Goal: Task Accomplishment & Management: Complete application form

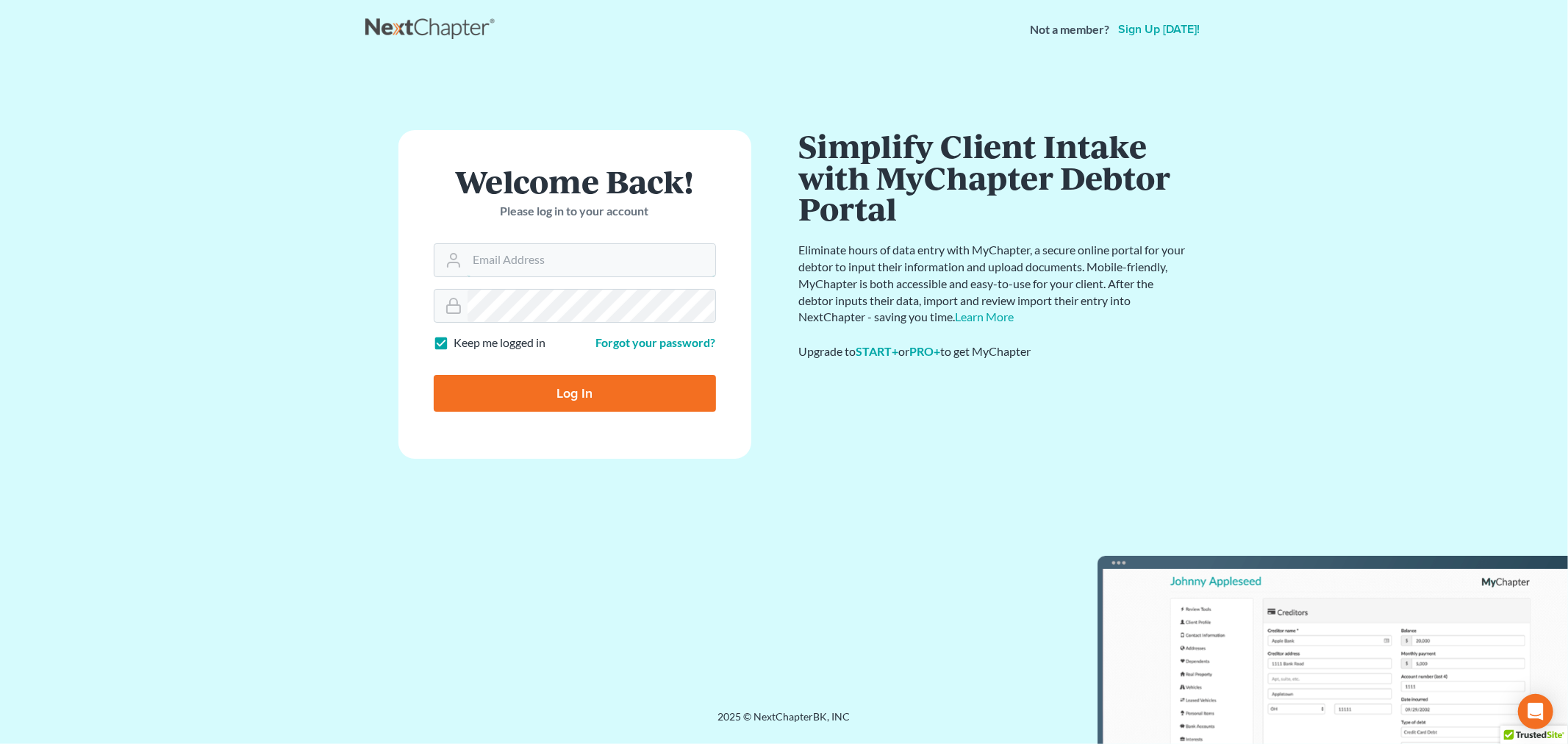
type input "[PERSON_NAME][EMAIL_ADDRESS][DOMAIN_NAME]"
click at [564, 407] on input "Log In" at bounding box center [574, 393] width 282 height 37
type input "Thinking..."
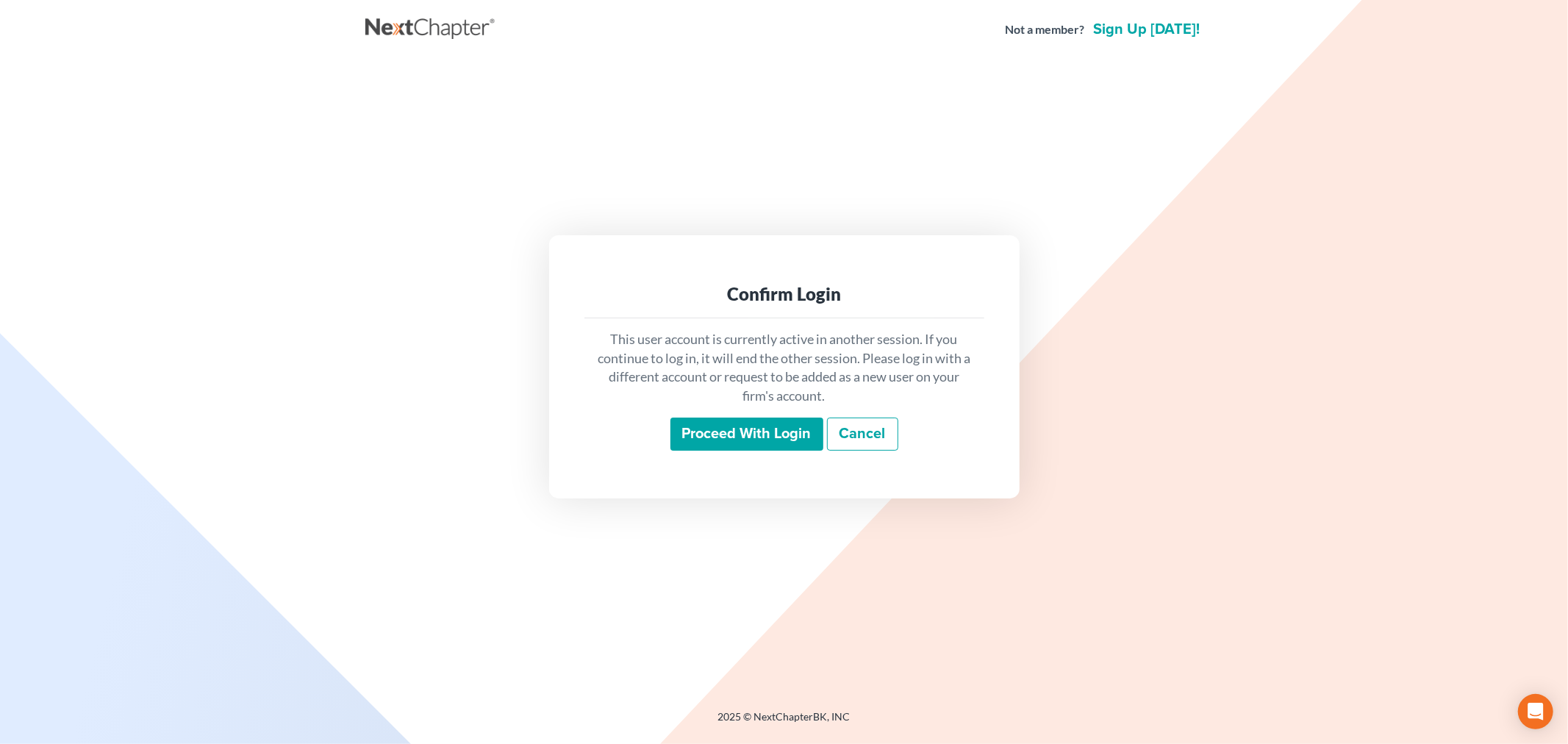
click at [703, 424] on input "Proceed with login" at bounding box center [747, 434] width 153 height 33
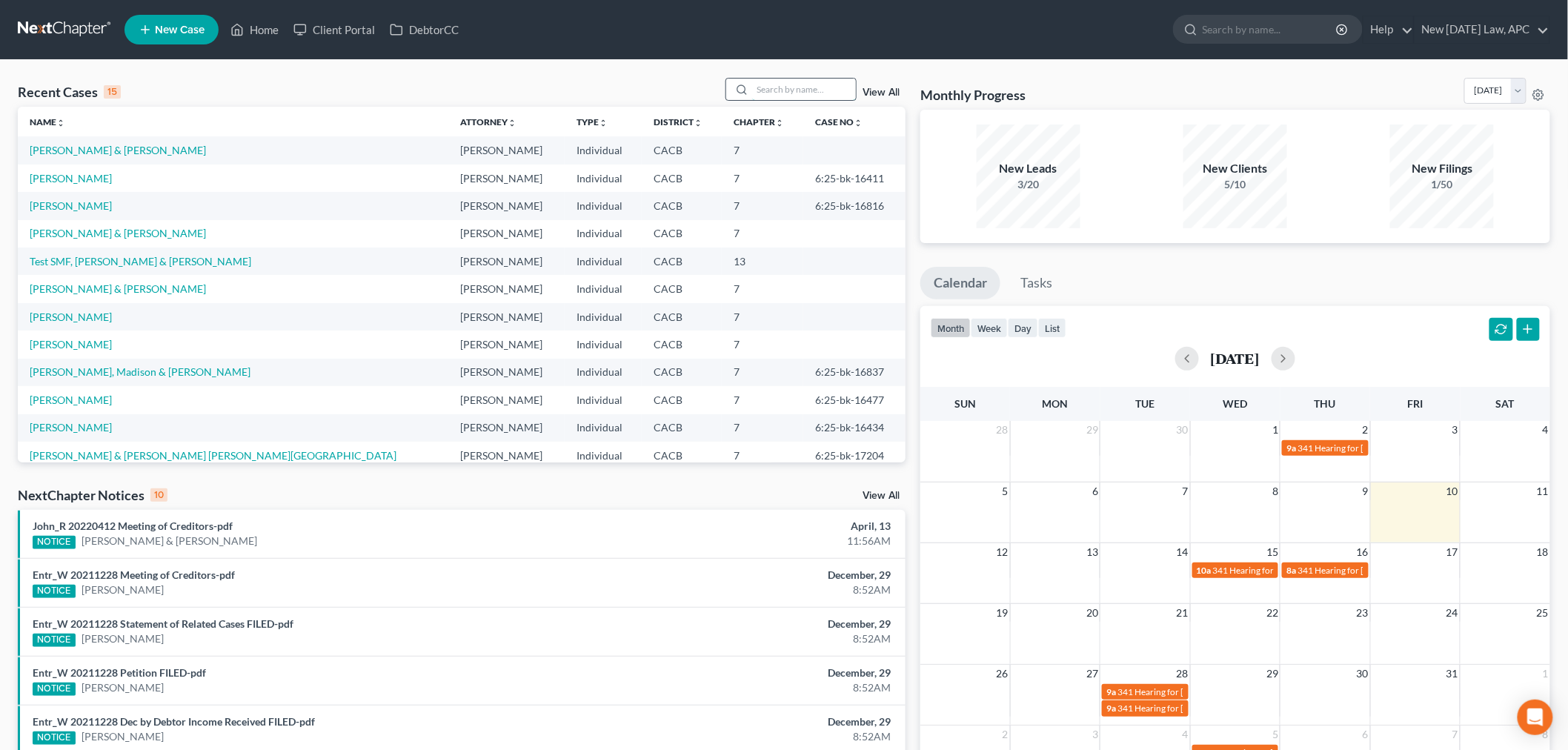
click at [764, 82] on input "search" at bounding box center [804, 90] width 104 height 21
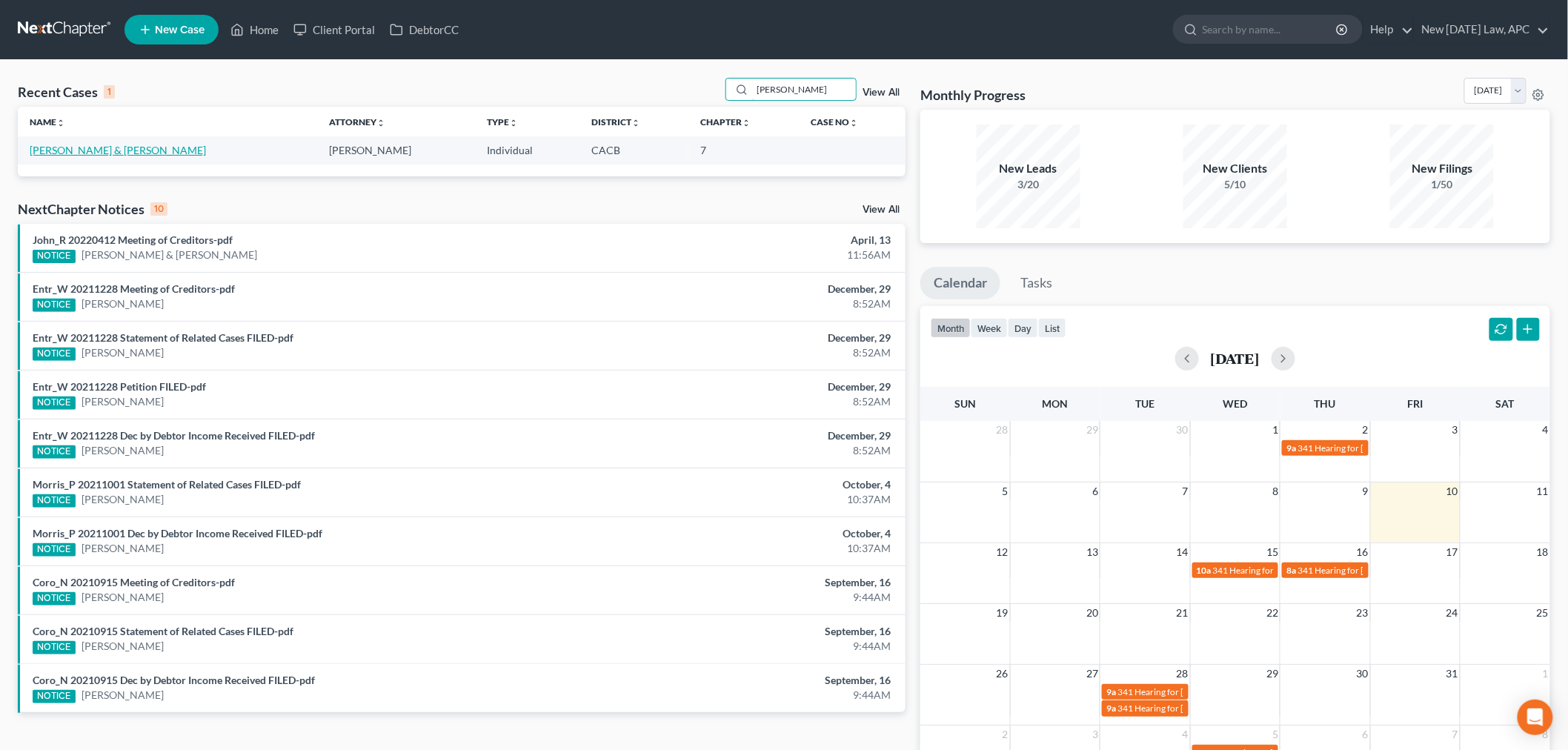
type input "[PERSON_NAME]"
click at [73, 152] on link "[PERSON_NAME] & [PERSON_NAME]" at bounding box center [117, 150] width 176 height 12
select select "6"
select select "4"
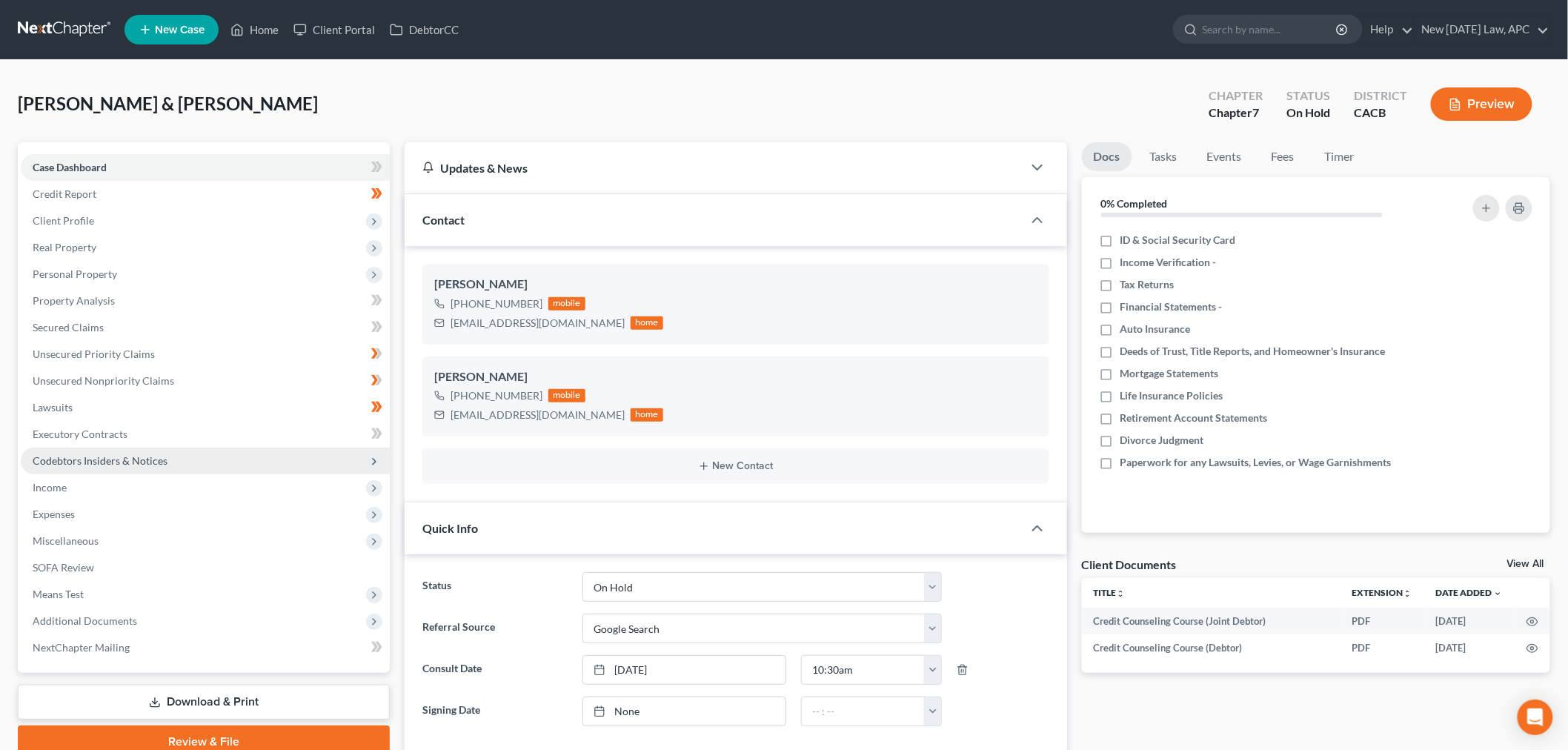
scroll to position [2667, 0]
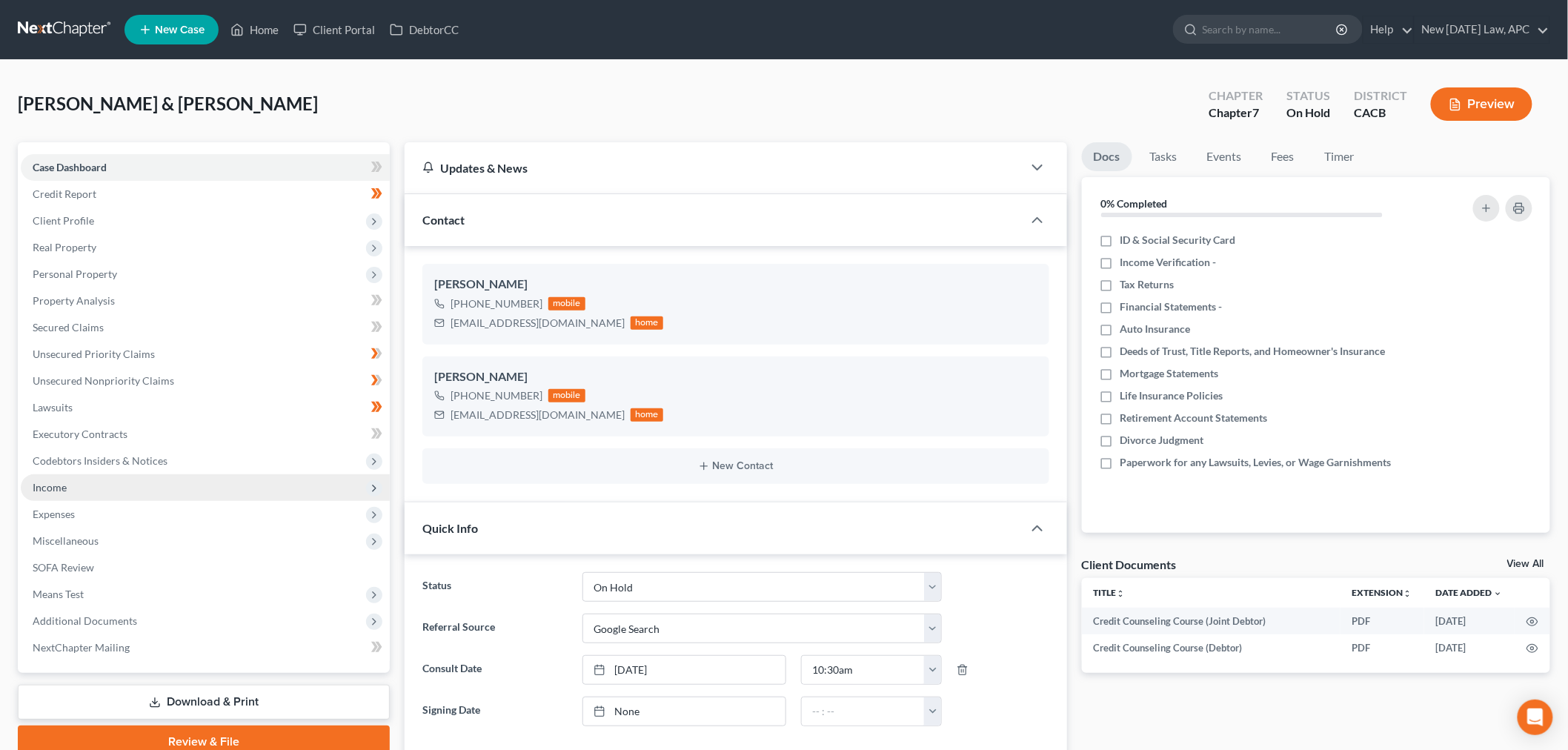
click at [57, 483] on span "Income" at bounding box center [50, 488] width 34 height 12
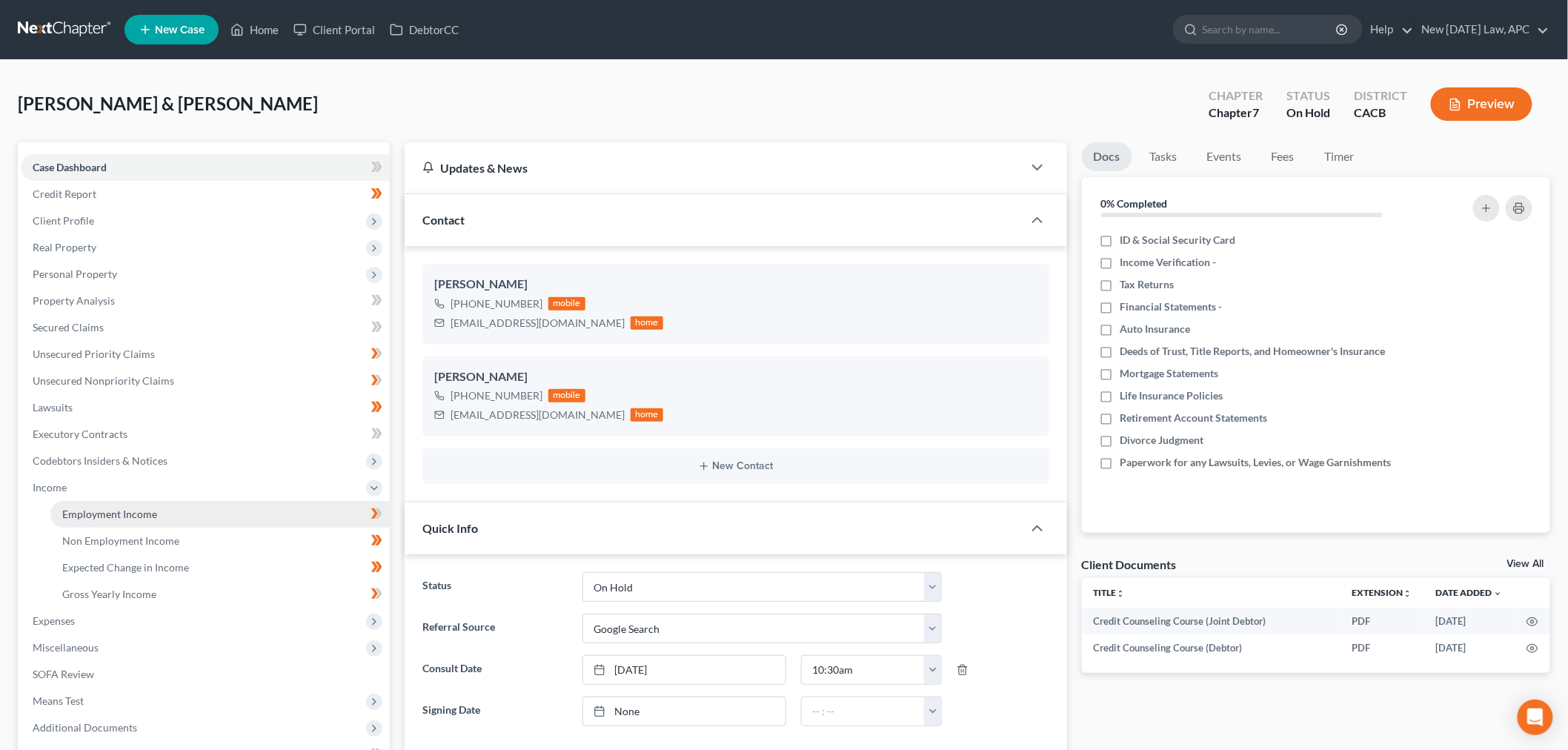
click at [160, 513] on link "Employment Income" at bounding box center [220, 514] width 339 height 27
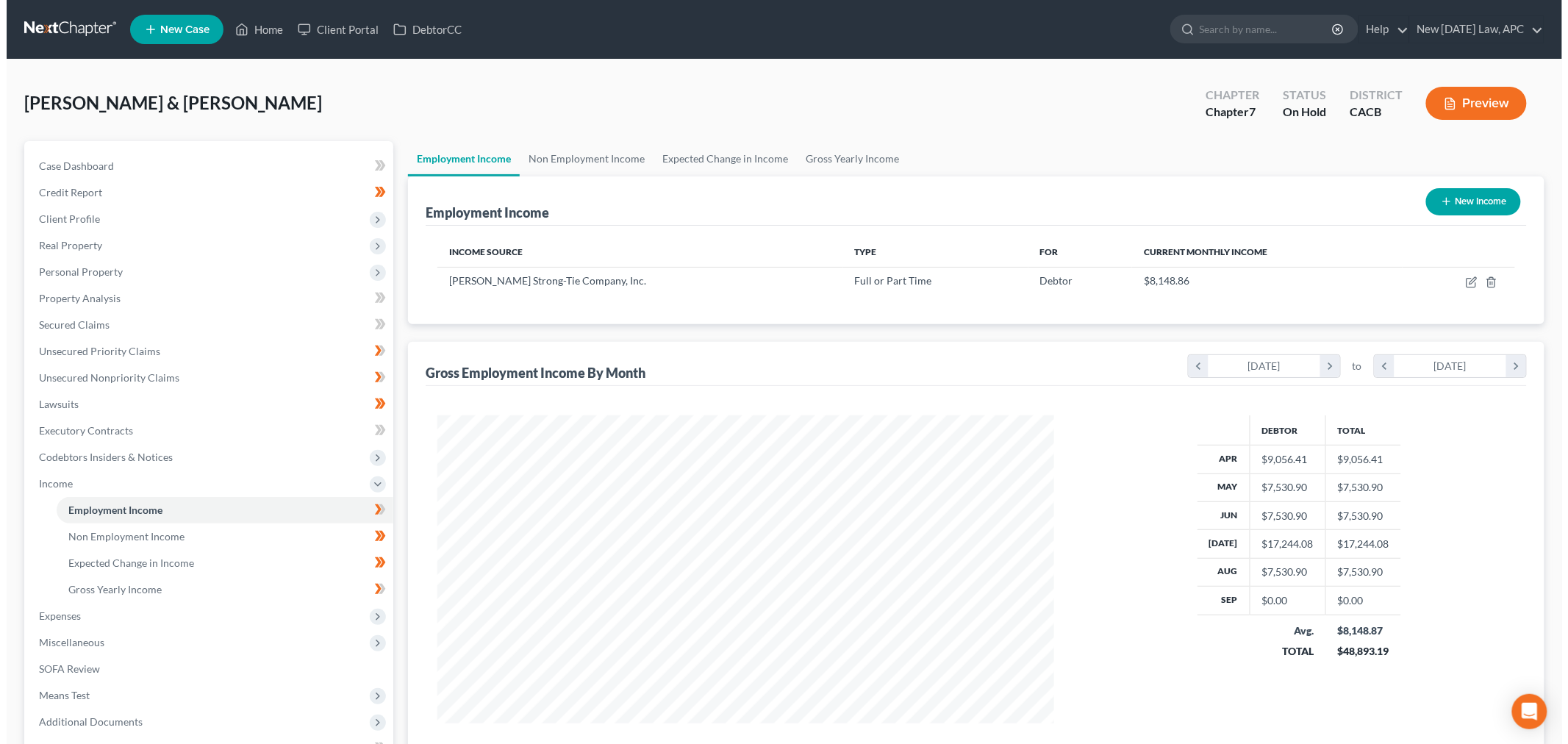
scroll to position [308, 645]
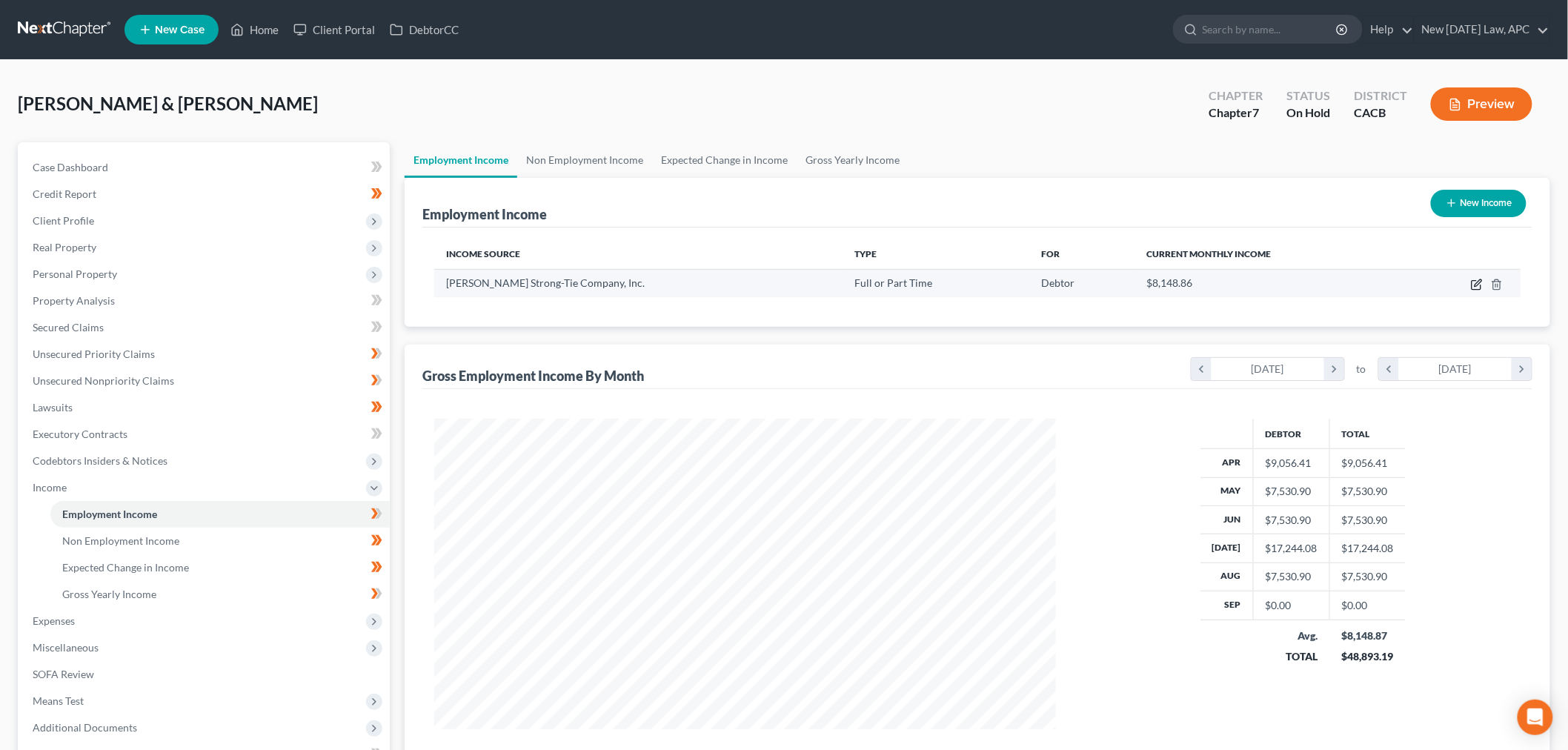
click at [1476, 281] on icon "button" at bounding box center [1477, 285] width 9 height 9
select select "0"
select select "4"
select select "1"
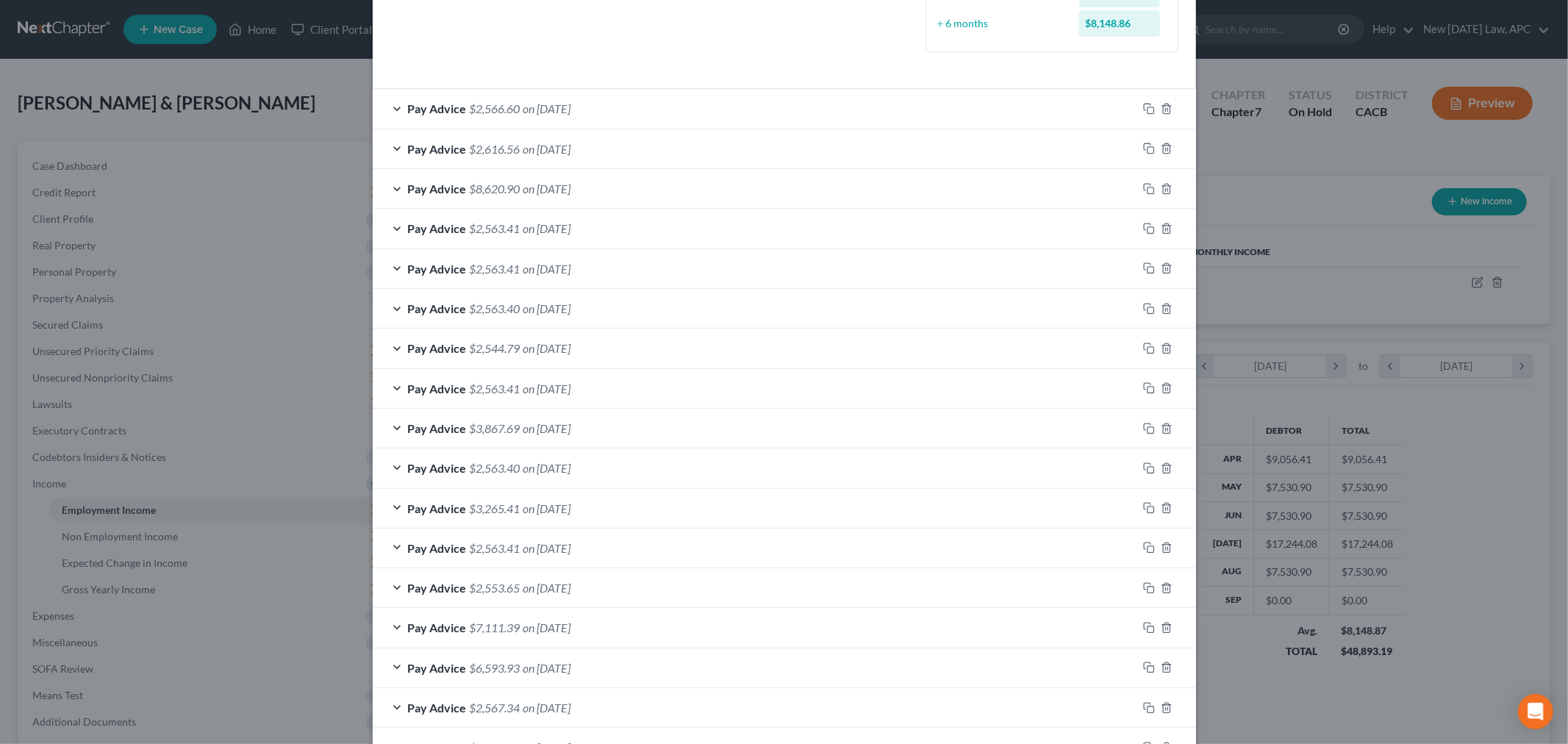
scroll to position [794, 0]
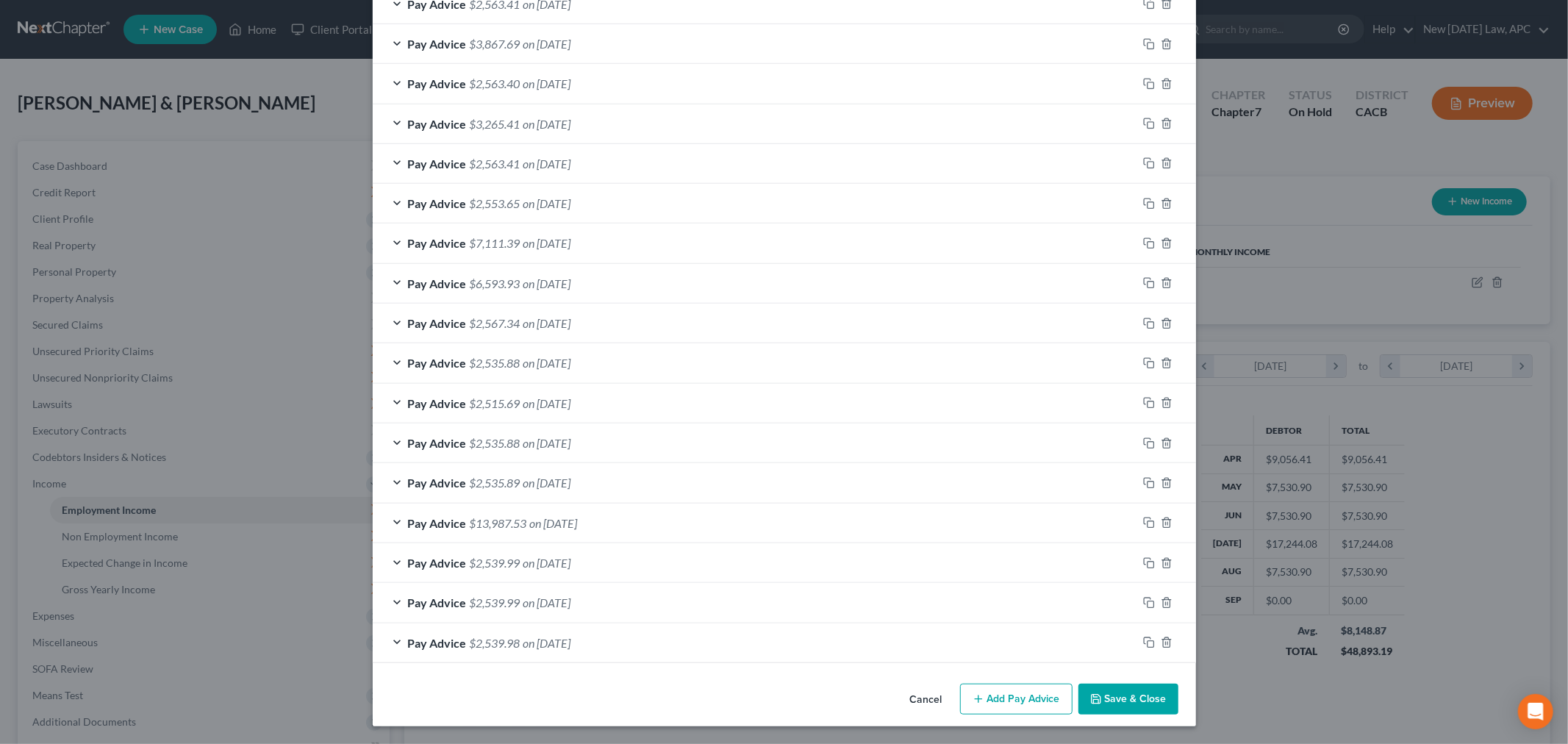
click at [994, 707] on button "Add Pay Advice" at bounding box center [1016, 699] width 113 height 31
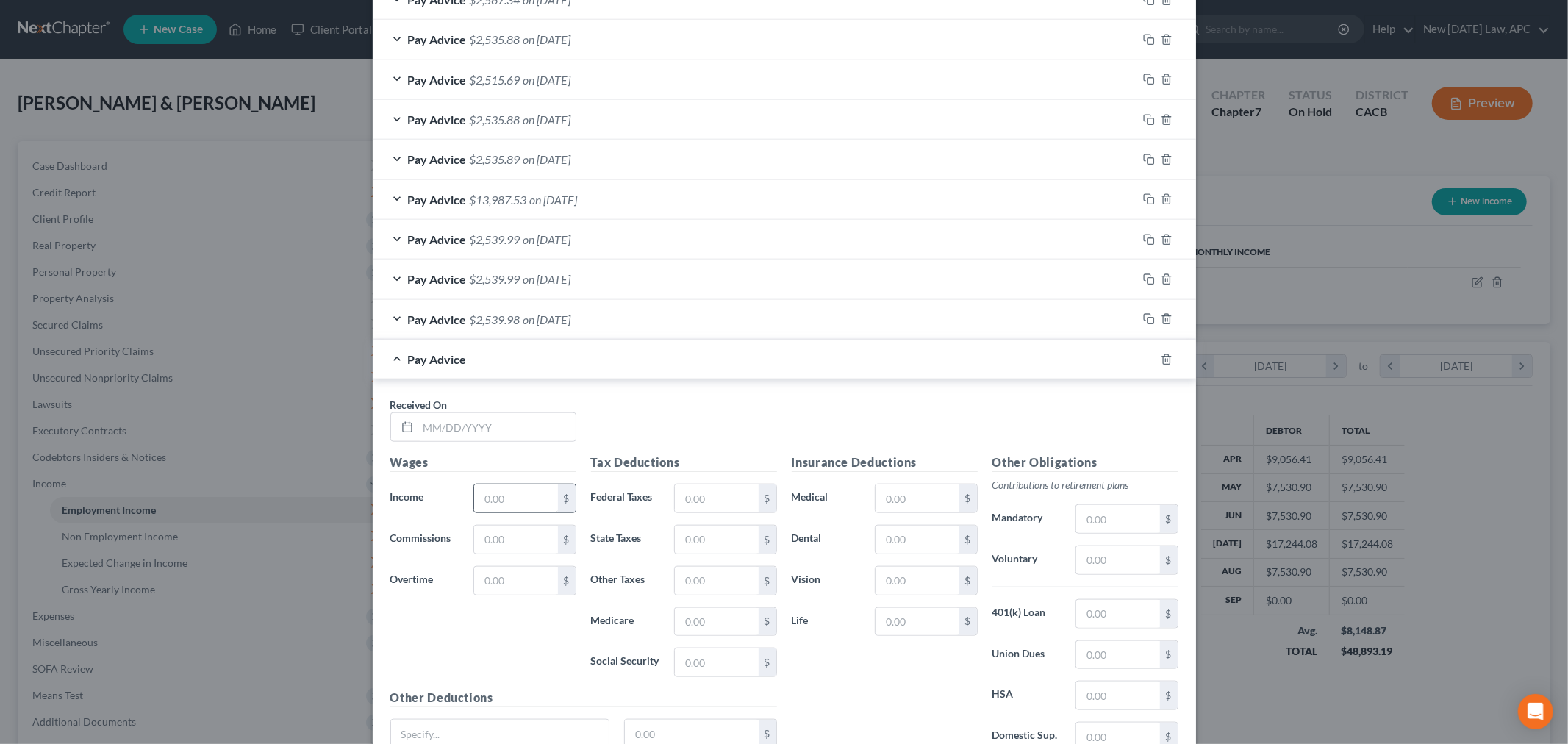
scroll to position [1120, 0]
click at [480, 438] on div at bounding box center [483, 422] width 186 height 29
click at [494, 434] on input "text" at bounding box center [497, 423] width 157 height 28
type input "[DATE]"
click at [490, 487] on input "text" at bounding box center [515, 494] width 83 height 28
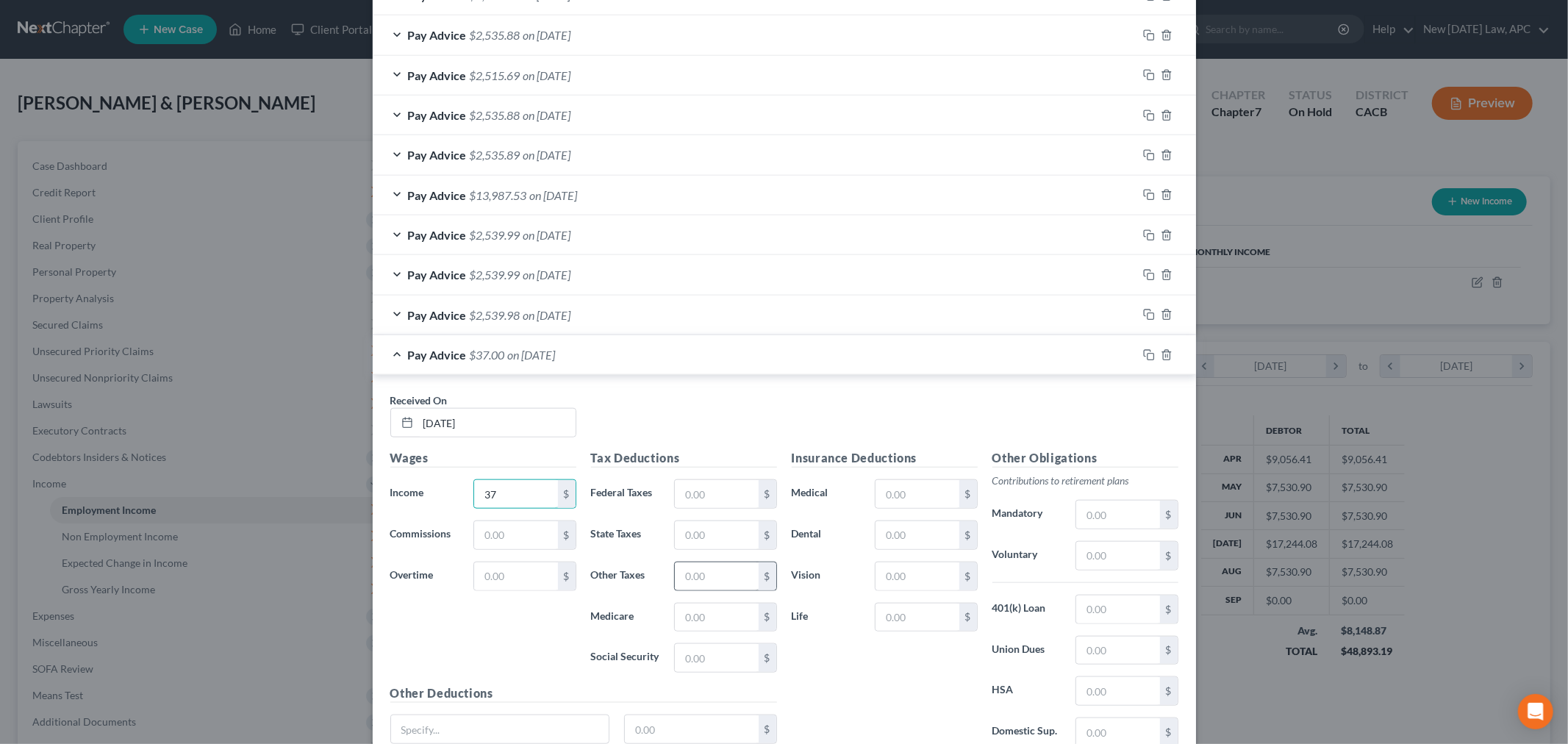
type input "3"
type input "3,765.45"
click at [684, 579] on input "text" at bounding box center [716, 577] width 83 height 28
type input "40.49"
click at [695, 658] on input "text" at bounding box center [716, 658] width 83 height 28
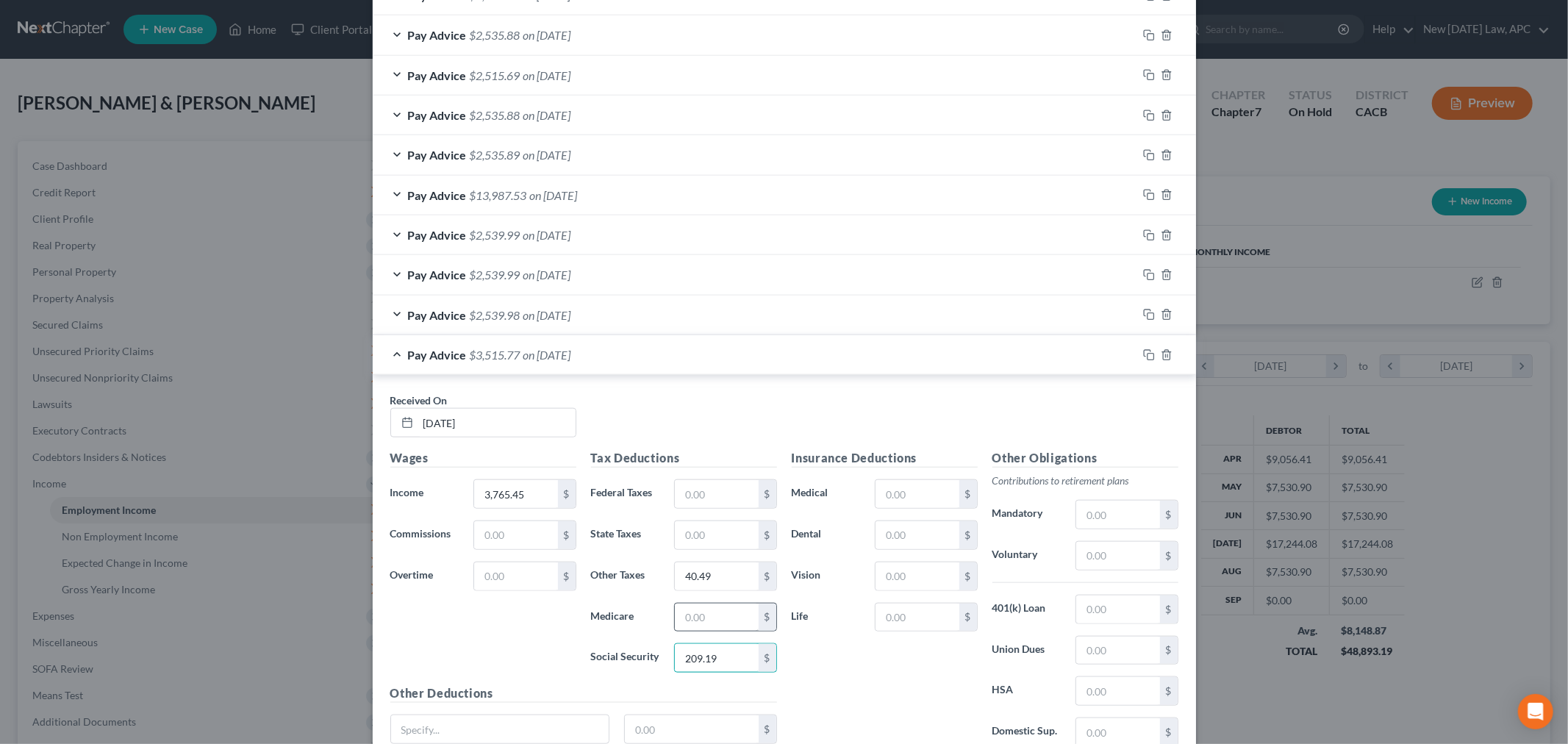
type input "209.19"
click at [692, 631] on input "text" at bounding box center [716, 618] width 83 height 28
type input "48.92"
click at [715, 492] on input "text" at bounding box center [716, 494] width 83 height 28
type input "8.88"
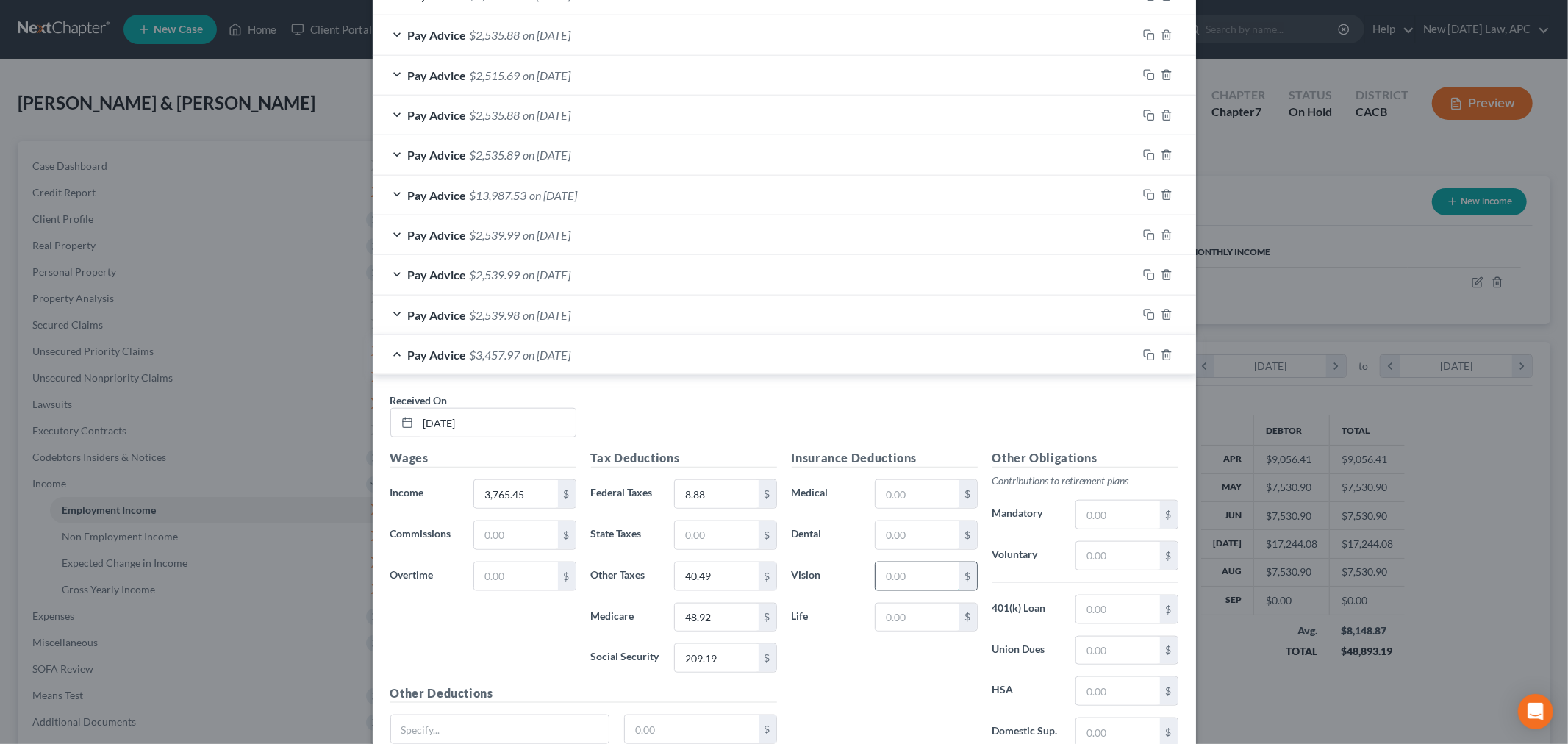
click at [891, 578] on input "text" at bounding box center [917, 577] width 83 height 28
type input "4.50"
click at [1084, 694] on input "text" at bounding box center [1117, 691] width 83 height 28
type input "137.50"
click at [825, 711] on div "Insurance Deductions Medical $ Dental $ Vision 4.50 $ Life $" at bounding box center [884, 604] width 200 height 310
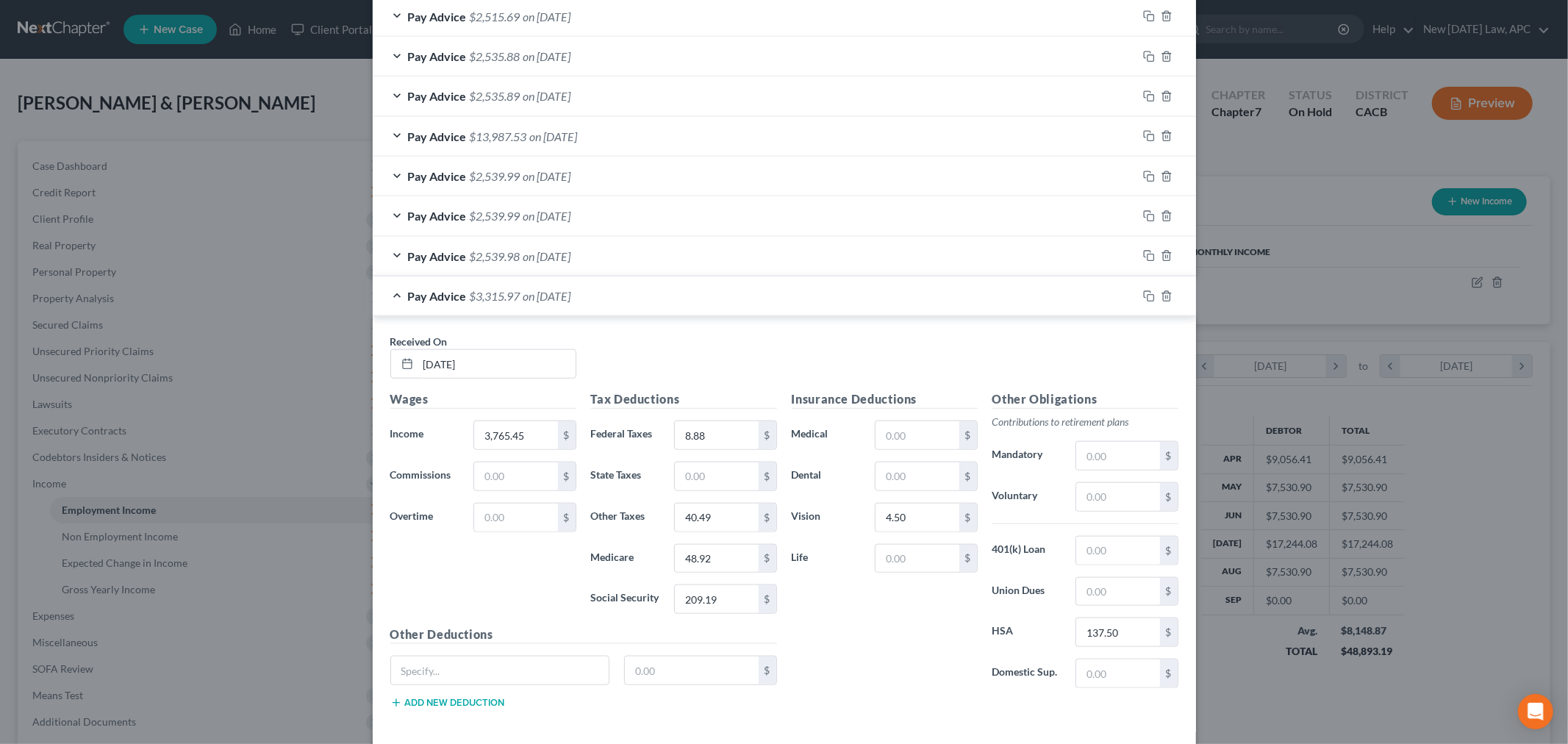
scroll to position [1251, 0]
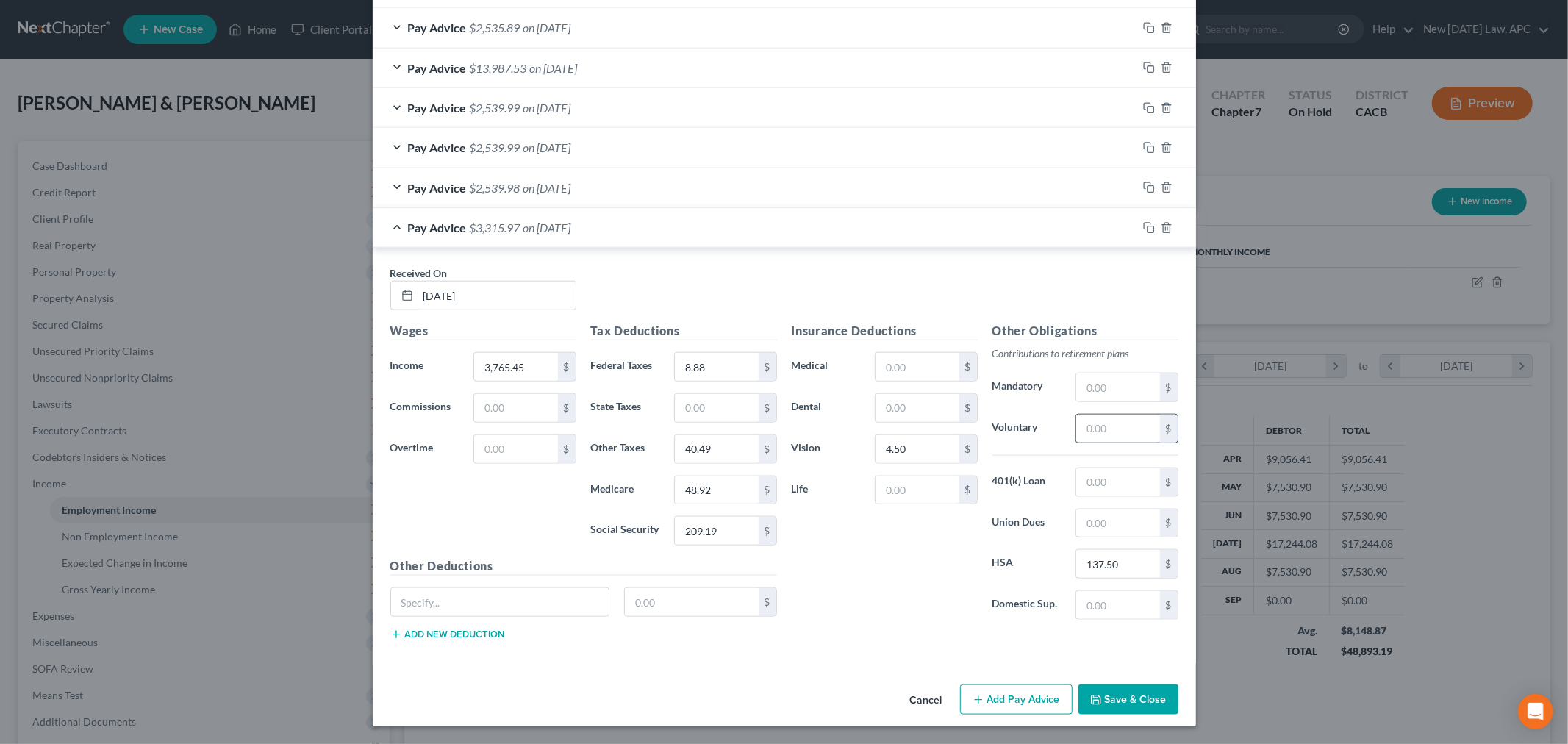
click at [1097, 421] on input "text" at bounding box center [1117, 429] width 83 height 28
type input "112.97"
click at [893, 364] on input "text" at bounding box center [917, 367] width 83 height 28
type input "235.00"
click at [899, 427] on div "Insurance Deductions Medical 235.00 $ Dental $ Vision 4.50 $ Life $" at bounding box center [884, 477] width 200 height 310
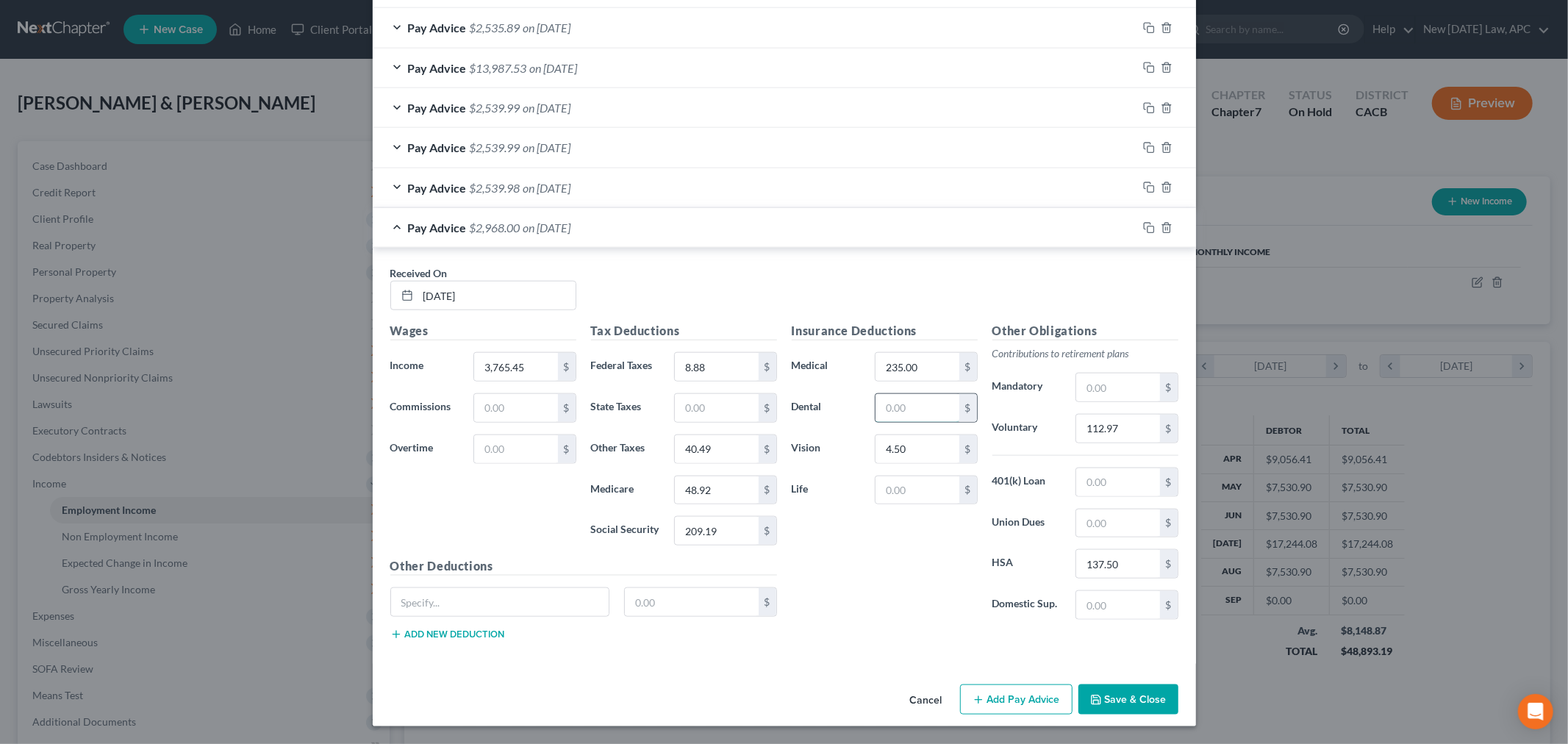
click at [904, 411] on input "text" at bounding box center [917, 408] width 83 height 28
type input "15.00"
click at [907, 479] on input "text" at bounding box center [917, 491] width 83 height 28
type input "39.39"
click at [1078, 478] on input "text" at bounding box center [1117, 483] width 83 height 28
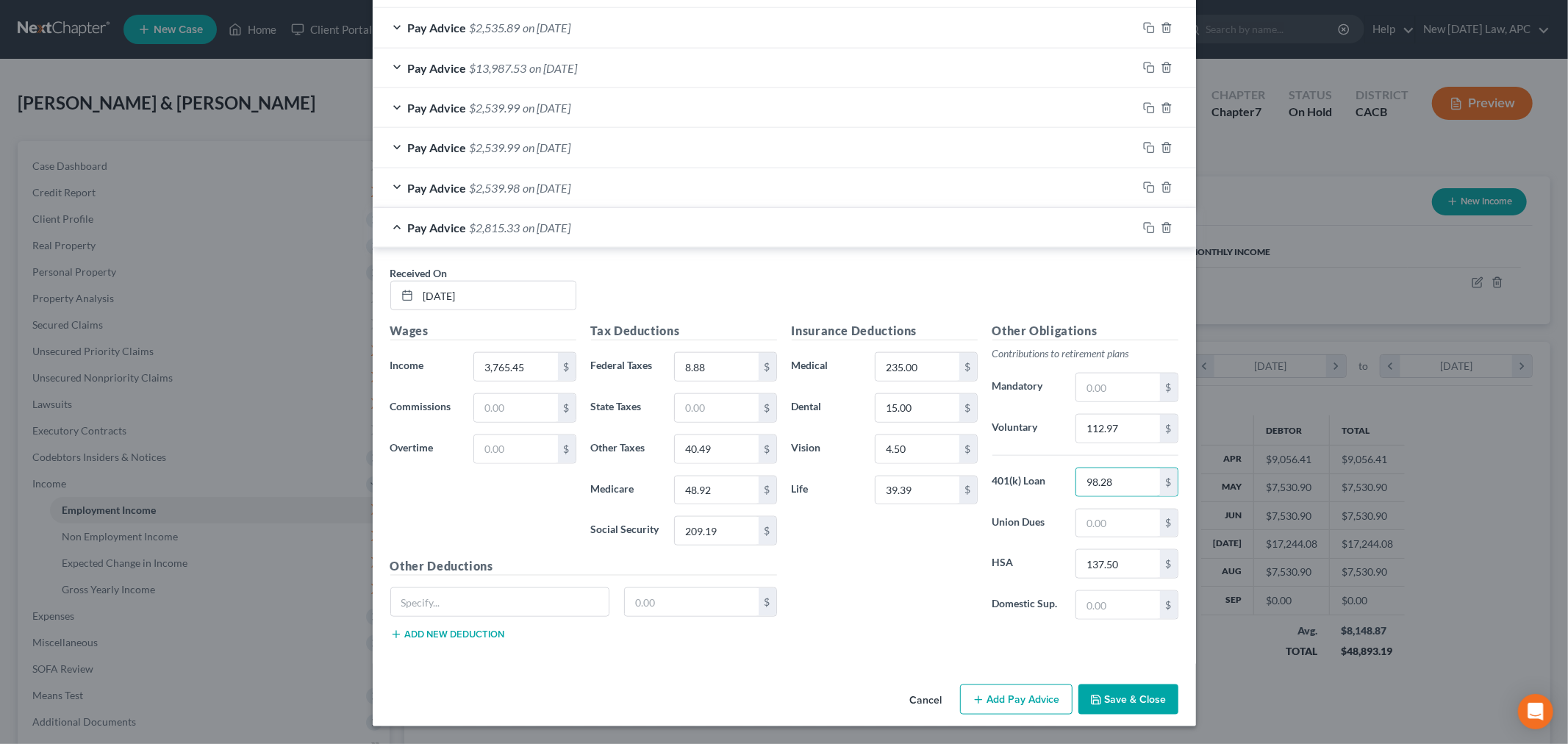
type input "98.28"
click at [395, 184] on div "Pay Advice $2,539.98 on [DATE]" at bounding box center [755, 187] width 765 height 39
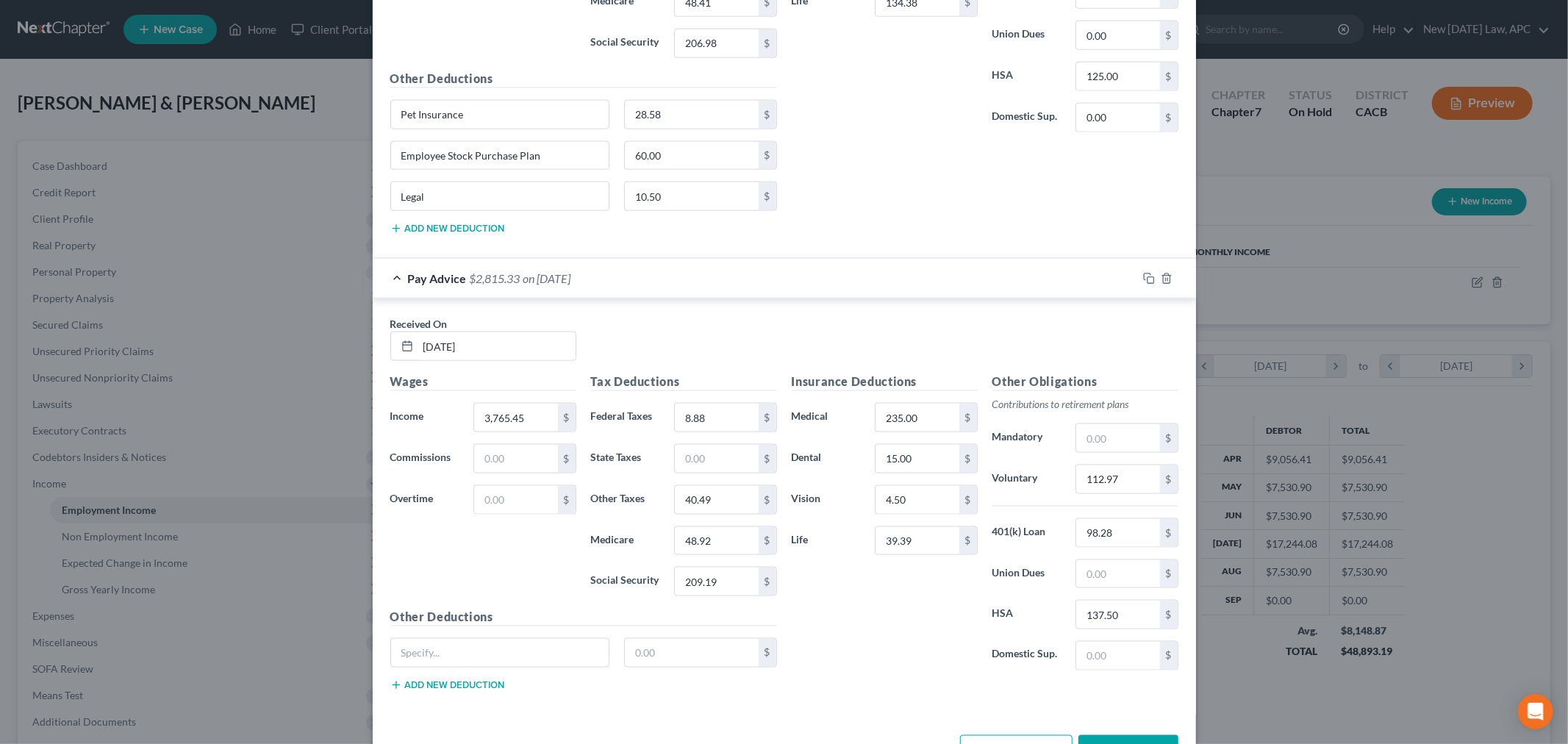
scroll to position [1751, 0]
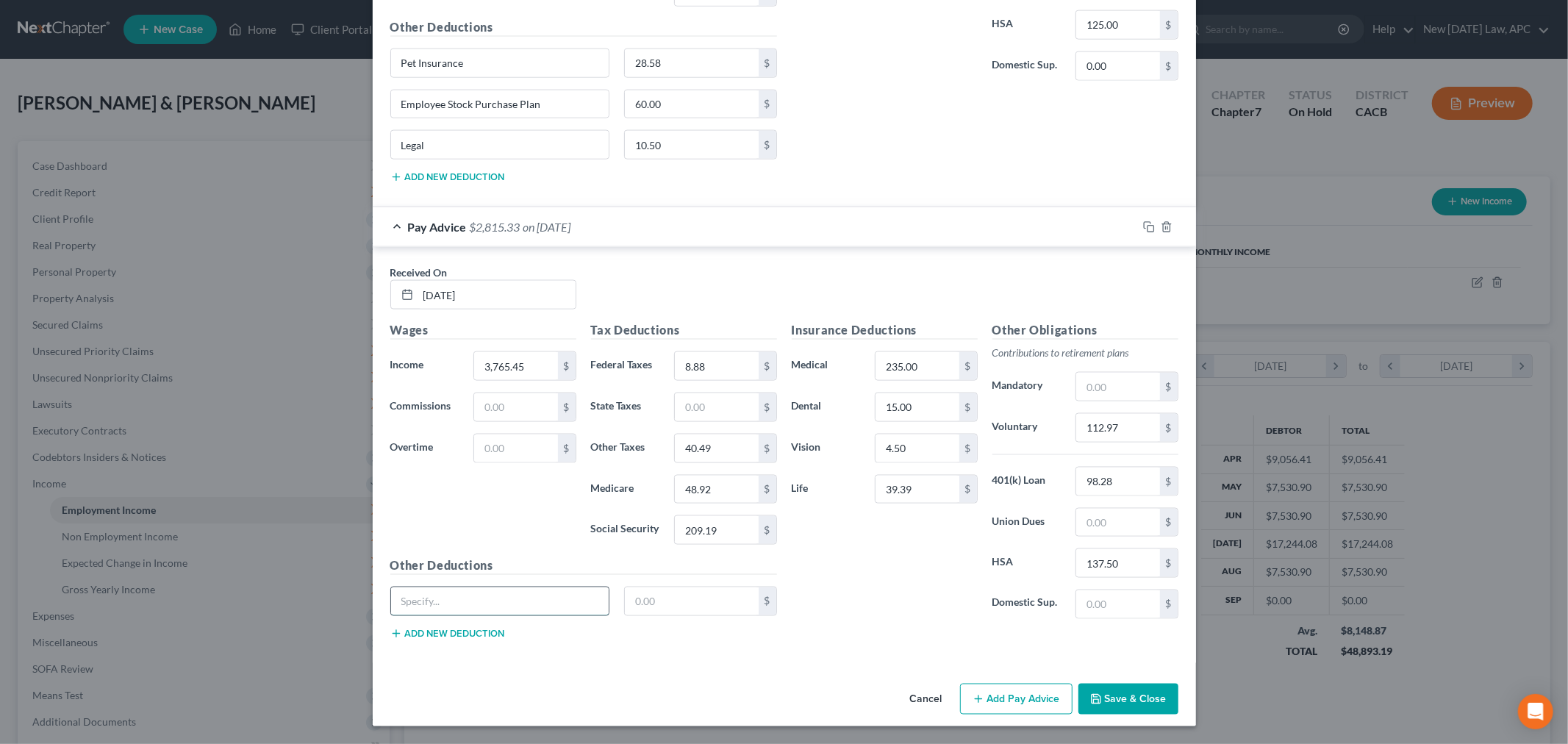
click at [459, 598] on input "text" at bounding box center [500, 602] width 218 height 28
type input "Pet Insurance"
click at [451, 635] on button "Add new deduction" at bounding box center [447, 633] width 114 height 11
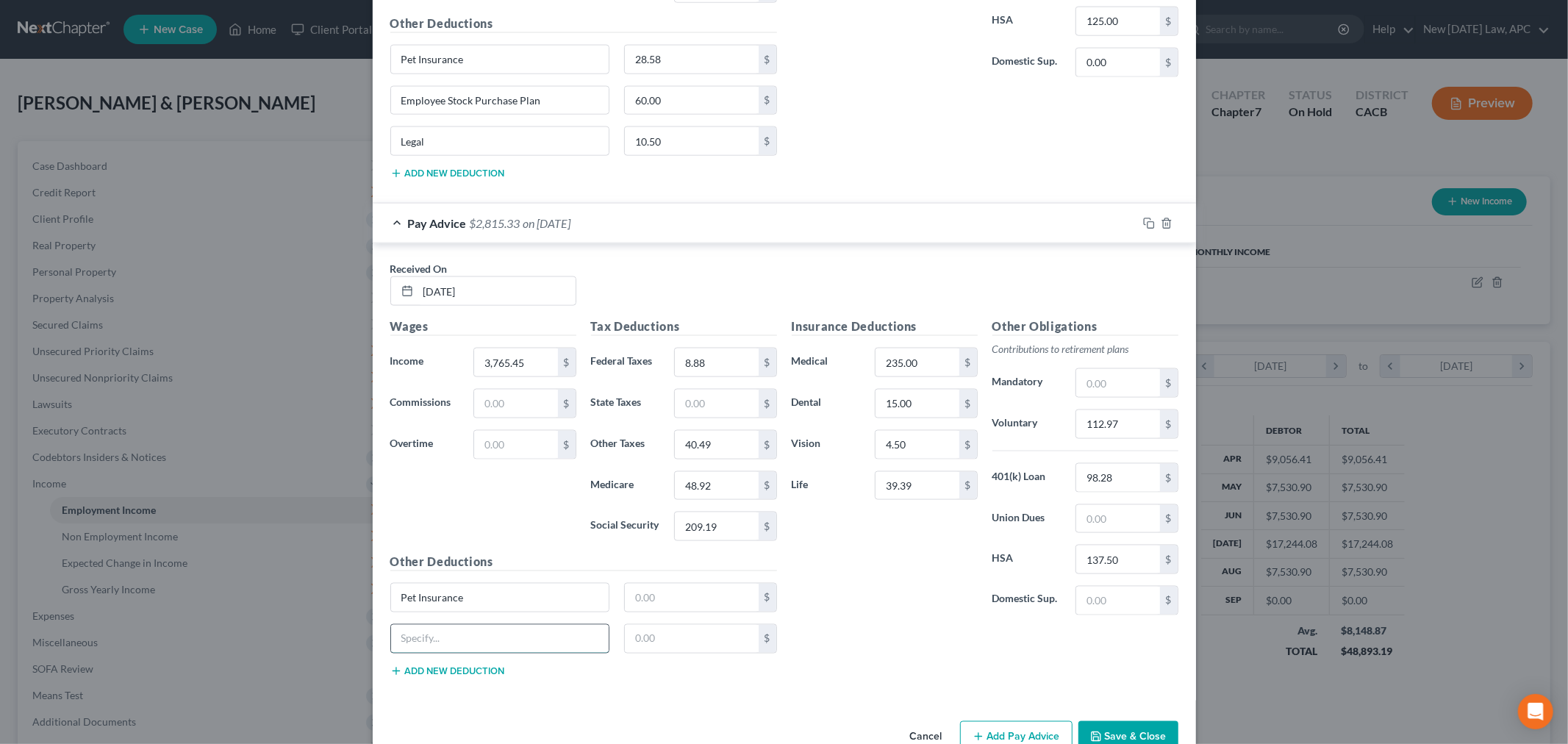
click at [472, 653] on input "text" at bounding box center [500, 639] width 218 height 28
type input "Employee Stock Purchase Plan"
click at [465, 673] on button "Add new deduction" at bounding box center [447, 671] width 114 height 11
click at [455, 687] on input "text" at bounding box center [500, 681] width 218 height 28
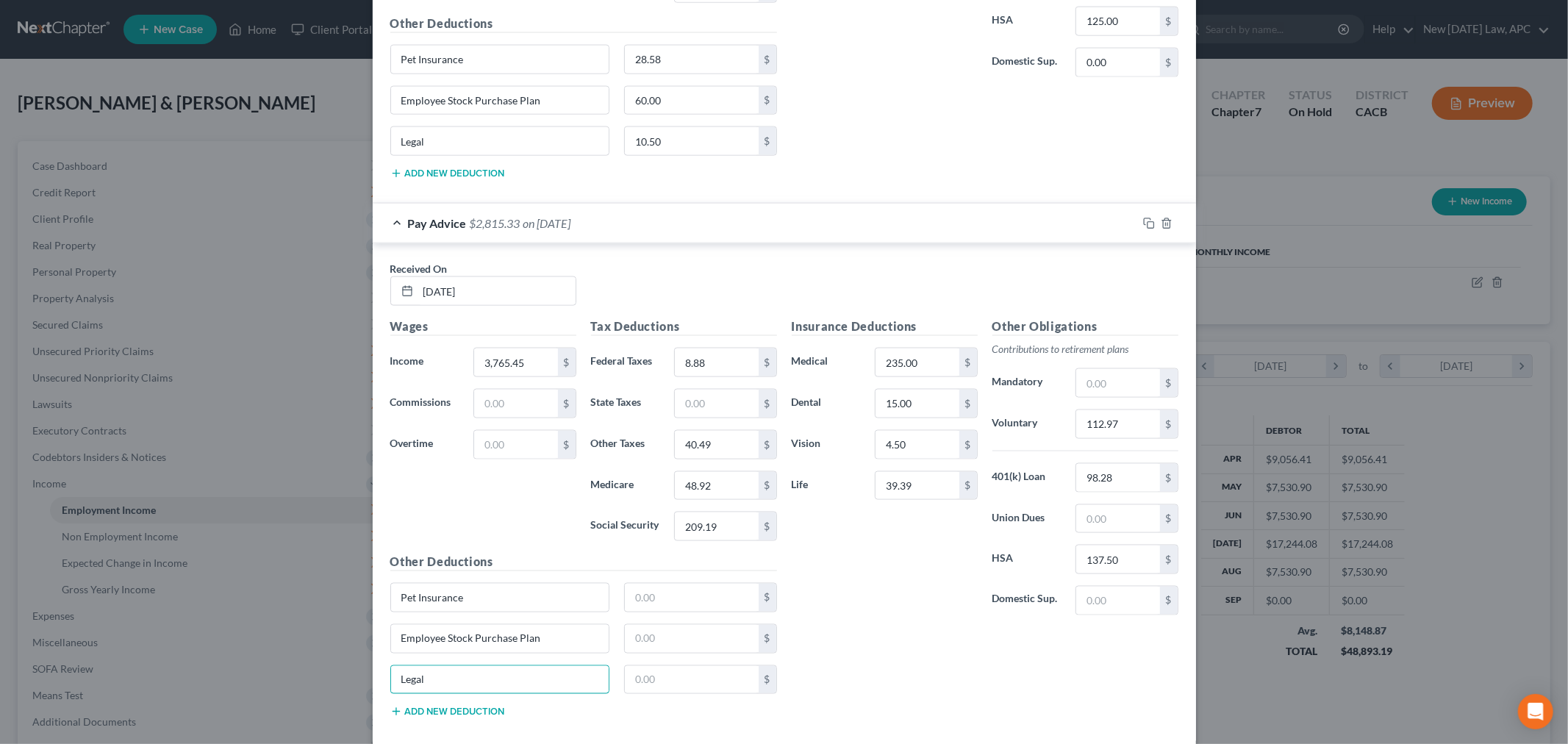
type input "Legal"
click at [916, 684] on div "Insurance Deductions Medical 235.00 $ Dental 15.00 $ Vision 4.50 $ Life 39.39 $…" at bounding box center [984, 523] width 402 height 412
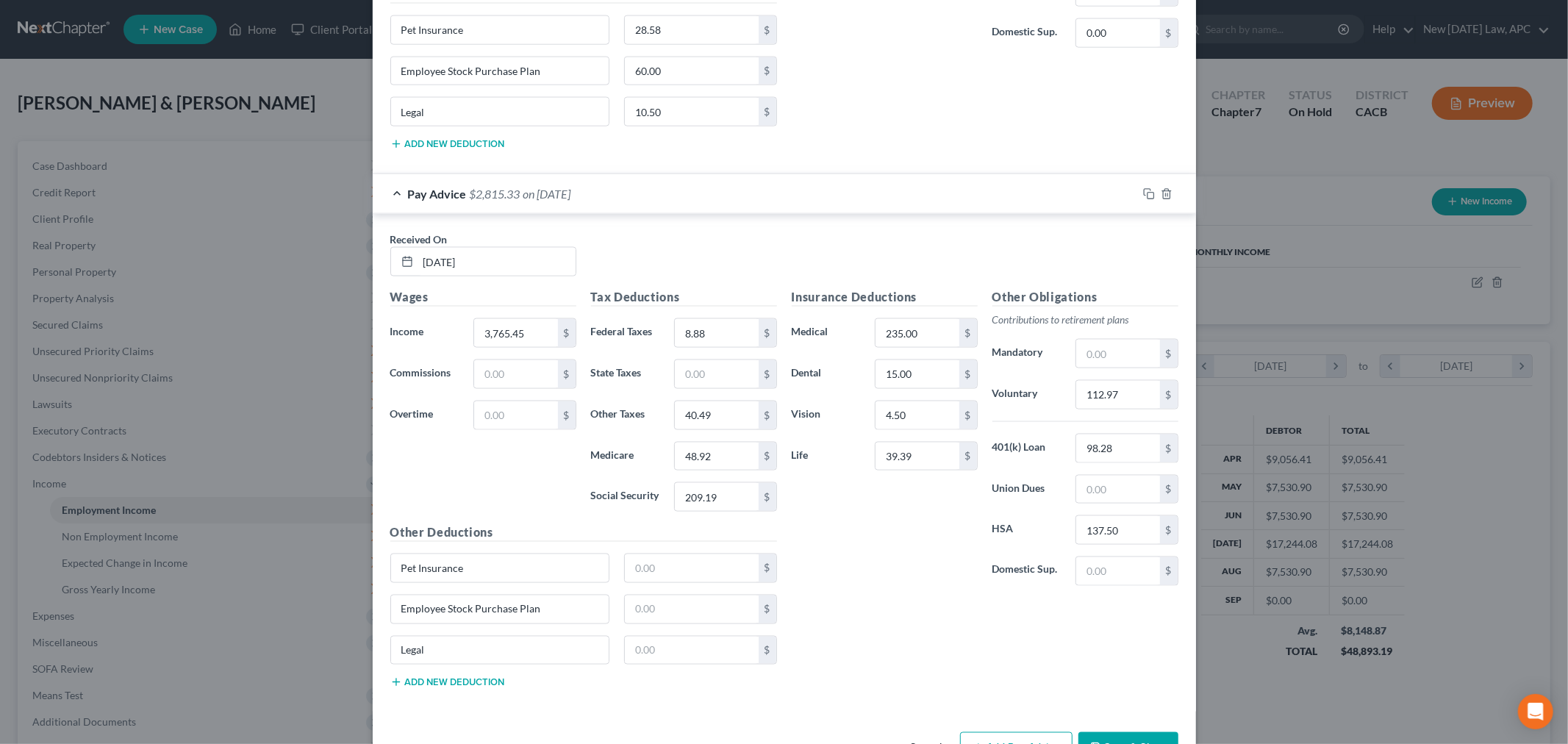
scroll to position [1752, 0]
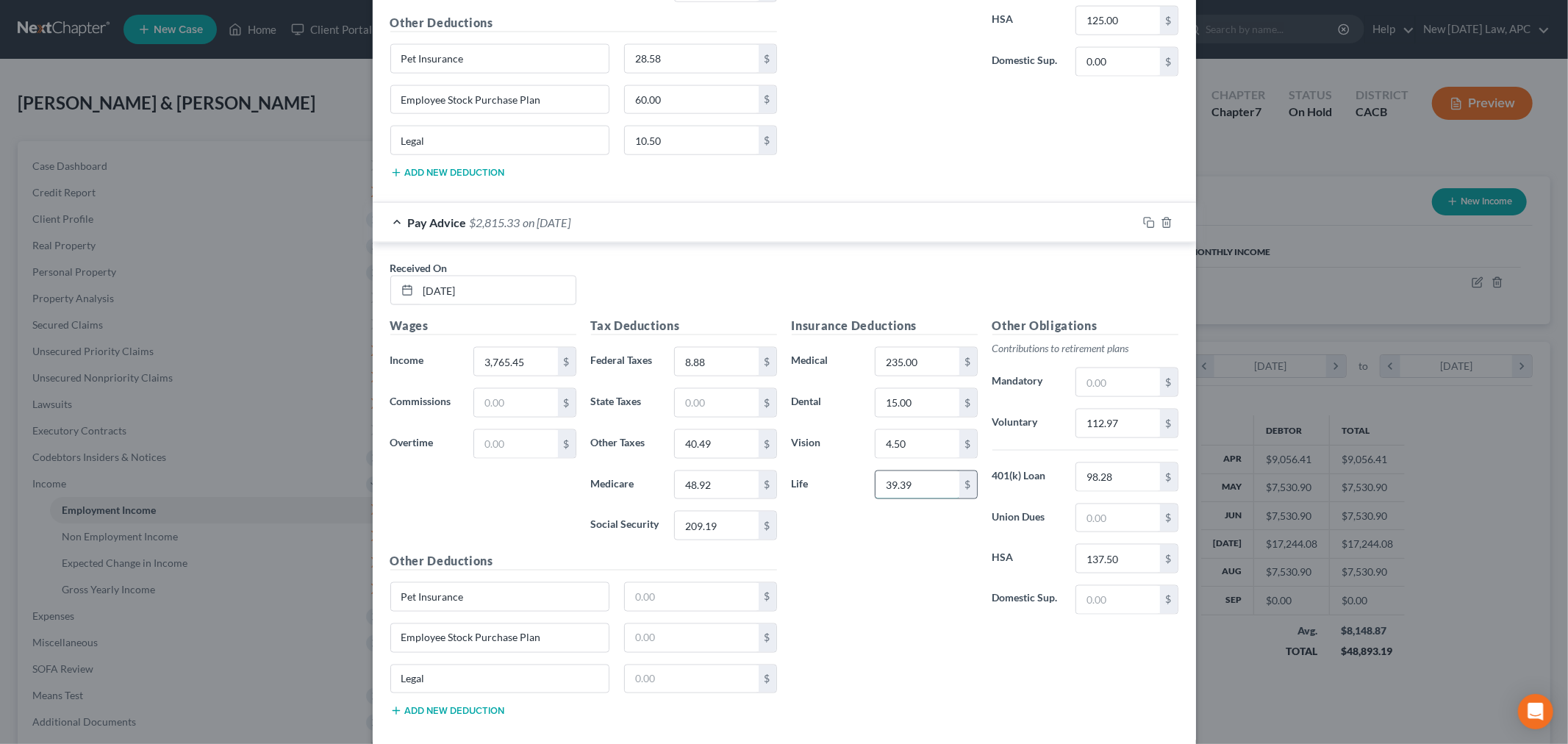
click at [913, 489] on input "39.39" at bounding box center [917, 485] width 83 height 28
drag, startPoint x: 909, startPoint y: 491, endPoint x: 847, endPoint y: 491, distance: 62.0
click at [847, 491] on div "Life 39.39 $" at bounding box center [884, 485] width 200 height 29
drag, startPoint x: 914, startPoint y: 487, endPoint x: 856, endPoint y: 487, distance: 58.0
click at [856, 487] on div "Life 39.39 $" at bounding box center [884, 485] width 200 height 29
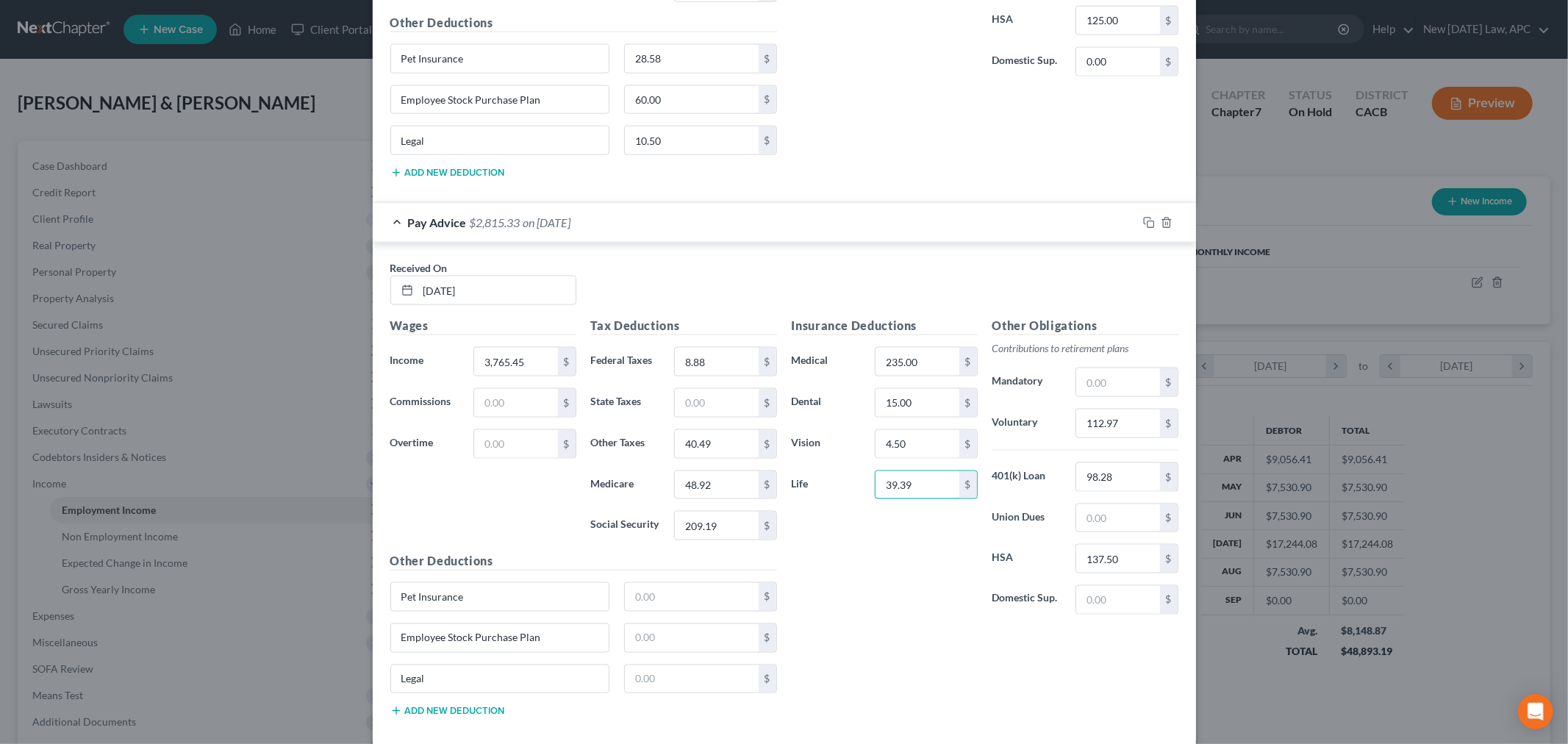
paste input "142.93"
type input "142.93"
click at [880, 550] on div "Insurance Deductions Medical 235.00 $ Dental 15.00 $ Vision 4.50 $ Life 142.93 $" at bounding box center [884, 471] width 200 height 310
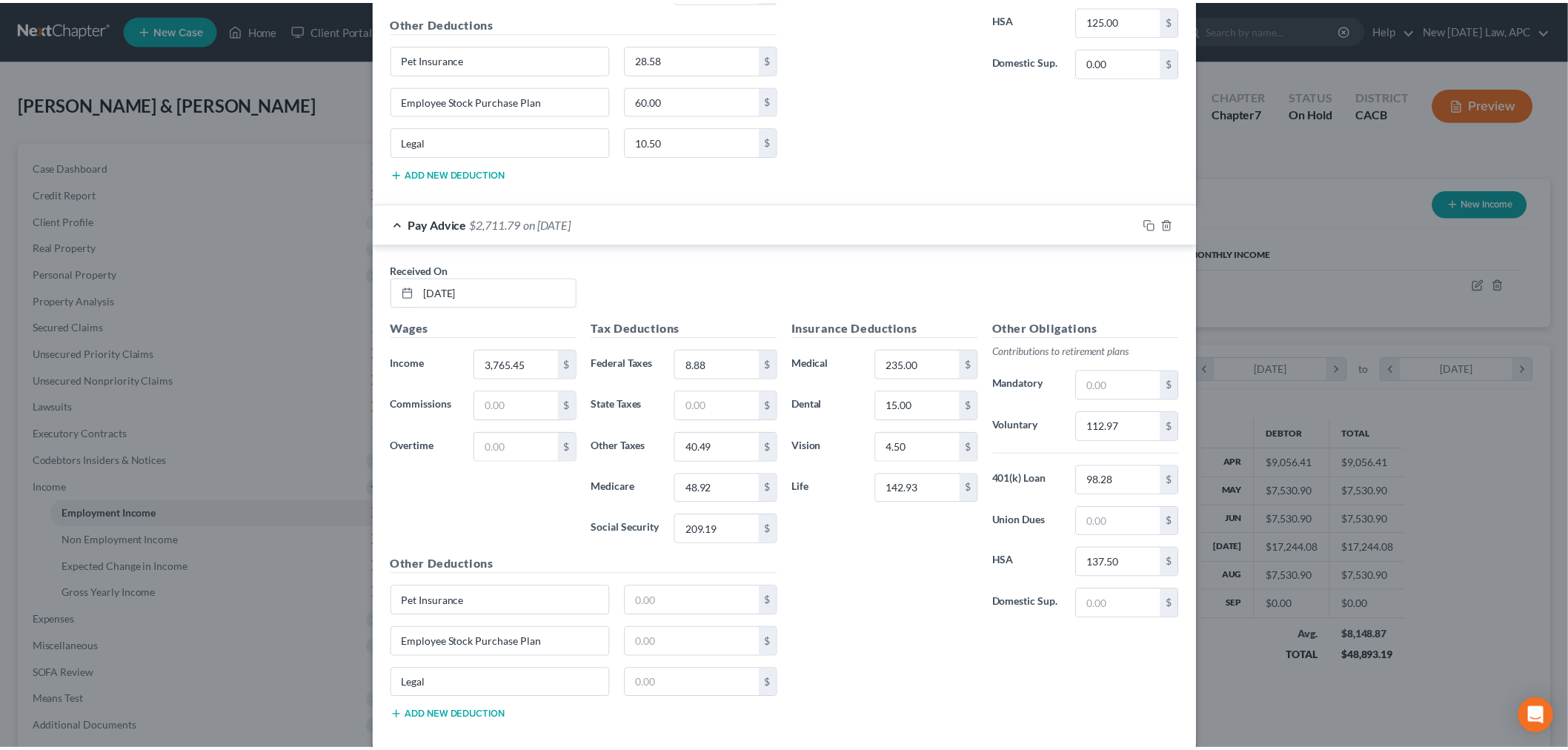
scroll to position [1848, 0]
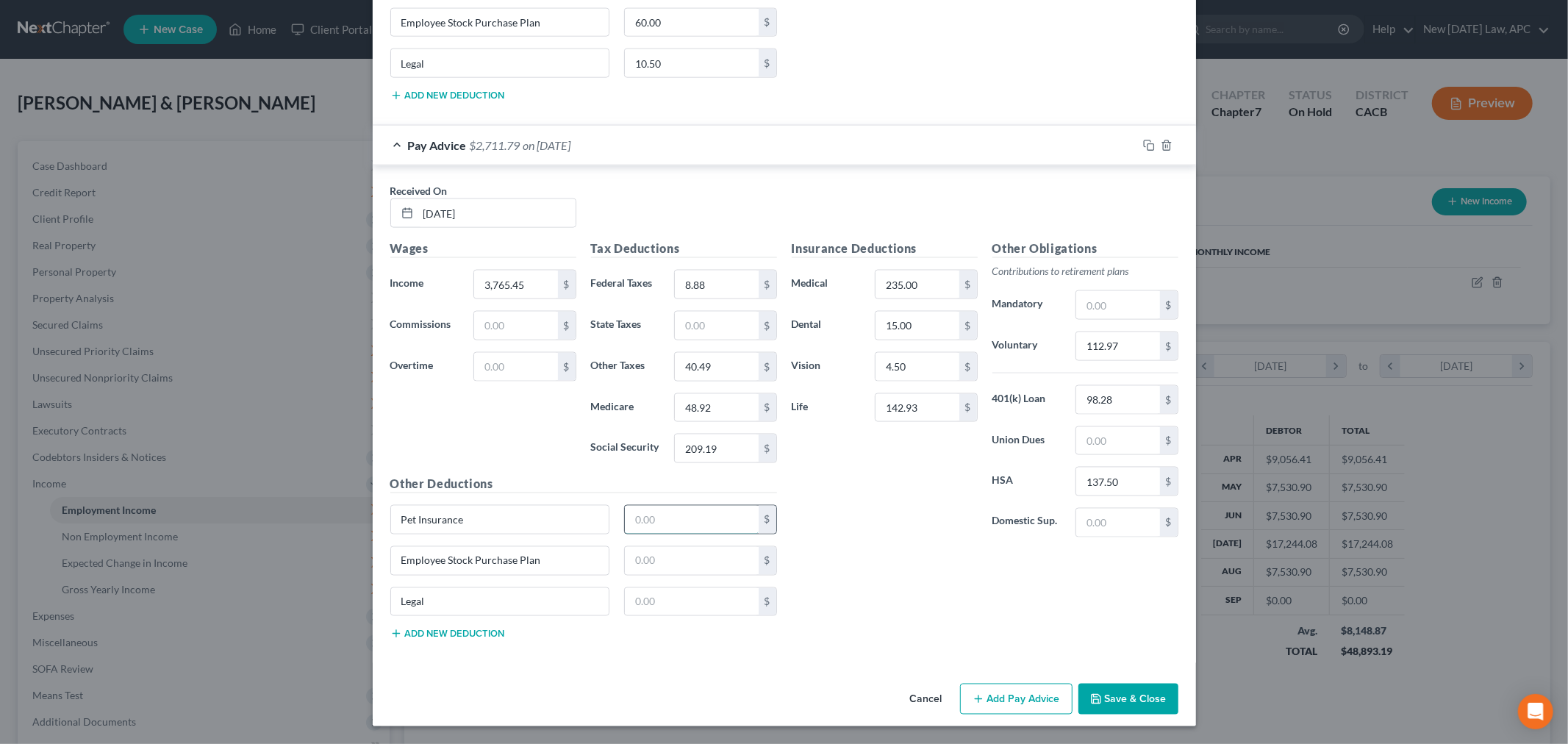
click at [628, 519] on input "text" at bounding box center [692, 520] width 134 height 28
type input "24.65"
drag, startPoint x: 570, startPoint y: 558, endPoint x: 362, endPoint y: 562, distance: 208.0
click at [362, 562] on div "Edit Income Source × Employment Type * Select Full or [DEMOGRAPHIC_DATA] Employ…" at bounding box center [784, 372] width 1568 height 744
drag, startPoint x: 430, startPoint y: 604, endPoint x: 393, endPoint y: 604, distance: 37.0
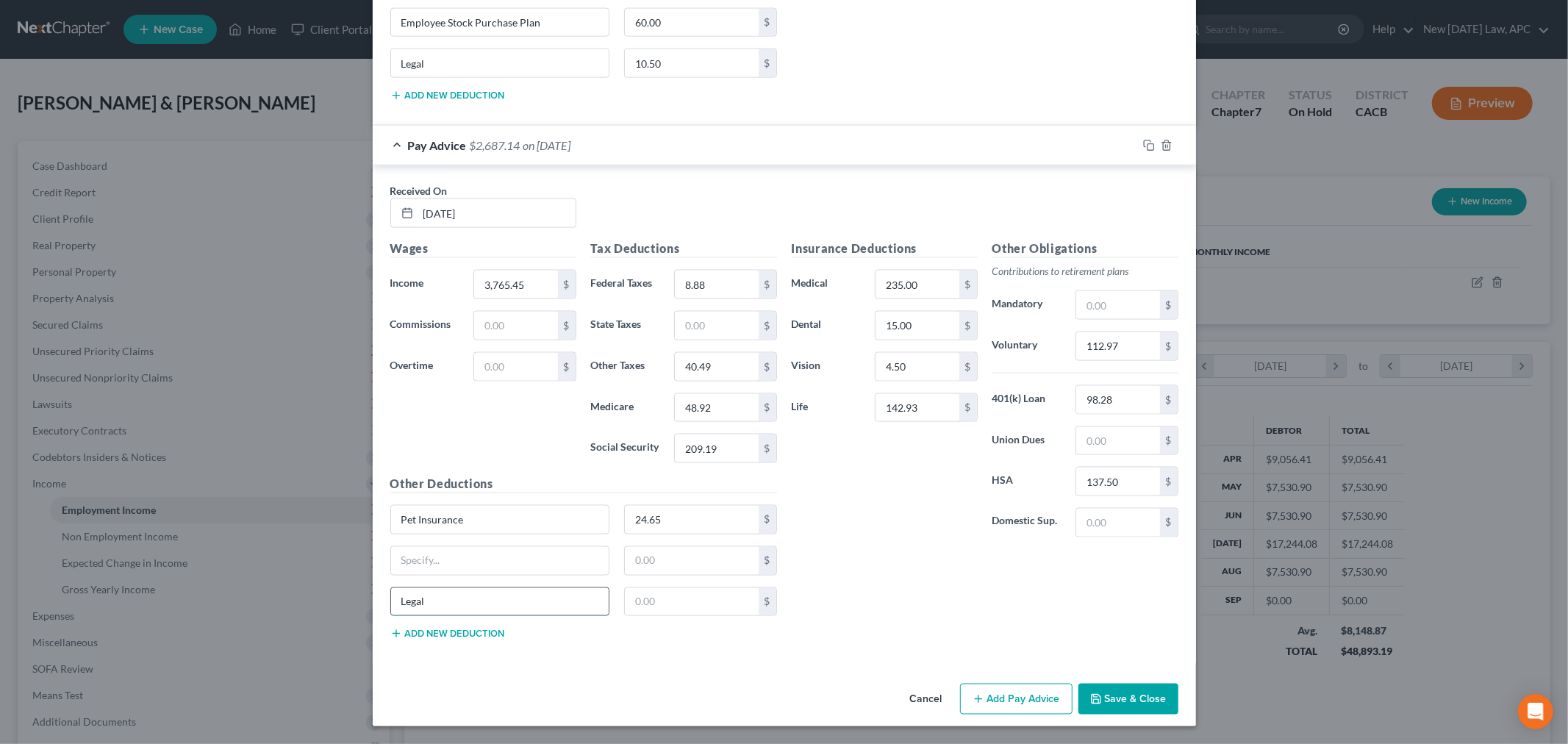
click at [393, 604] on input "Legal" at bounding box center [500, 602] width 218 height 28
click at [428, 568] on input "text" at bounding box center [500, 561] width 218 height 28
type input "Legal"
type input "10.59"
click at [853, 515] on div "Insurance Deductions Medical 235.00 $ Dental 15.00 $ Vision 4.50 $ Life 142.93 $" at bounding box center [884, 395] width 200 height 310
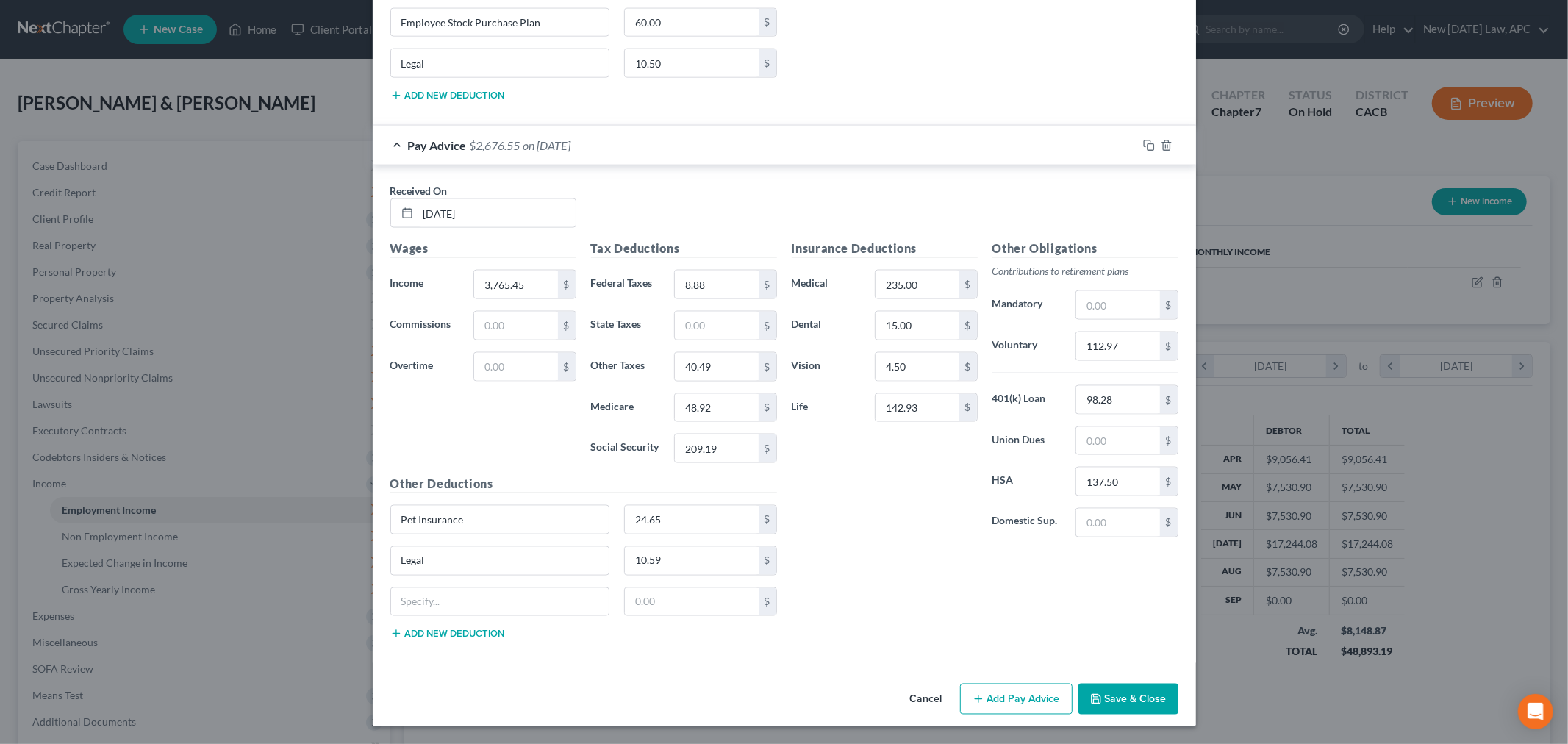
click at [663, 619] on div "$" at bounding box center [584, 608] width 402 height 41
click at [665, 602] on input "text" at bounding box center [692, 602] width 134 height 28
type input "10.59"
click at [492, 584] on div "Legal 10.59 $" at bounding box center [584, 566] width 402 height 41
drag, startPoint x: 480, startPoint y: 594, endPoint x: 474, endPoint y: 601, distance: 9.2
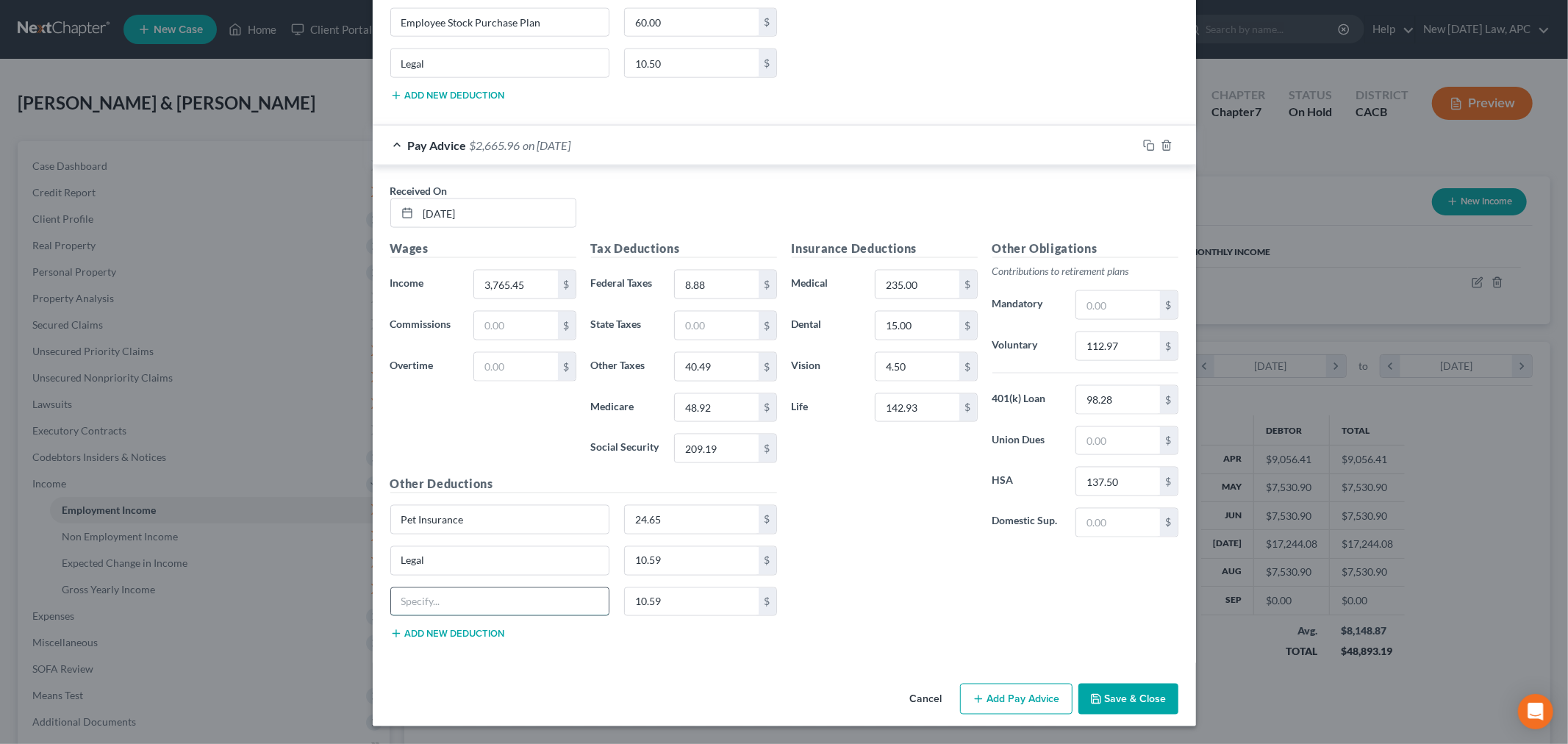
click at [474, 601] on input "text" at bounding box center [500, 602] width 218 height 28
type input "Legal"
click at [427, 552] on input "Legal" at bounding box center [500, 561] width 218 height 28
drag, startPoint x: 424, startPoint y: 552, endPoint x: 379, endPoint y: 558, distance: 45.4
click at [383, 558] on div "Legal" at bounding box center [500, 560] width 235 height 29
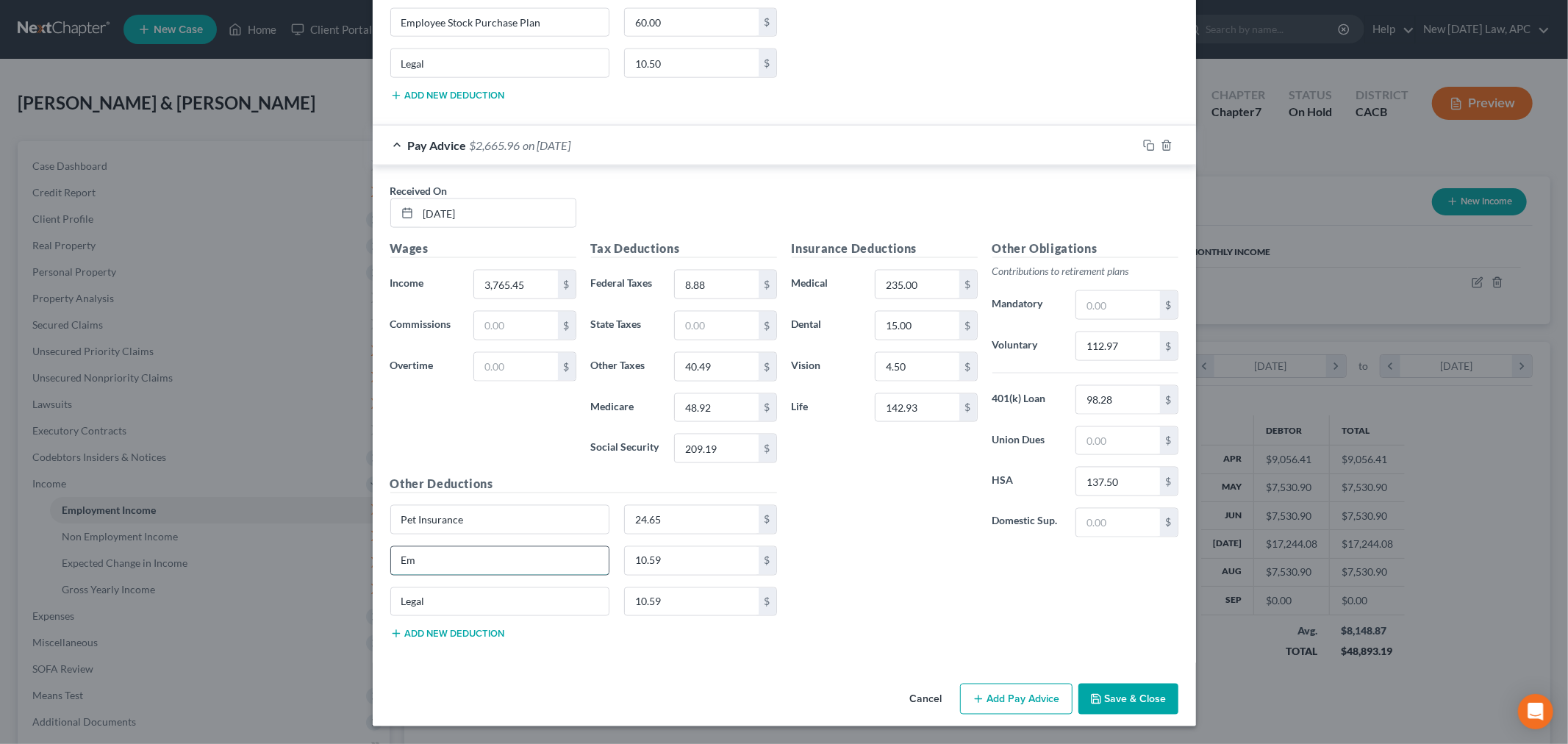
type input "Employee Stock Purchase Plan"
type input "60.00"
click at [860, 536] on div "Insurance Deductions Medical 235.00 $ Dental 15.00 $ Vision 4.50 $ Life 142.93 $" at bounding box center [884, 395] width 200 height 310
click at [1122, 704] on button "Save & Close" at bounding box center [1129, 699] width 100 height 31
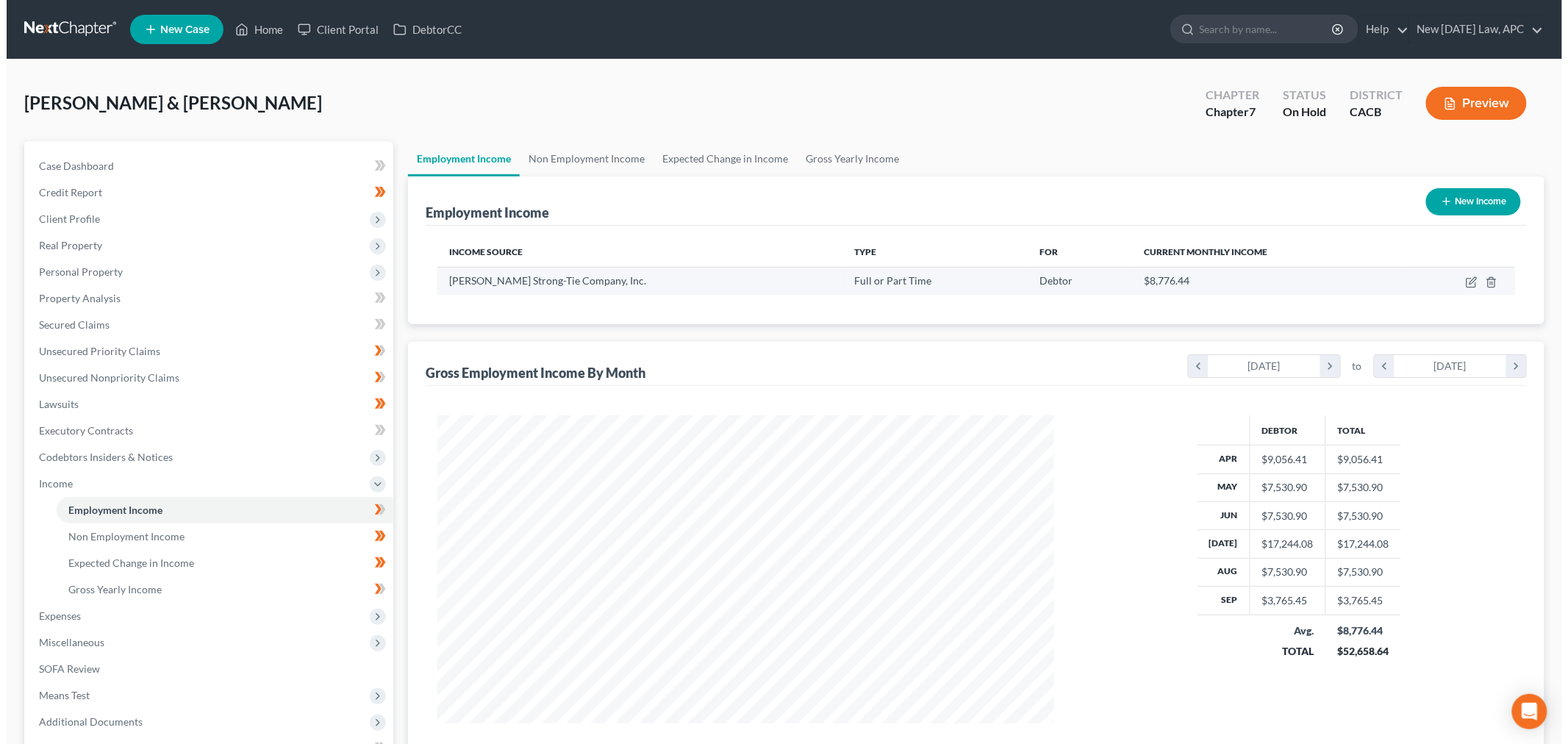
scroll to position [735059, 734295]
click at [1459, 276] on icon "button" at bounding box center [1464, 281] width 11 height 11
select select "0"
select select "4"
select select "1"
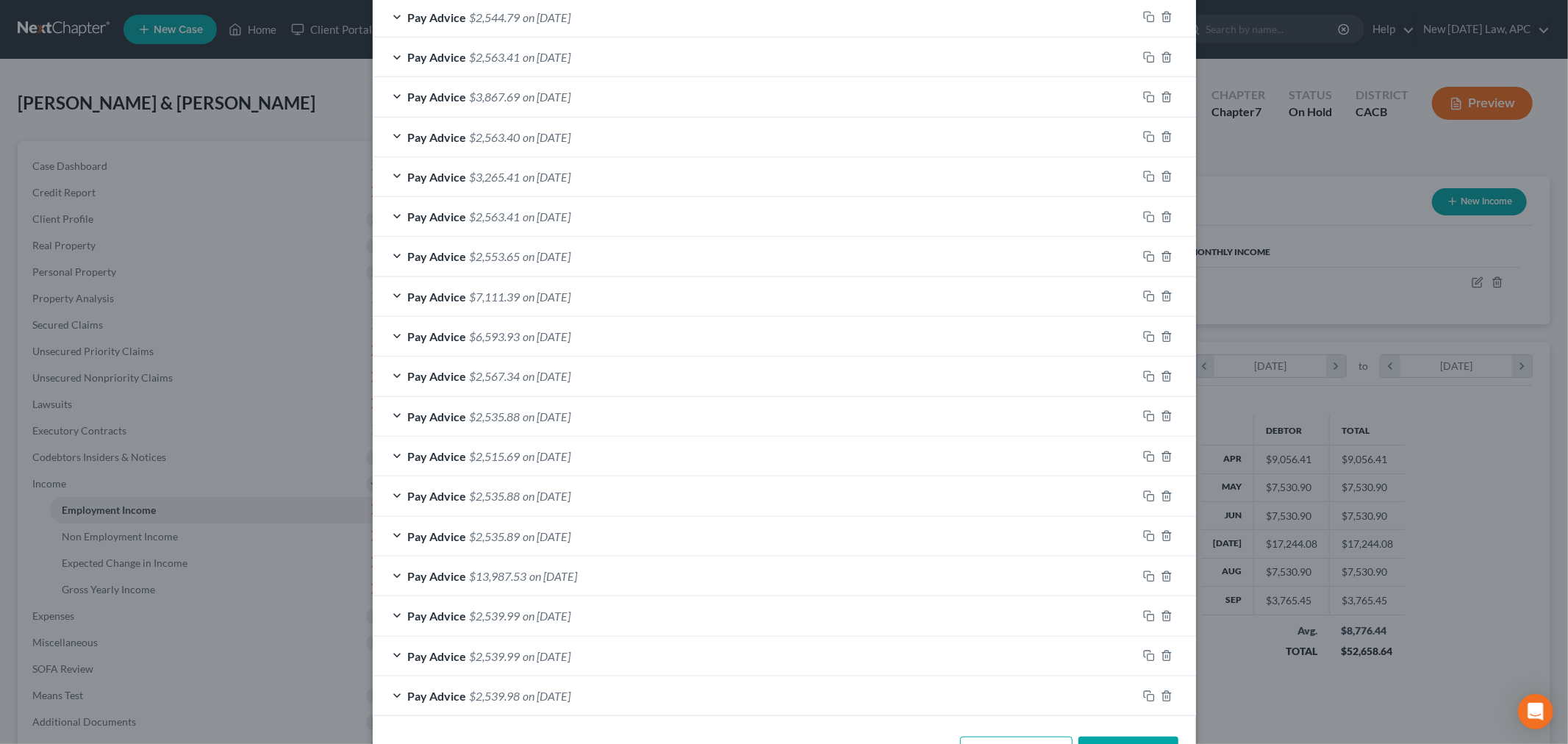
scroll to position [790, 0]
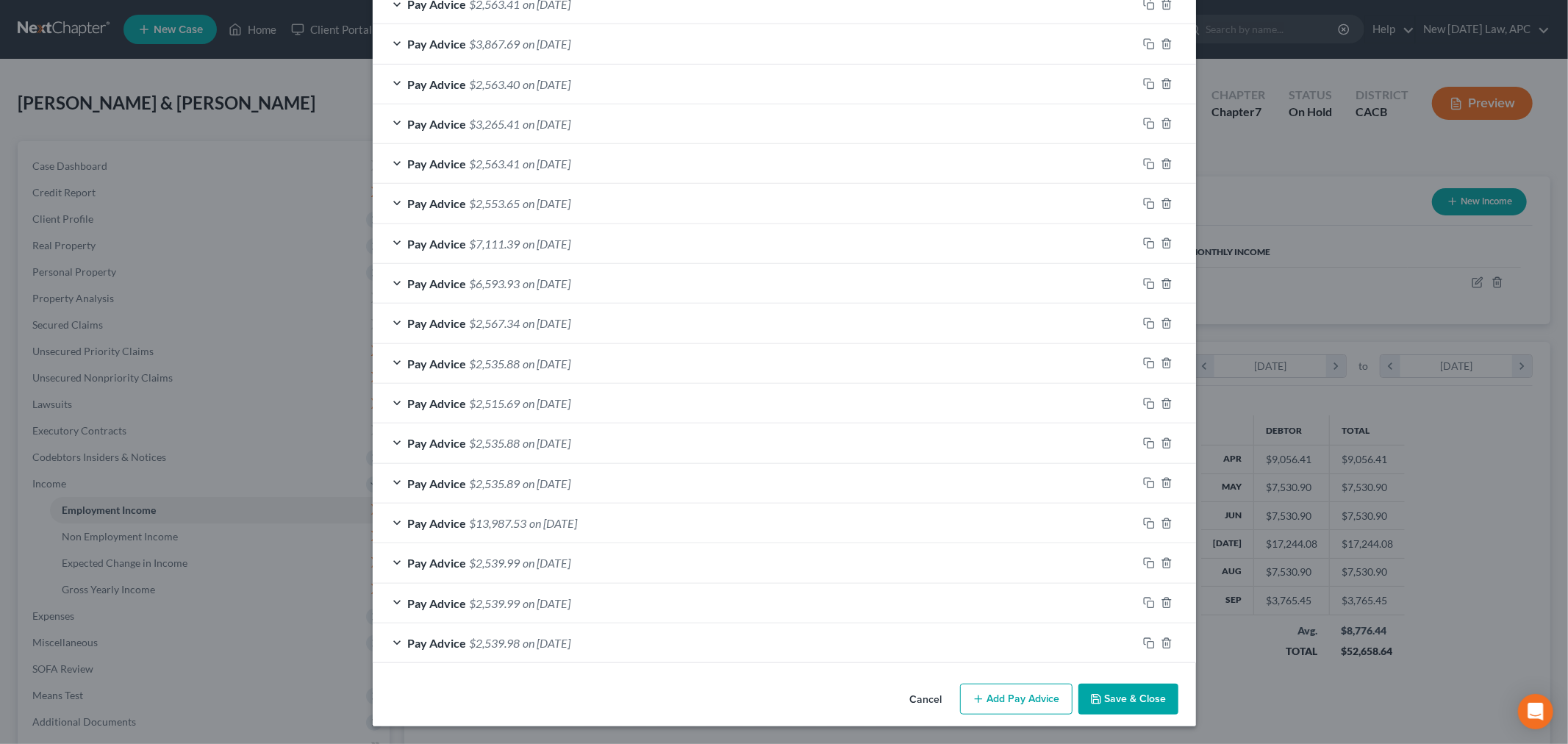
click at [1001, 704] on button "Add Pay Advice" at bounding box center [1016, 699] width 113 height 31
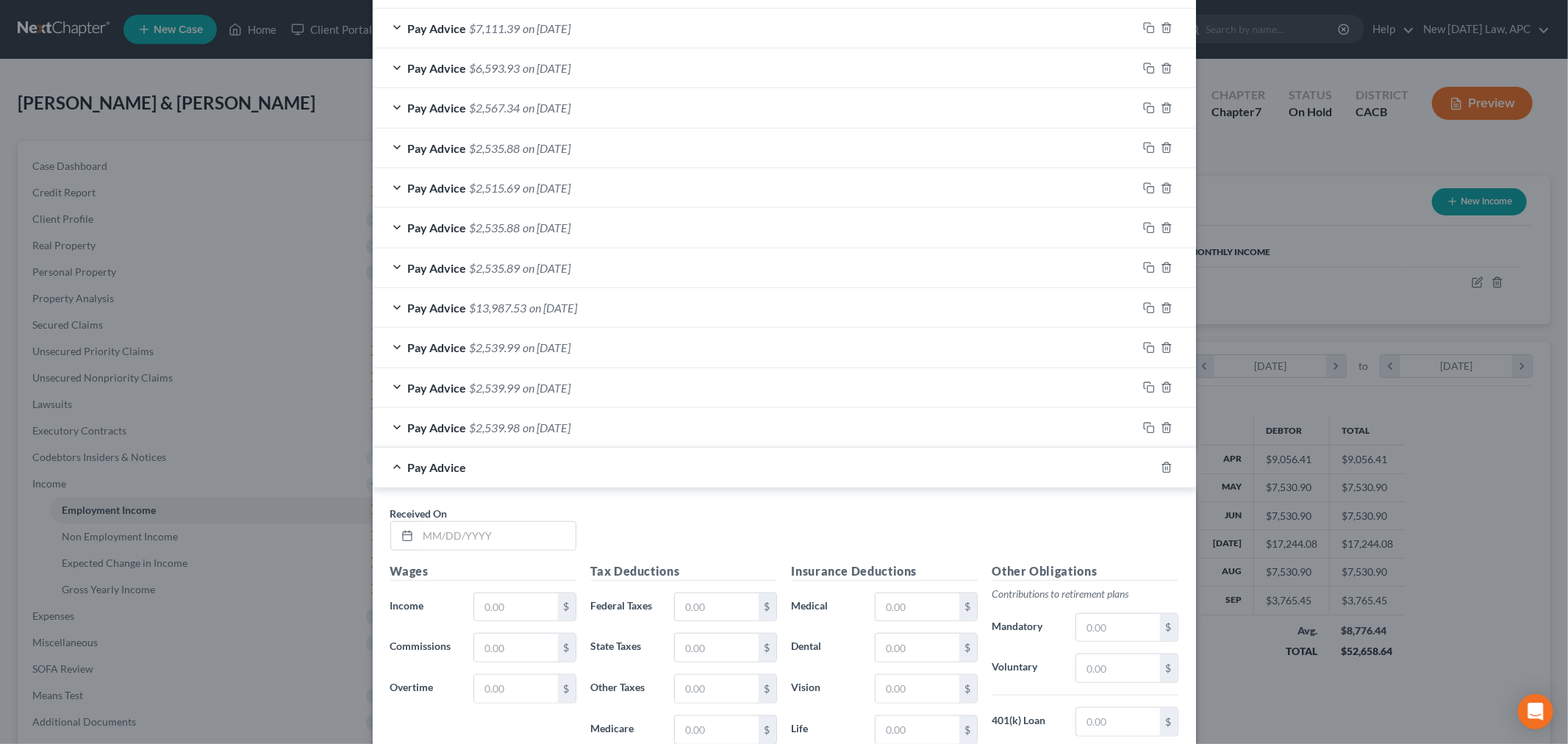
scroll to position [1116, 0]
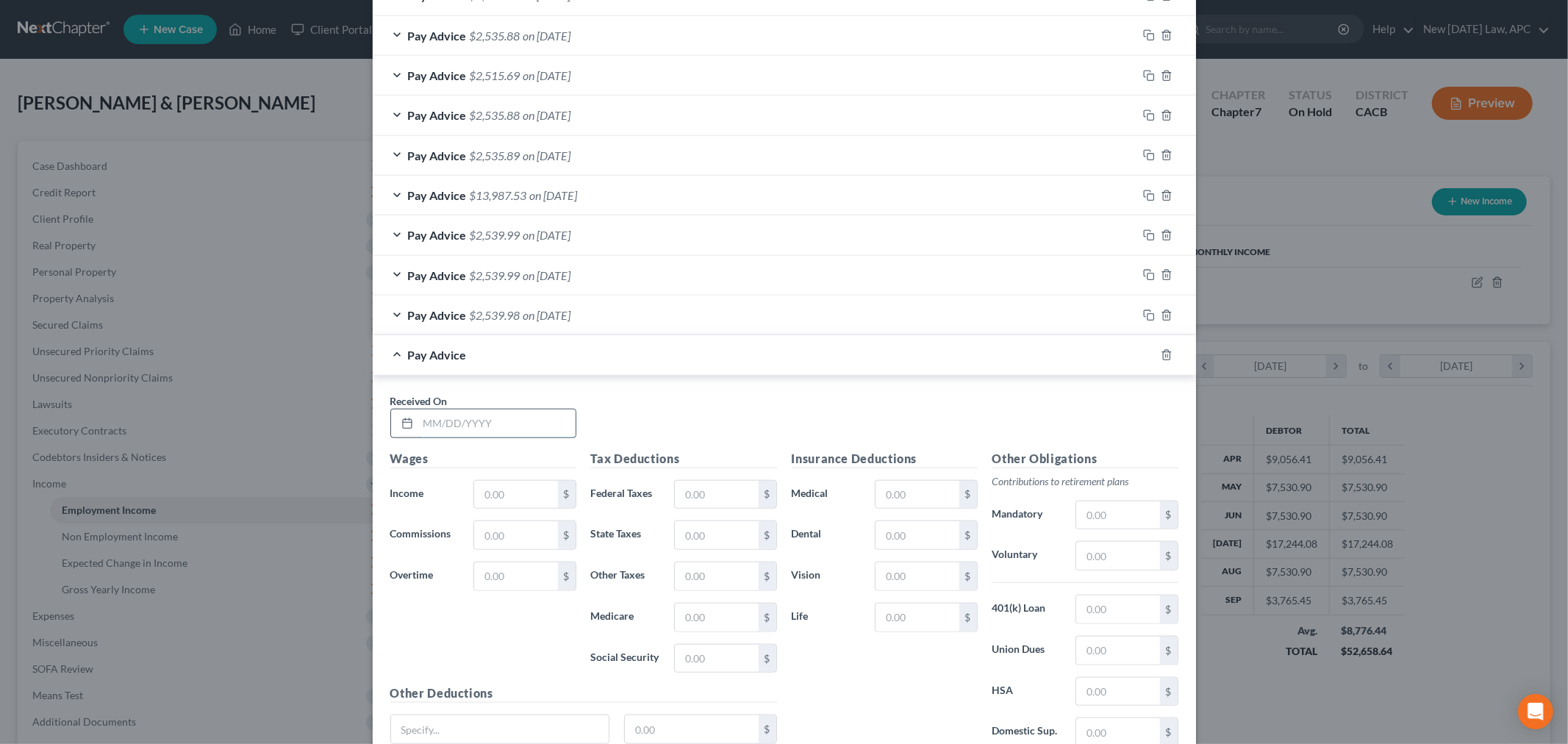
click at [426, 418] on input "text" at bounding box center [497, 424] width 157 height 28
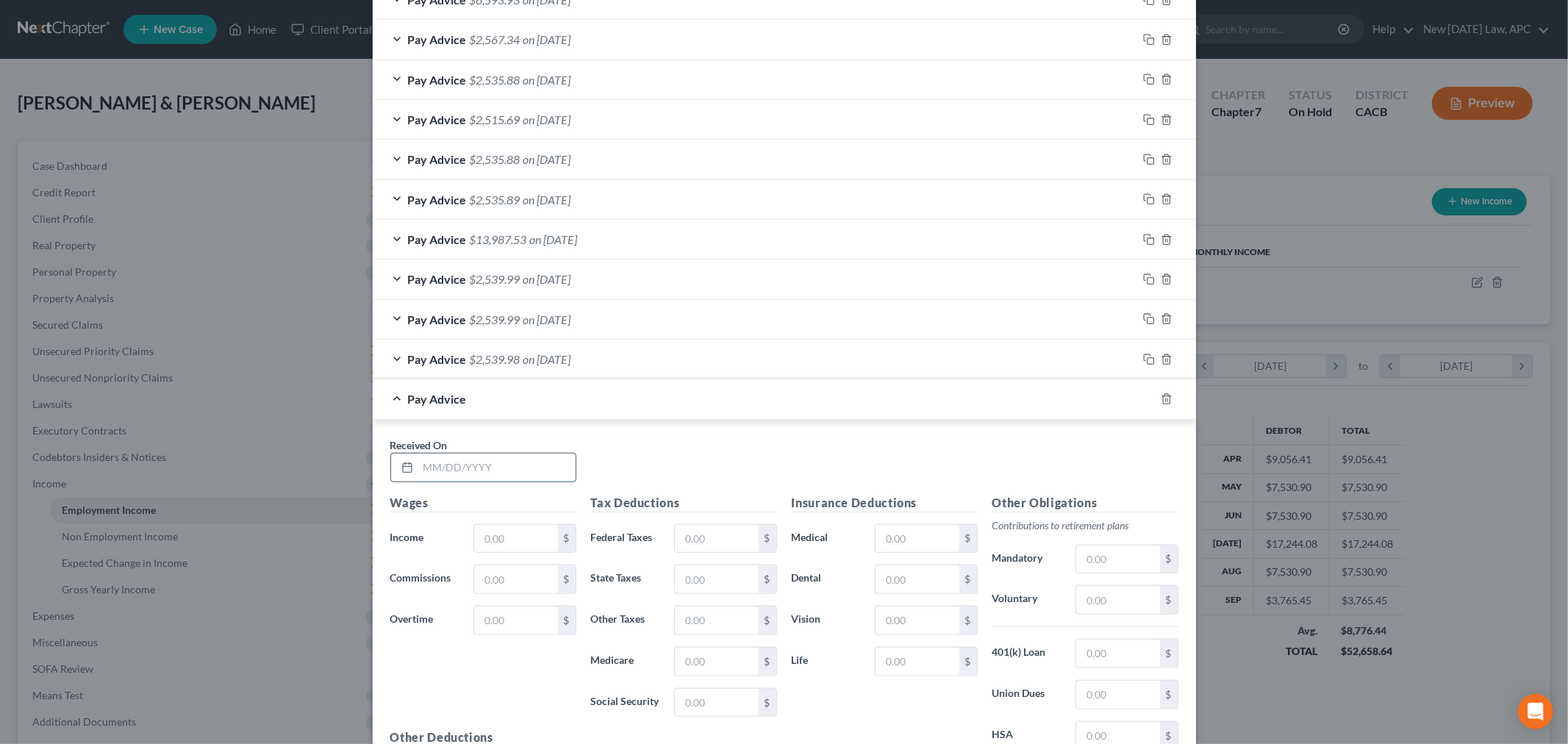
scroll to position [1160, 0]
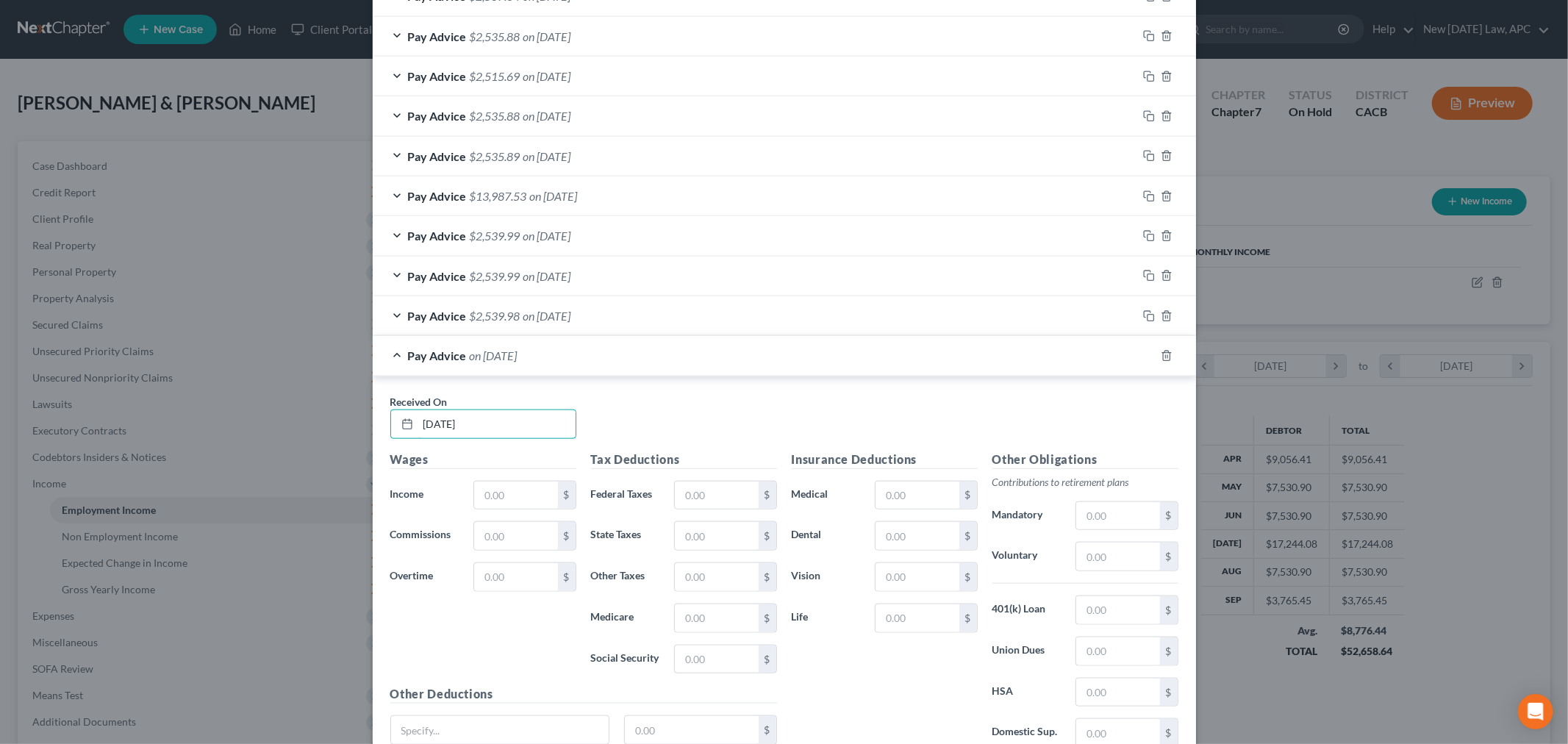
type input "[DATE]"
click at [526, 519] on div "Wages Income * $ Commissions $ Overtime $" at bounding box center [483, 569] width 200 height 236
click at [517, 505] on input "text" at bounding box center [515, 496] width 83 height 28
type input "3,765.45"
click at [700, 582] on input "text" at bounding box center [716, 578] width 83 height 28
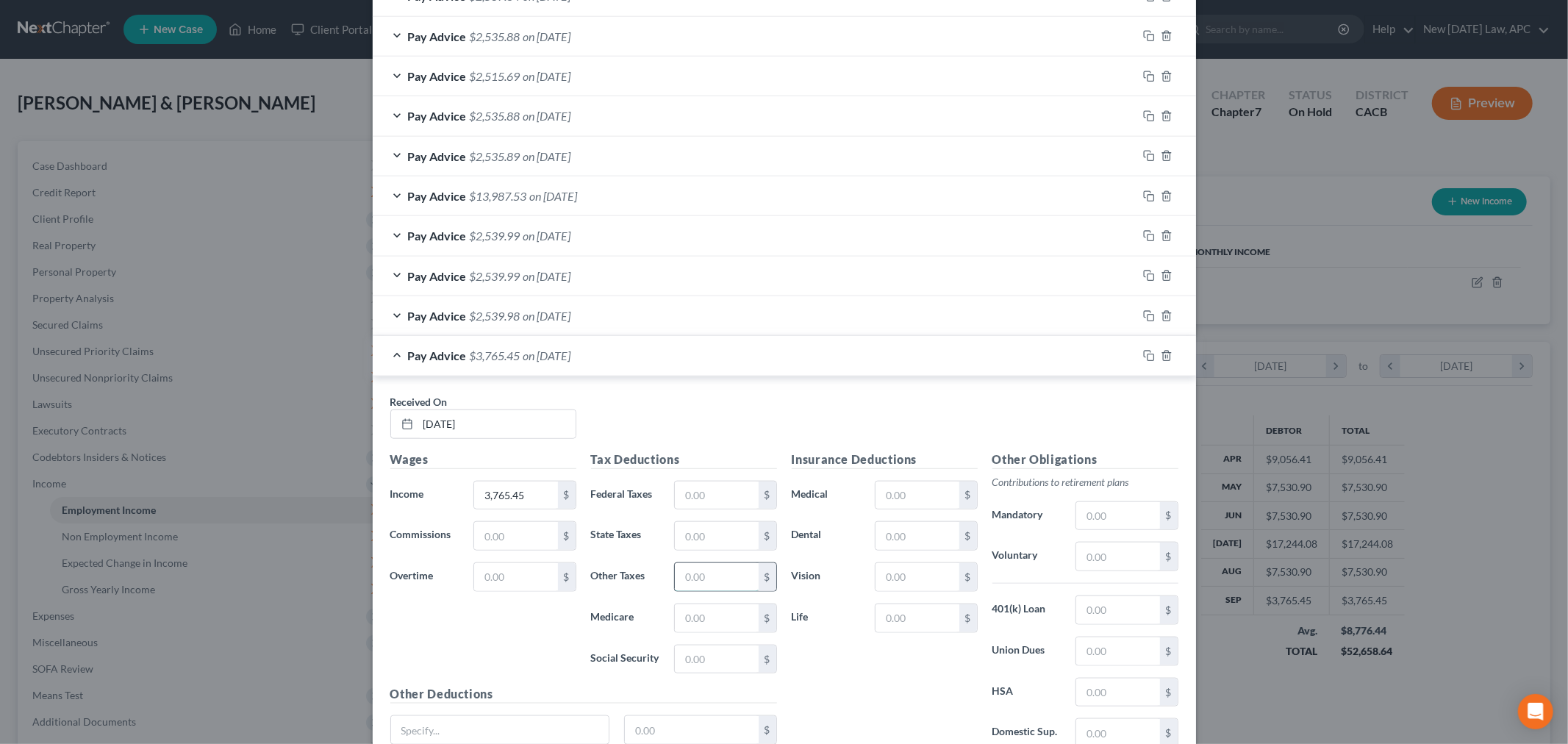
type input "1"
type input "40.48"
click at [689, 620] on input "text" at bounding box center [716, 618] width 83 height 28
type input "48.92"
drag, startPoint x: 691, startPoint y: 523, endPoint x: 693, endPoint y: 513, distance: 10.2
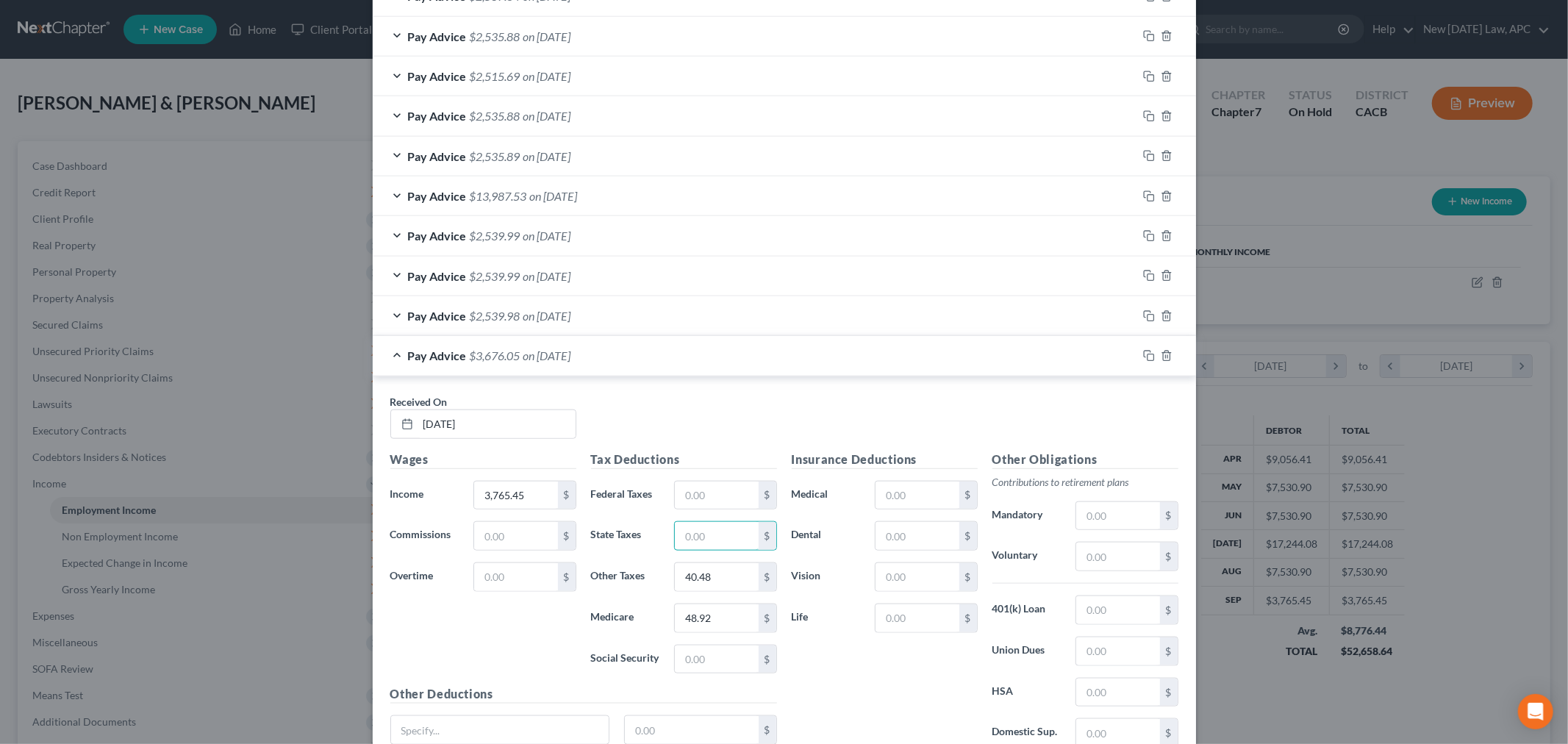
click at [691, 523] on input "text" at bounding box center [716, 536] width 83 height 28
click at [693, 506] on input "text" at bounding box center [716, 496] width 83 height 28
type input "8.88"
click at [698, 532] on input "text" at bounding box center [716, 536] width 83 height 28
click at [680, 662] on input "text" at bounding box center [716, 660] width 83 height 28
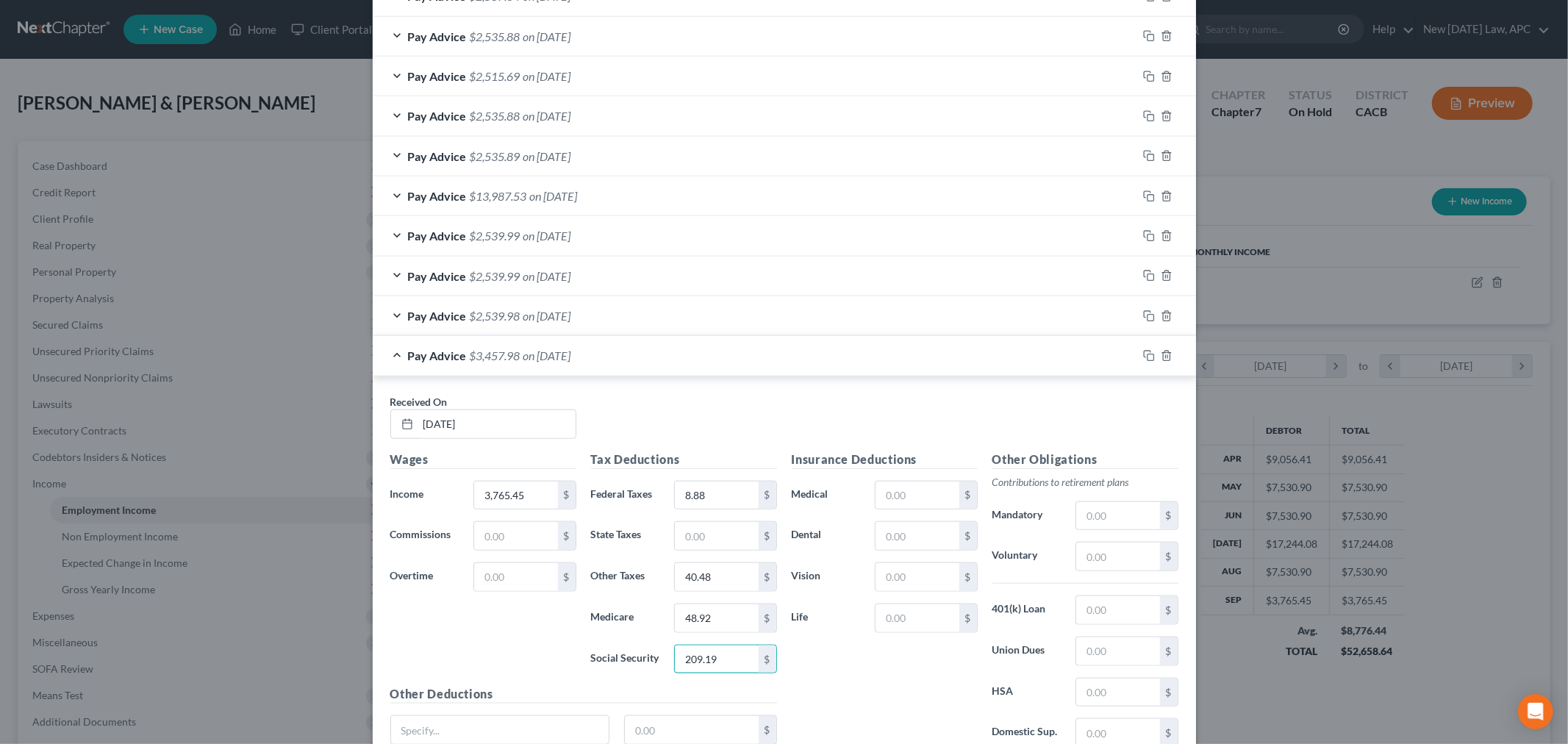
type input "209.19"
click at [802, 644] on div "Insurance Deductions Medical $ Dental $ Vision $ Life $" at bounding box center [884, 606] width 200 height 310
click at [917, 496] on input "text" at bounding box center [917, 496] width 83 height 28
type input "235.00"
click at [906, 550] on input "text" at bounding box center [917, 536] width 83 height 28
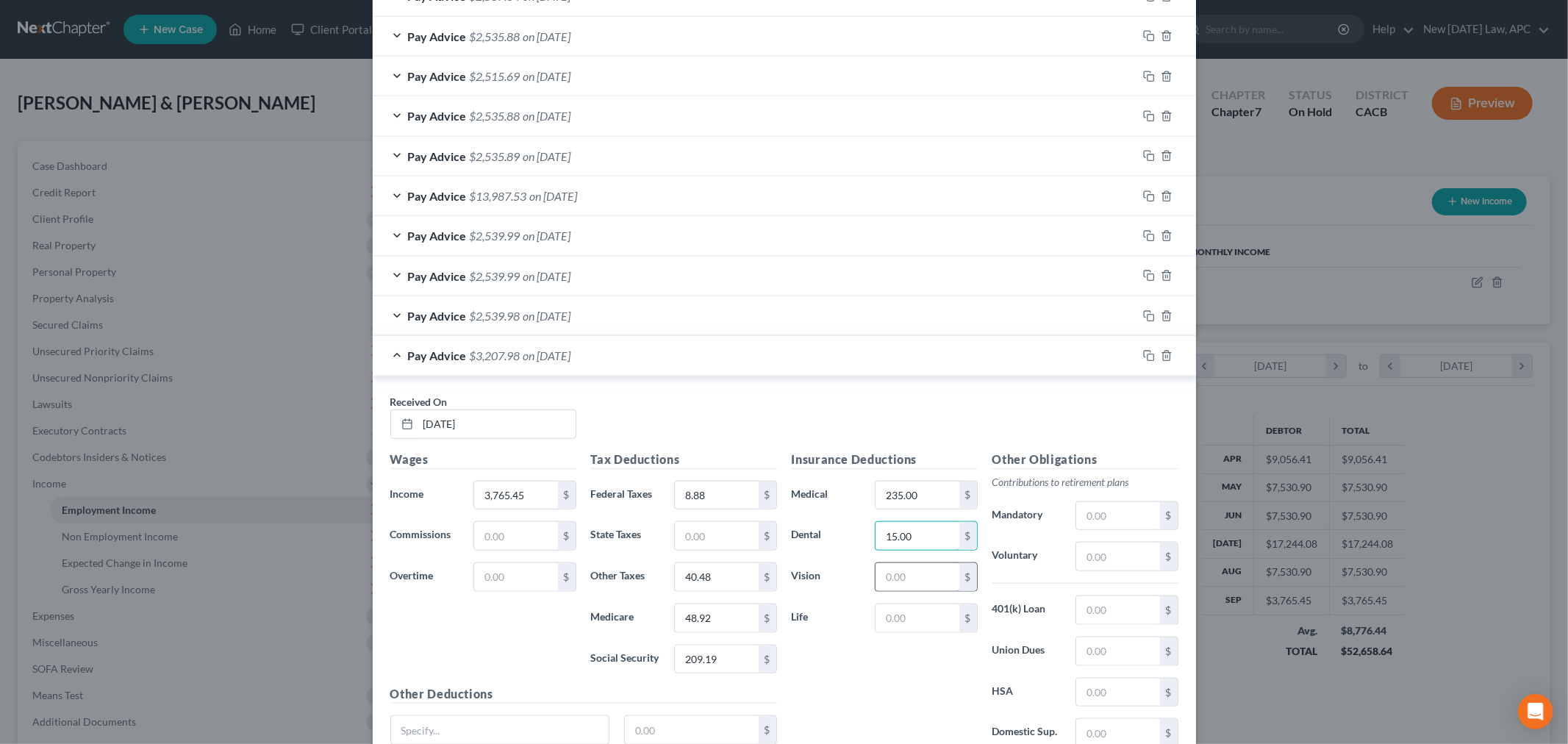
type input "15.00"
click at [889, 573] on input "text" at bounding box center [917, 578] width 83 height 28
type input "4.50"
click at [1091, 682] on input "text" at bounding box center [1117, 693] width 83 height 28
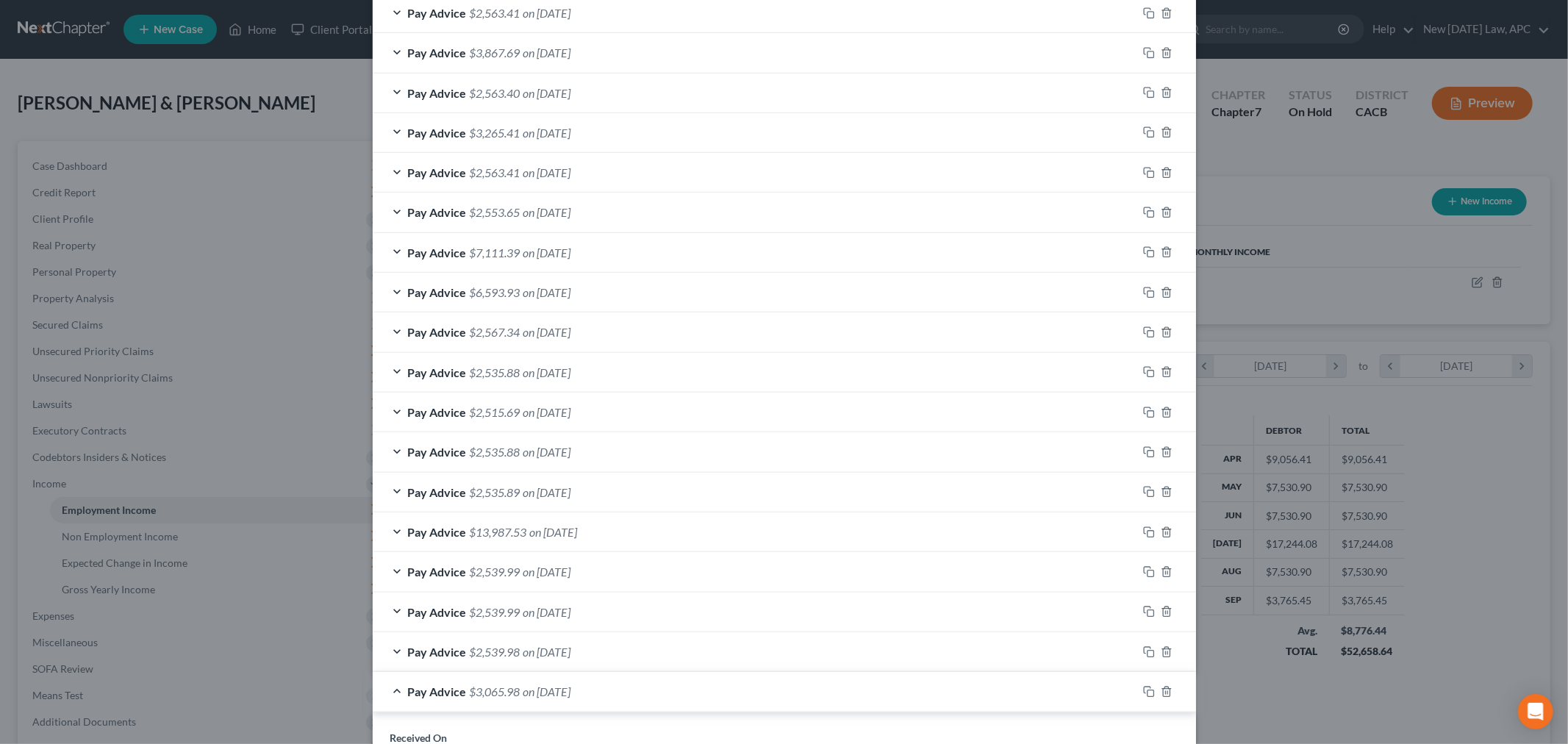
scroll to position [996, 0]
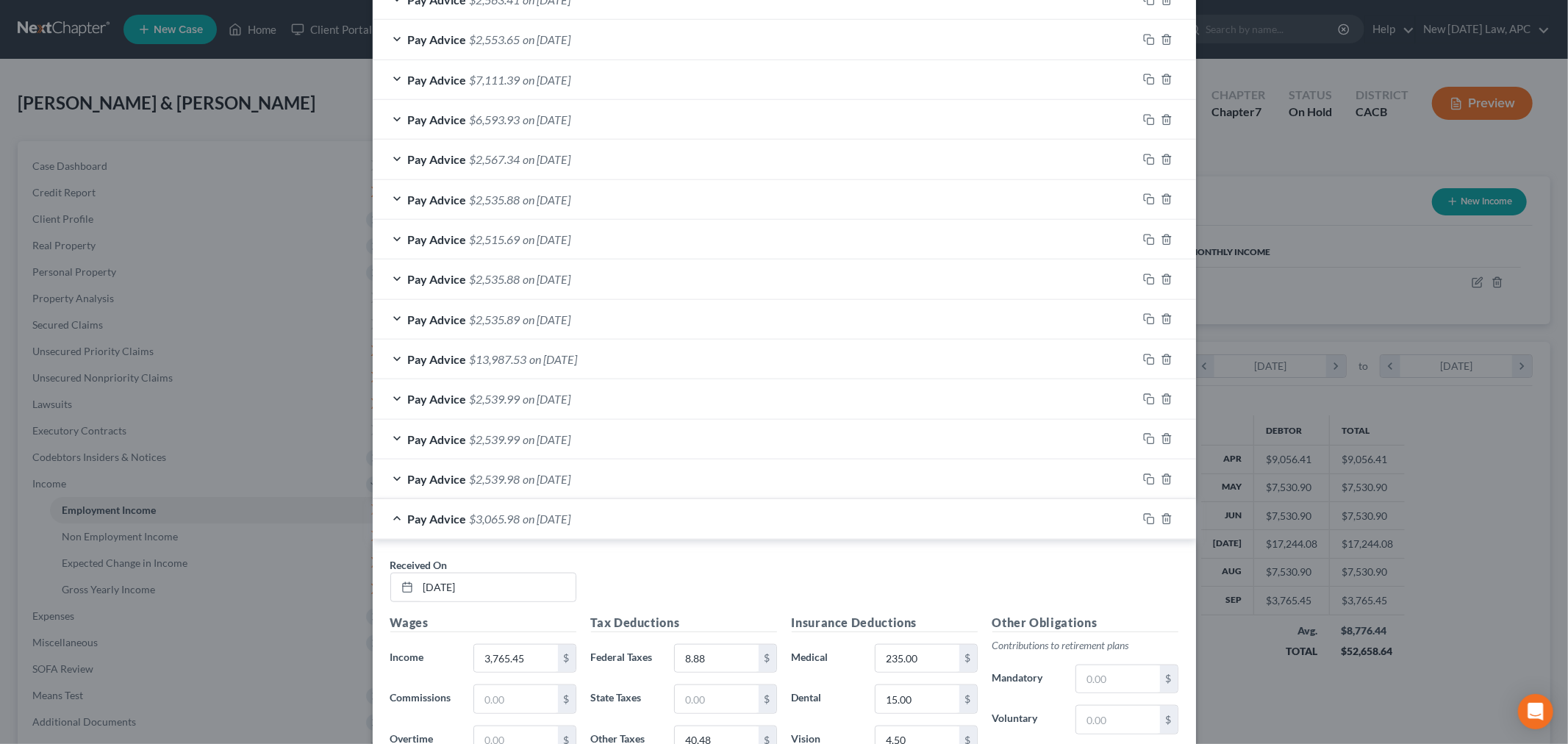
type input "137.50"
click at [488, 481] on span "$2,539.98" at bounding box center [495, 479] width 51 height 14
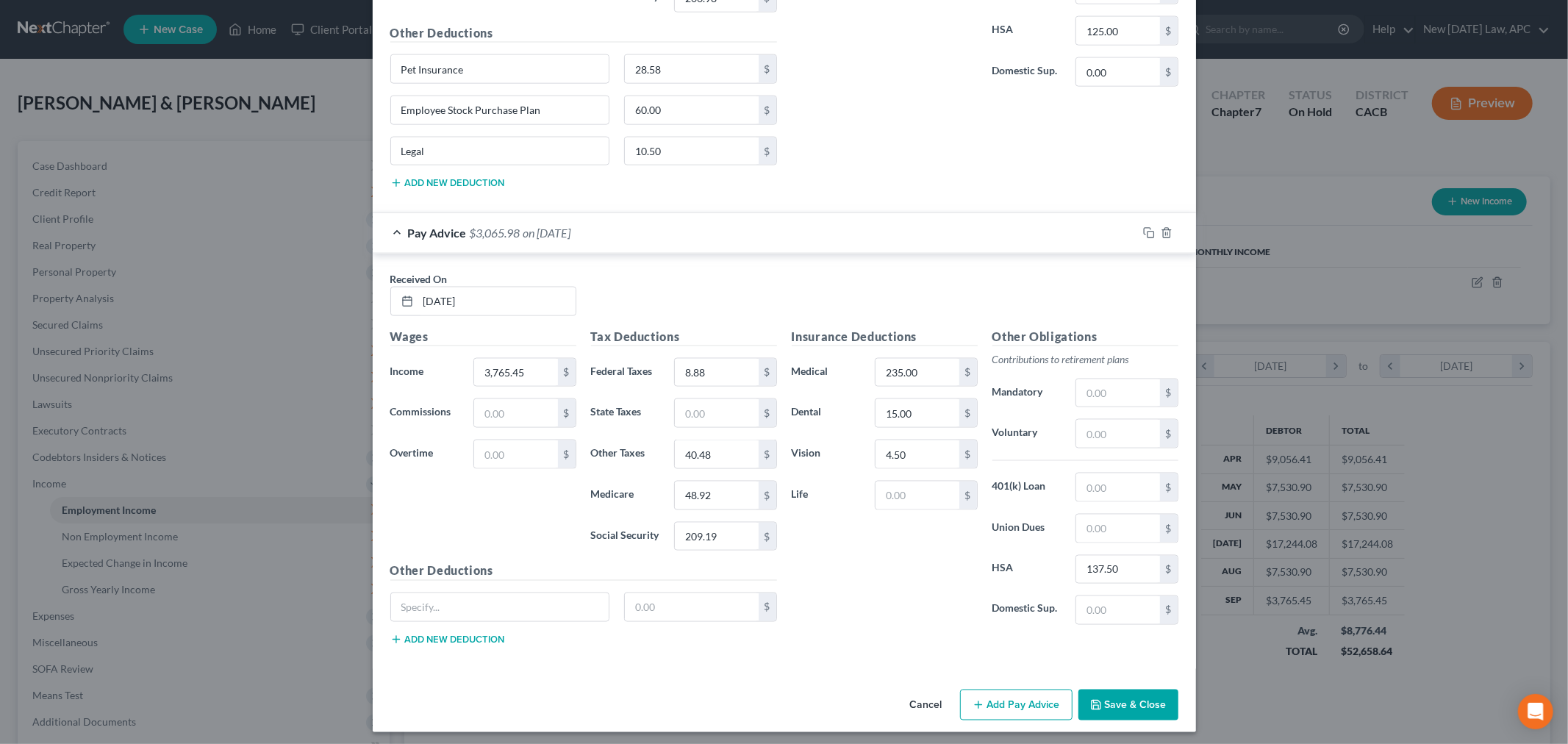
scroll to position [1791, 0]
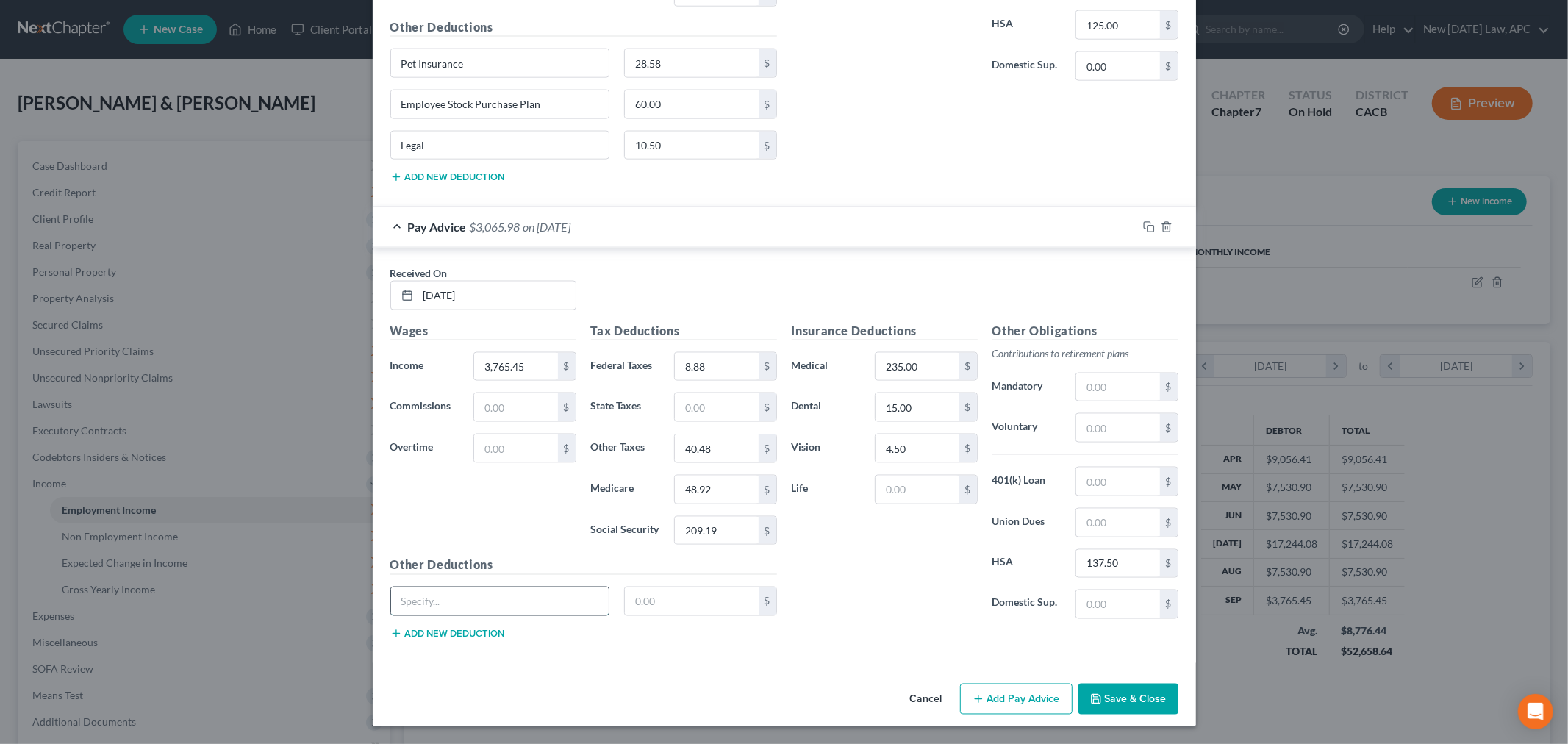
click at [464, 611] on input "text" at bounding box center [500, 602] width 218 height 28
type input "Pet Insurance"
click at [441, 643] on div "Other Deductions Pet Insurance $ Add new deduction" at bounding box center [584, 604] width 402 height 95
click at [441, 636] on button "Add new deduction" at bounding box center [447, 633] width 114 height 11
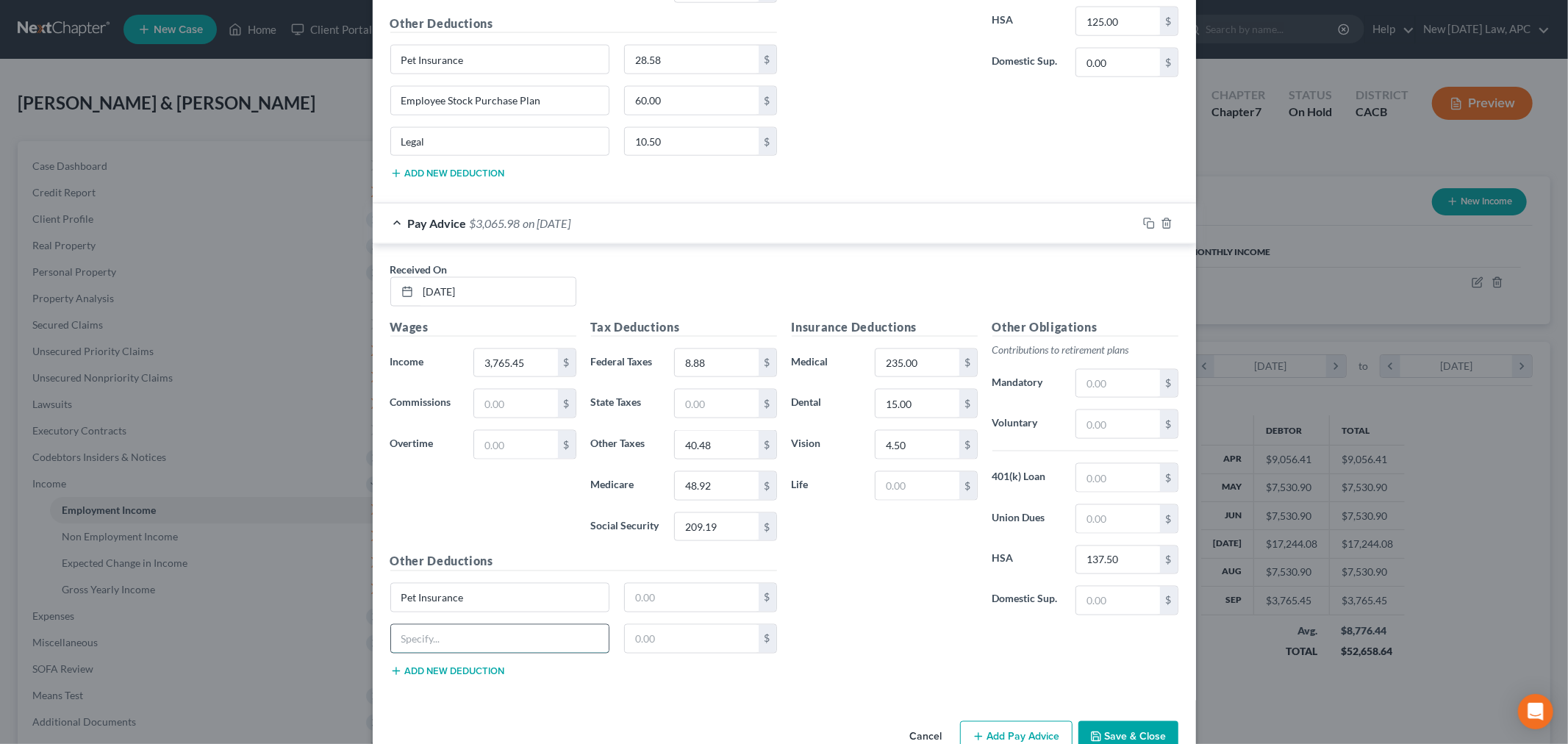
click at [442, 636] on input "text" at bounding box center [500, 639] width 218 height 28
type input "Employee Stock Purchase Plan"
click at [446, 687] on div "Other Deductions Pet Insurance $ Employee Stock Purchase Plan $ Add new deducti…" at bounding box center [584, 621] width 402 height 136
click at [446, 677] on button "Add new deduction" at bounding box center [447, 671] width 114 height 11
click at [439, 695] on div at bounding box center [500, 680] width 220 height 29
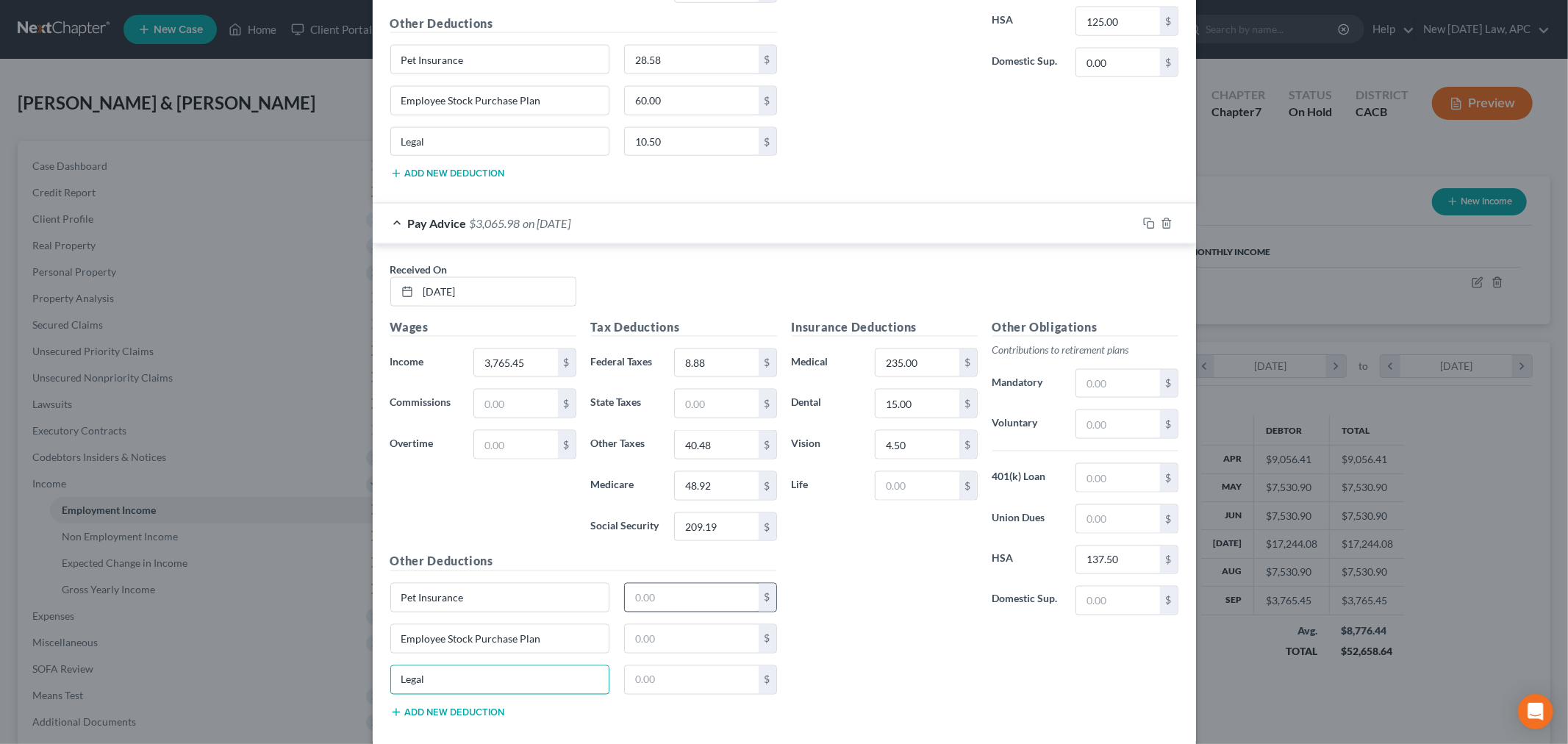
type input "Legal"
click at [645, 603] on input "text" at bounding box center [692, 598] width 134 height 28
type input "24.65"
drag, startPoint x: 639, startPoint y: 656, endPoint x: 644, endPoint y: 684, distance: 28.4
click at [644, 684] on div "Other Deductions Pet Insurance 24.65 $ Employee Stock Purchase Plan $ Legal $ A…" at bounding box center [584, 641] width 402 height 177
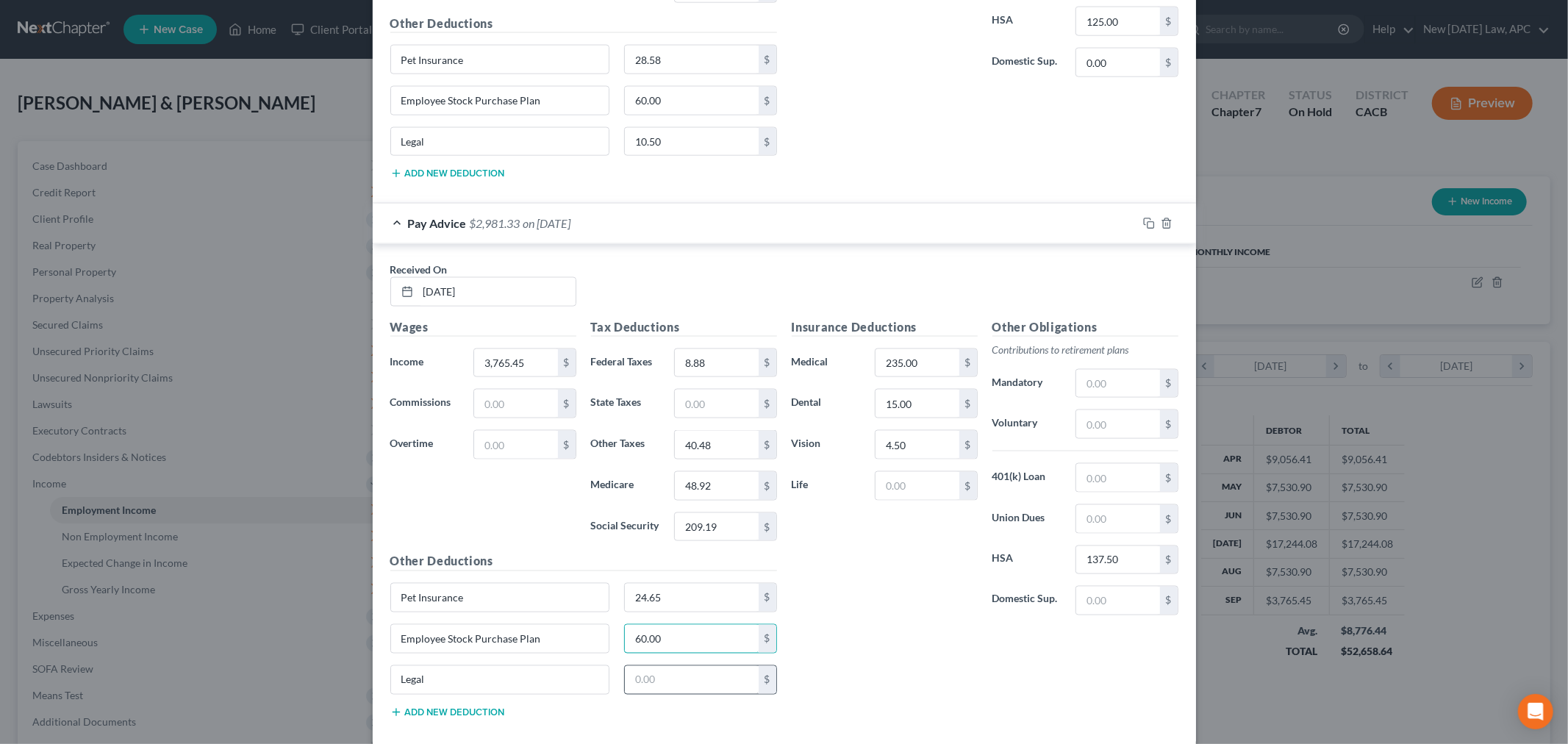
type input "60.00"
click at [644, 684] on input "text" at bounding box center [692, 681] width 134 height 28
drag, startPoint x: 644, startPoint y: 684, endPoint x: 648, endPoint y: 694, distance: 10.8
click at [648, 694] on input "text" at bounding box center [692, 681] width 134 height 28
type input "10.59"
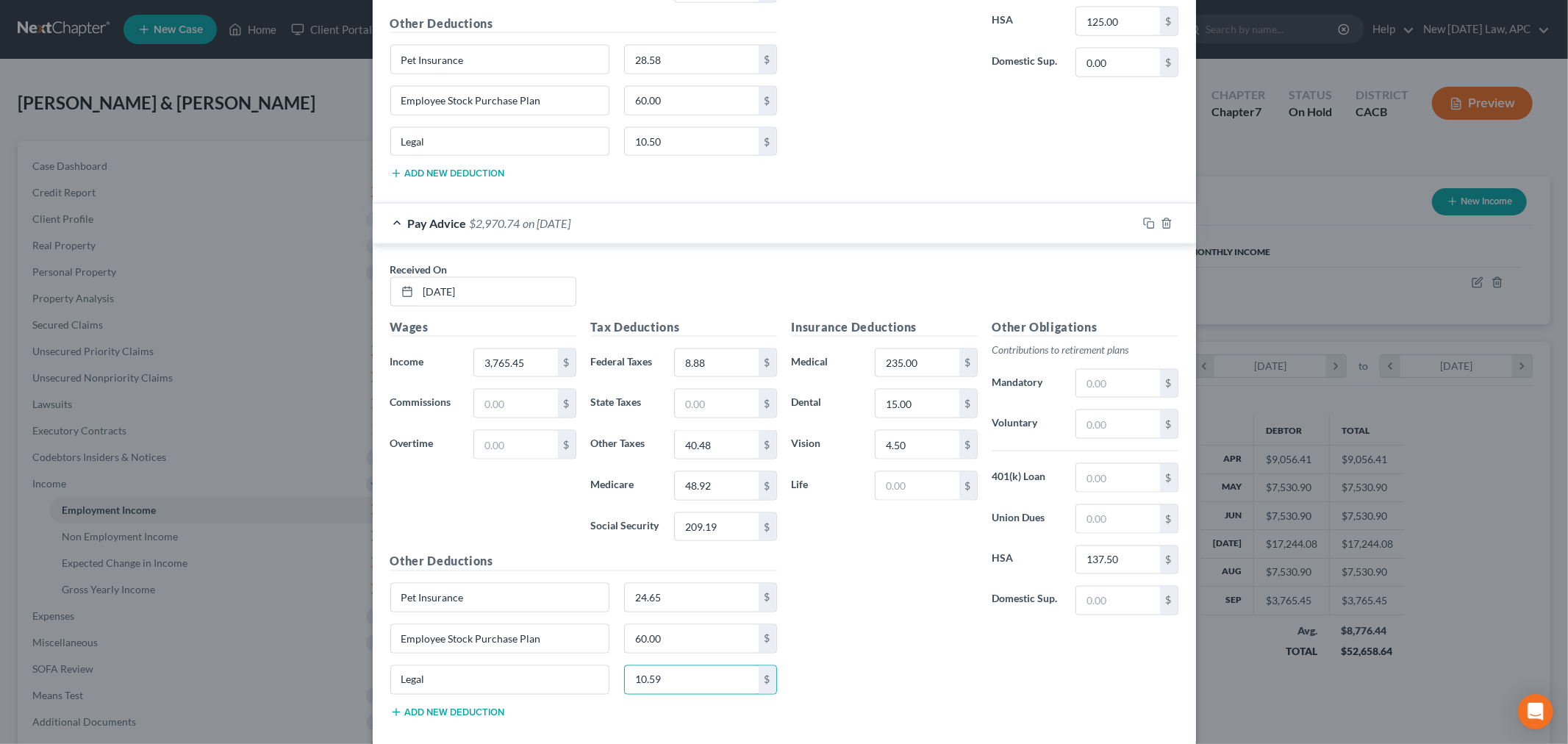
click at [515, 543] on div "Wages Income * 3,765.45 $ Commissions $ Overtime $" at bounding box center [483, 436] width 200 height 236
drag, startPoint x: 1078, startPoint y: 430, endPoint x: 1074, endPoint y: 446, distance: 16.5
click at [1075, 446] on div "Other Obligations Contributions to retirement plans Mandatory $ Voluntary $ 401…" at bounding box center [1085, 473] width 200 height 310
type input "112.97"
click at [1078, 489] on input "text" at bounding box center [1117, 478] width 83 height 28
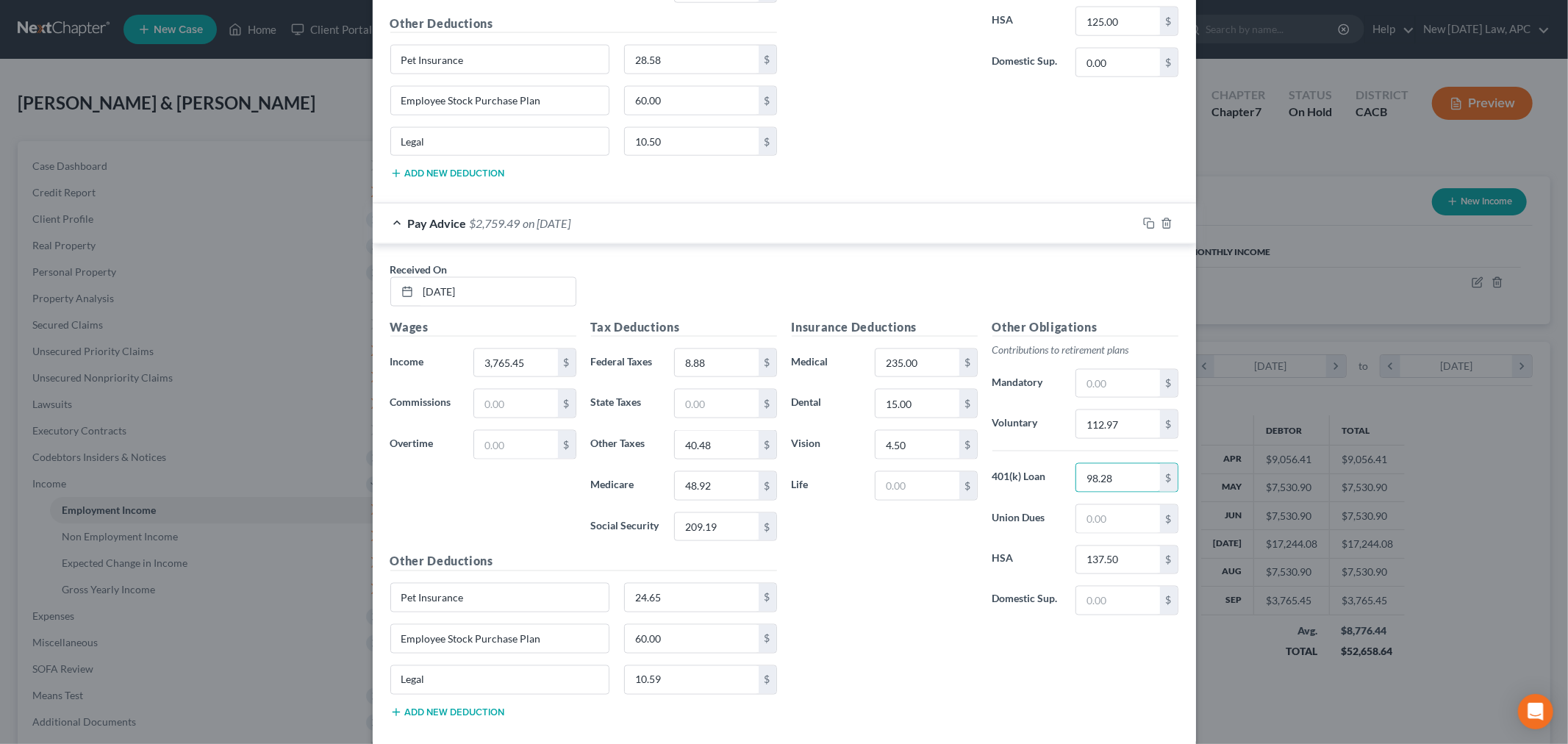
type input "98.28"
drag, startPoint x: 868, startPoint y: 648, endPoint x: 856, endPoint y: 671, distance: 25.9
click at [856, 671] on div "Insurance Deductions Medical 235.00 $ Dental 15.00 $ Vision 4.50 $ Life $ Other…" at bounding box center [984, 524] width 402 height 412
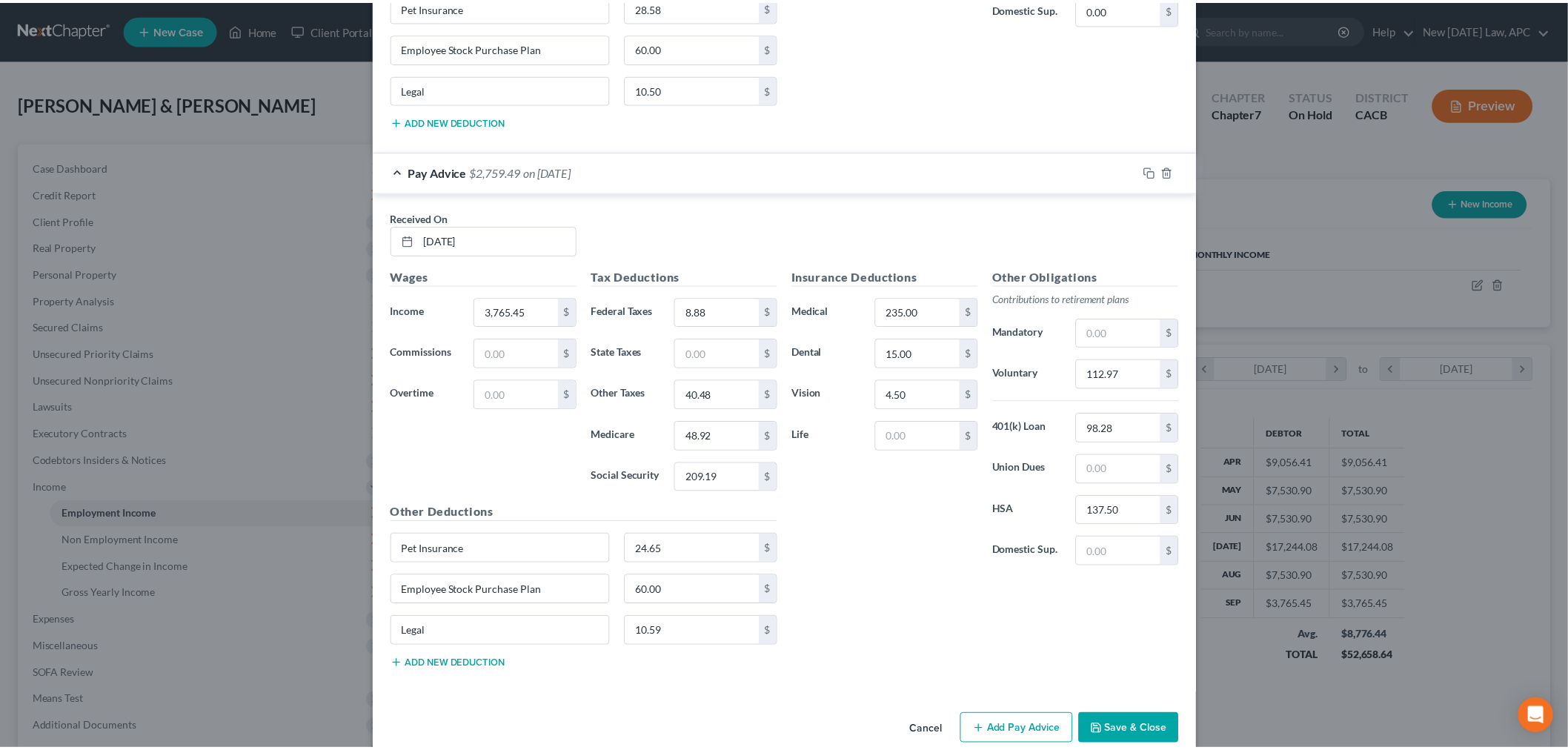
scroll to position [1887, 0]
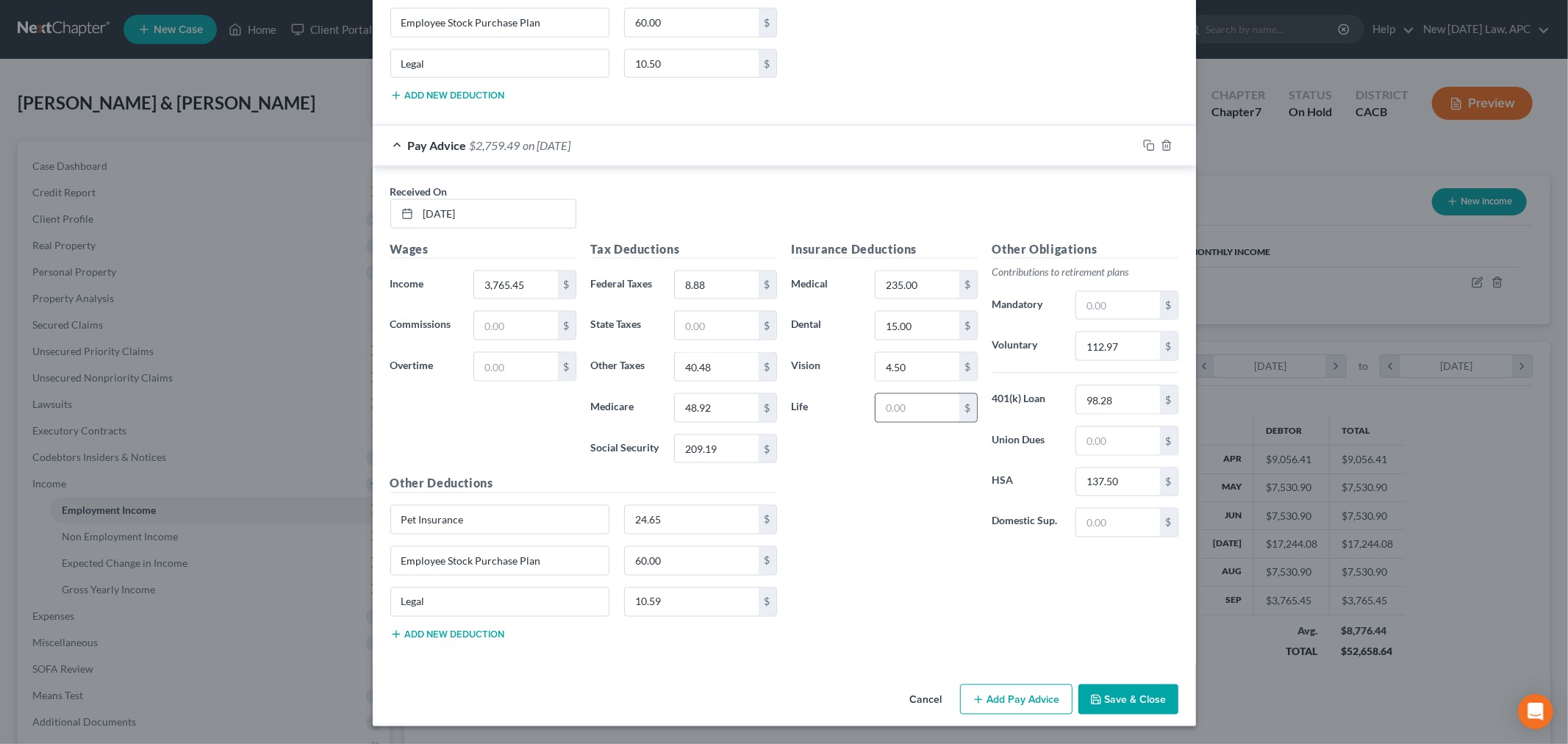
click at [894, 422] on div "$" at bounding box center [926, 407] width 102 height 29
click at [897, 418] on input "text" at bounding box center [917, 408] width 83 height 28
paste input "86.41"
type input "86.41"
click at [863, 472] on div "Insurance Deductions Medical 235.00 $ Dental 15.00 $ Vision 4.50 $ Life 86.41 $" at bounding box center [884, 395] width 200 height 310
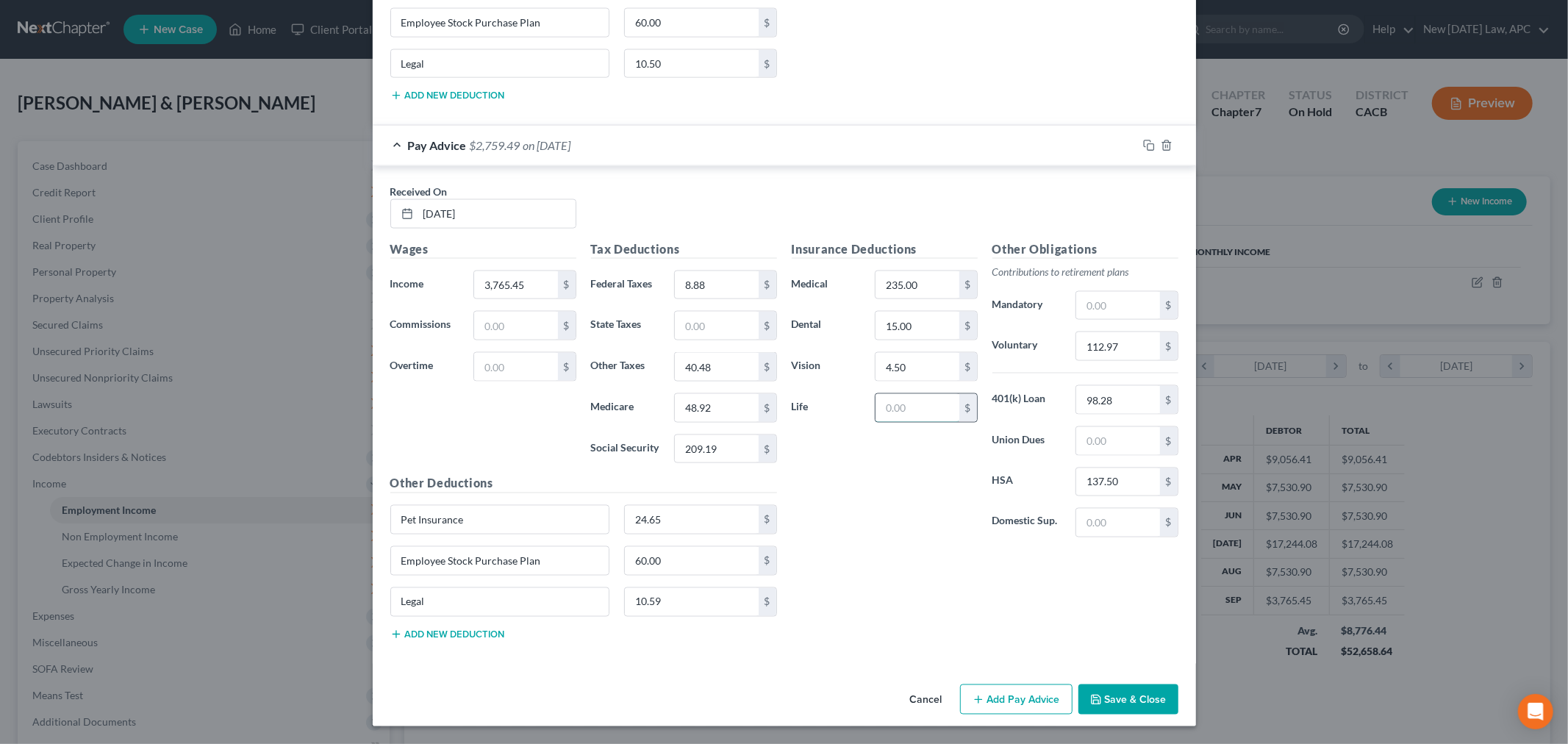
drag, startPoint x: 926, startPoint y: 405, endPoint x: 917, endPoint y: 406, distance: 9.1
click at [926, 405] on input "text" at bounding box center [917, 408] width 83 height 28
click at [873, 539] on div "Insurance Deductions Medical 235.00 $ Dental 15.00 $ Vision 4.50 $ Life 103.54 $" at bounding box center [884, 395] width 200 height 310
drag, startPoint x: 920, startPoint y: 418, endPoint x: 902, endPoint y: 415, distance: 18.2
click at [920, 419] on input "103.54" at bounding box center [917, 408] width 83 height 28
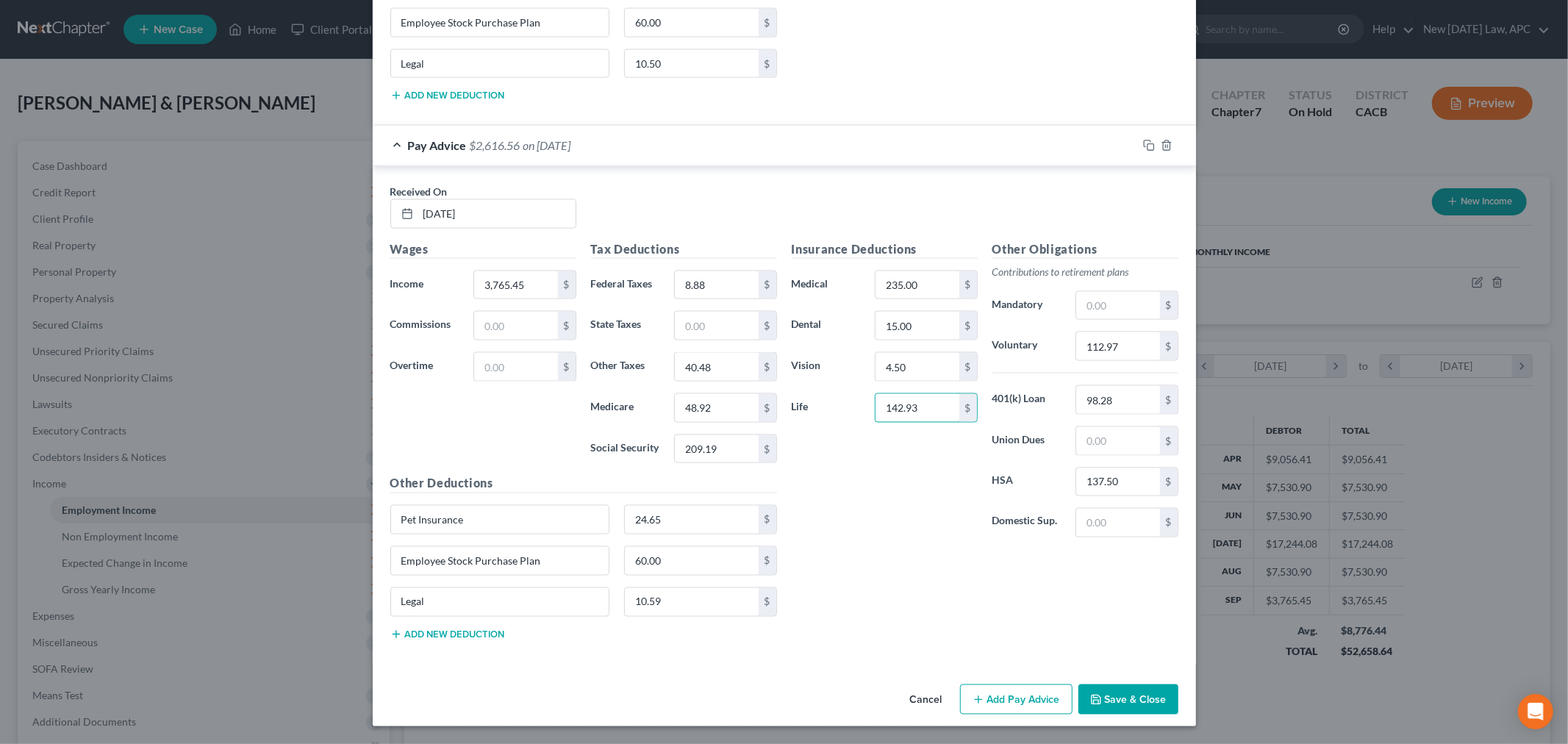
type input "142.93"
click at [880, 626] on div "Insurance Deductions Medical 235.00 $ Dental 15.00 $ Vision 4.50 $ Life 142.93 …" at bounding box center [984, 446] width 402 height 412
click at [1125, 708] on button "Save & Close" at bounding box center [1129, 699] width 100 height 31
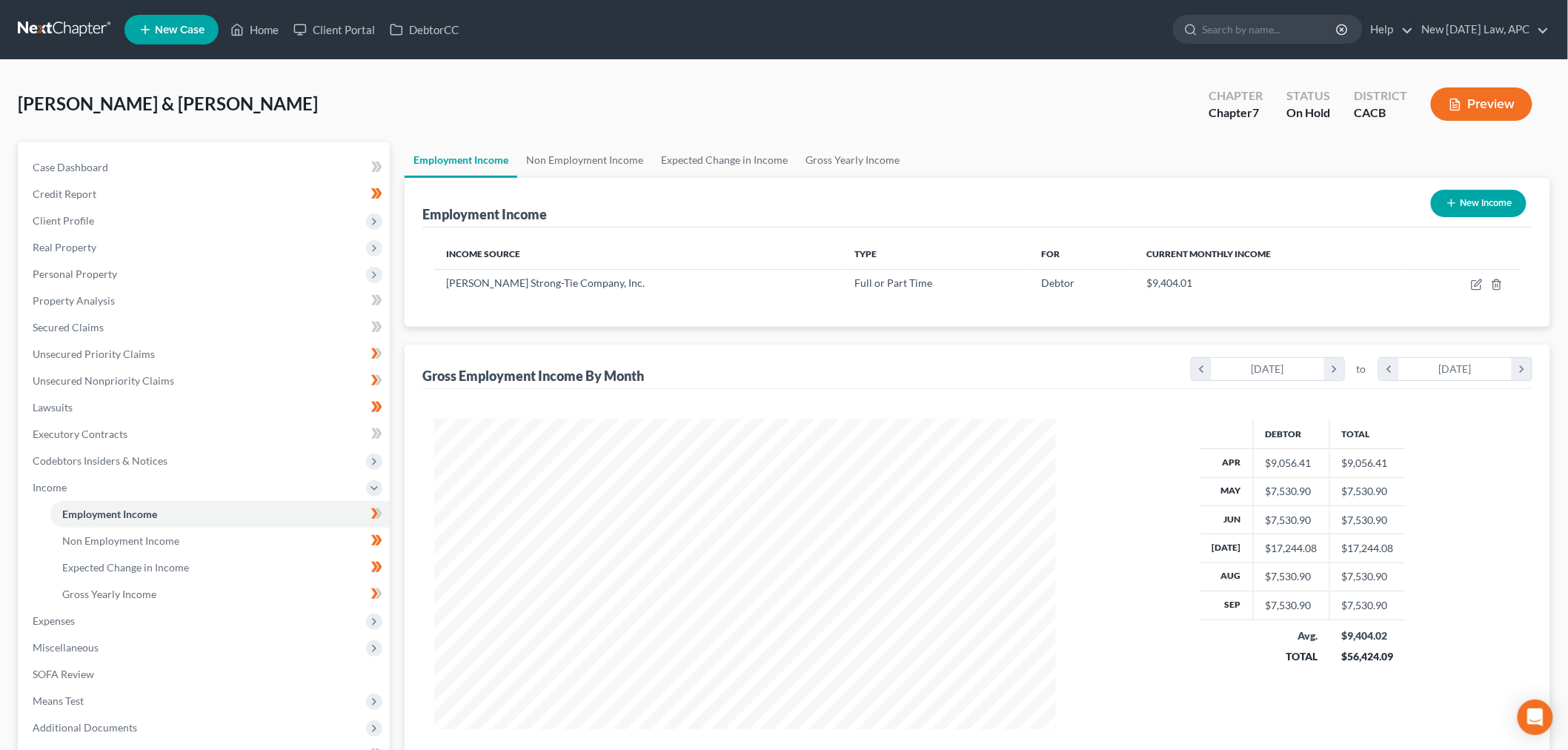
scroll to position [82, 0]
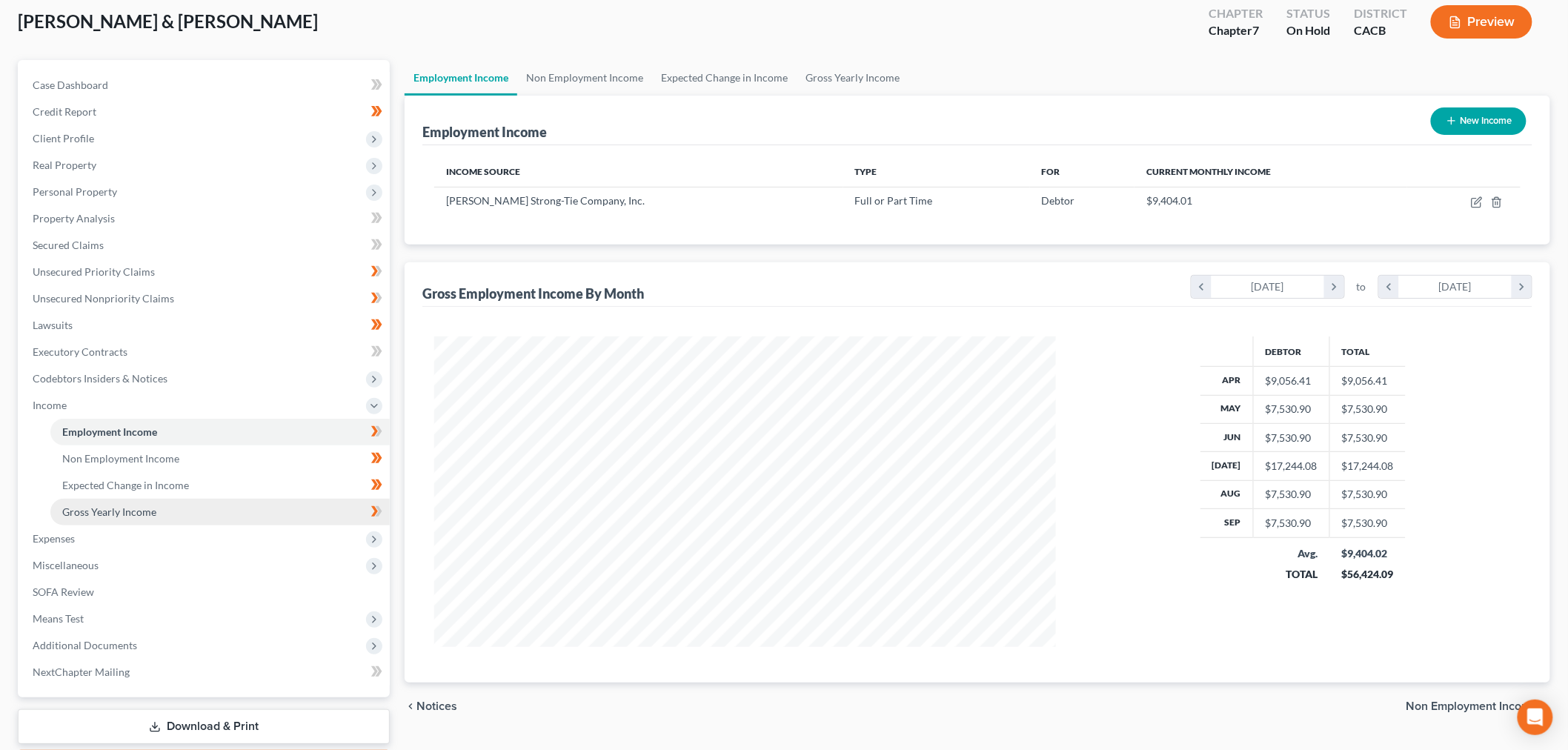
click at [175, 507] on link "Gross Yearly Income" at bounding box center [220, 512] width 339 height 27
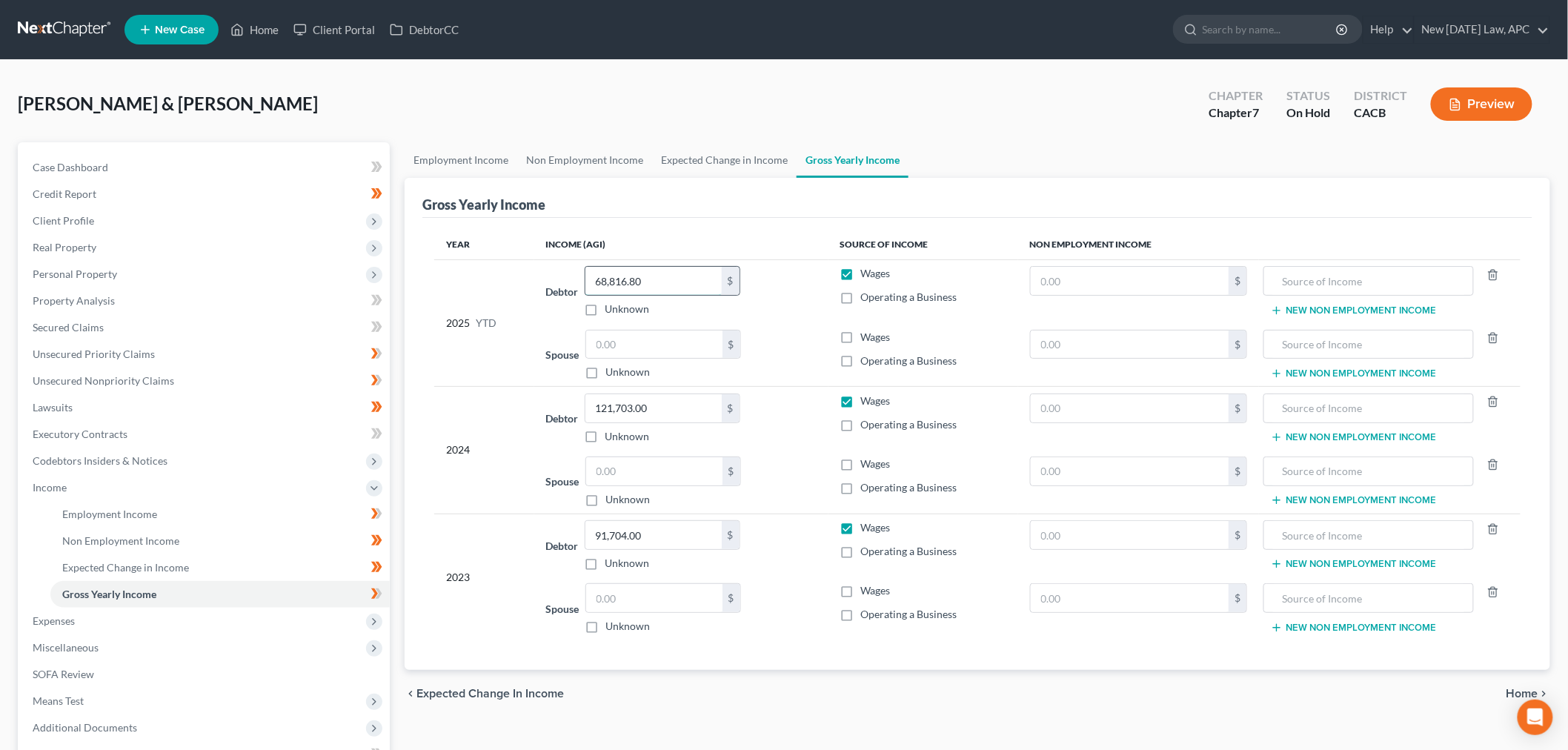
click at [648, 287] on input "68,816.80" at bounding box center [654, 281] width 137 height 28
type input "82,328.16"
click at [160, 707] on span "Means Test" at bounding box center [205, 701] width 369 height 27
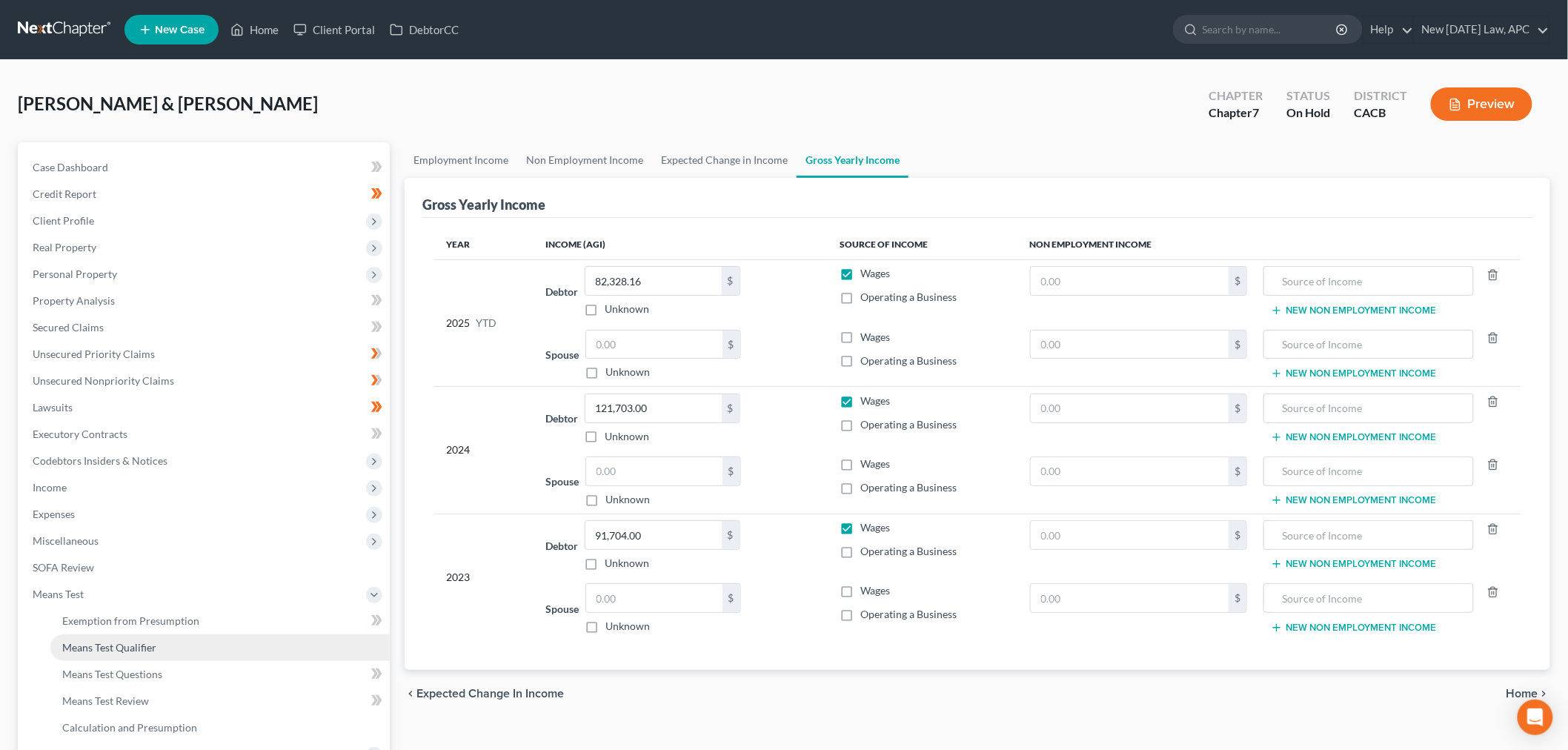
click at [152, 652] on span "Means Test Qualifier" at bounding box center [109, 647] width 94 height 12
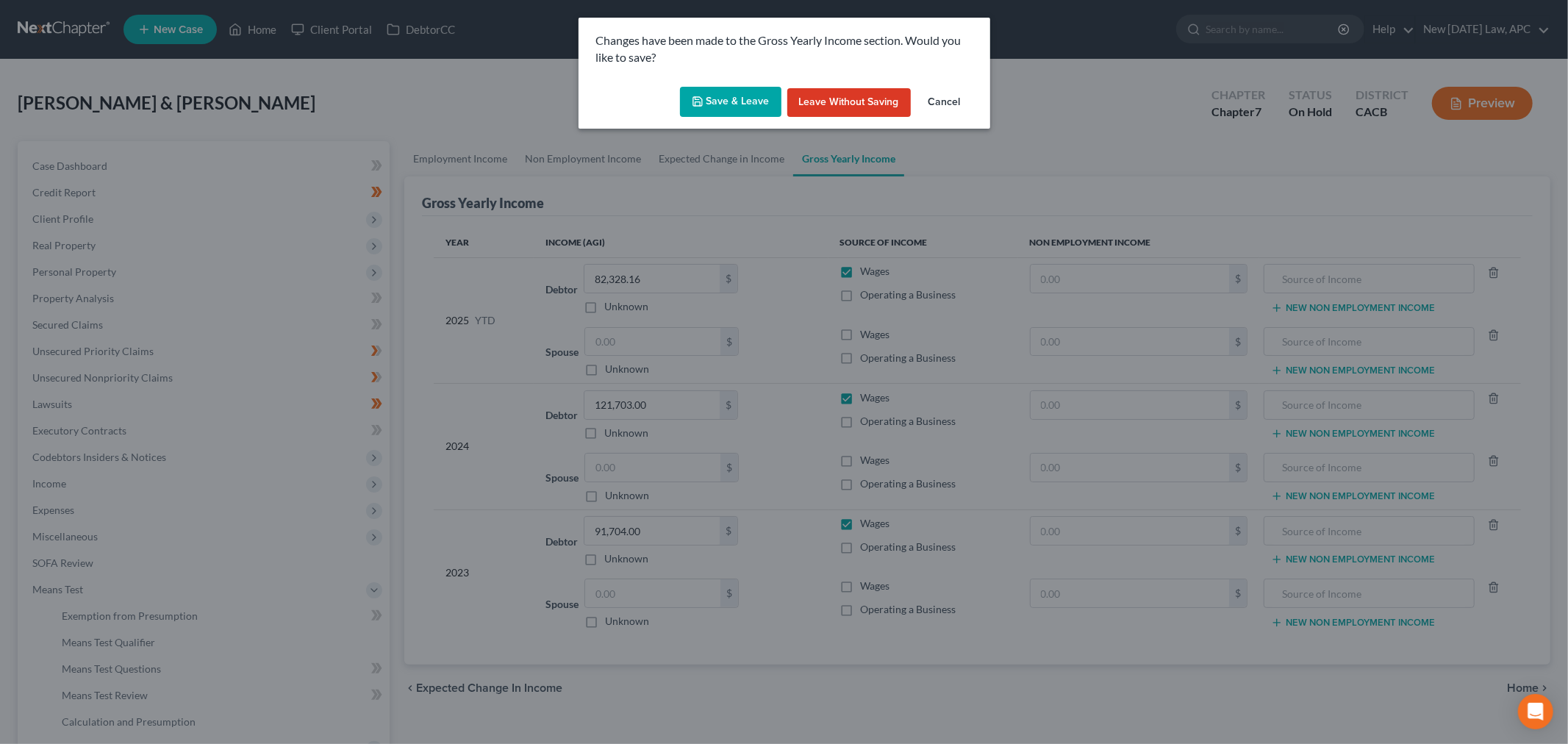
drag, startPoint x: 710, startPoint y: 97, endPoint x: 694, endPoint y: 94, distance: 16.3
click at [708, 101] on button "Save & Leave" at bounding box center [730, 102] width 101 height 31
